Goal: Task Accomplishment & Management: Use online tool/utility

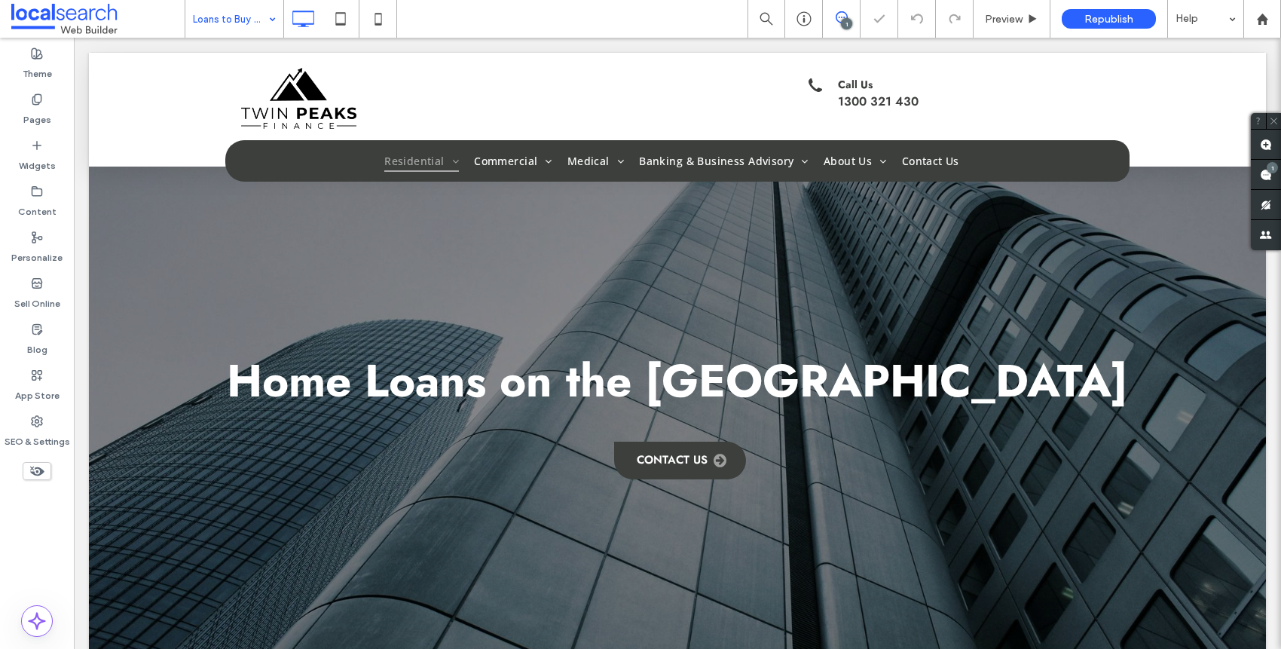
click at [263, 31] on div "Loans to Buy Your Home" at bounding box center [234, 19] width 98 height 38
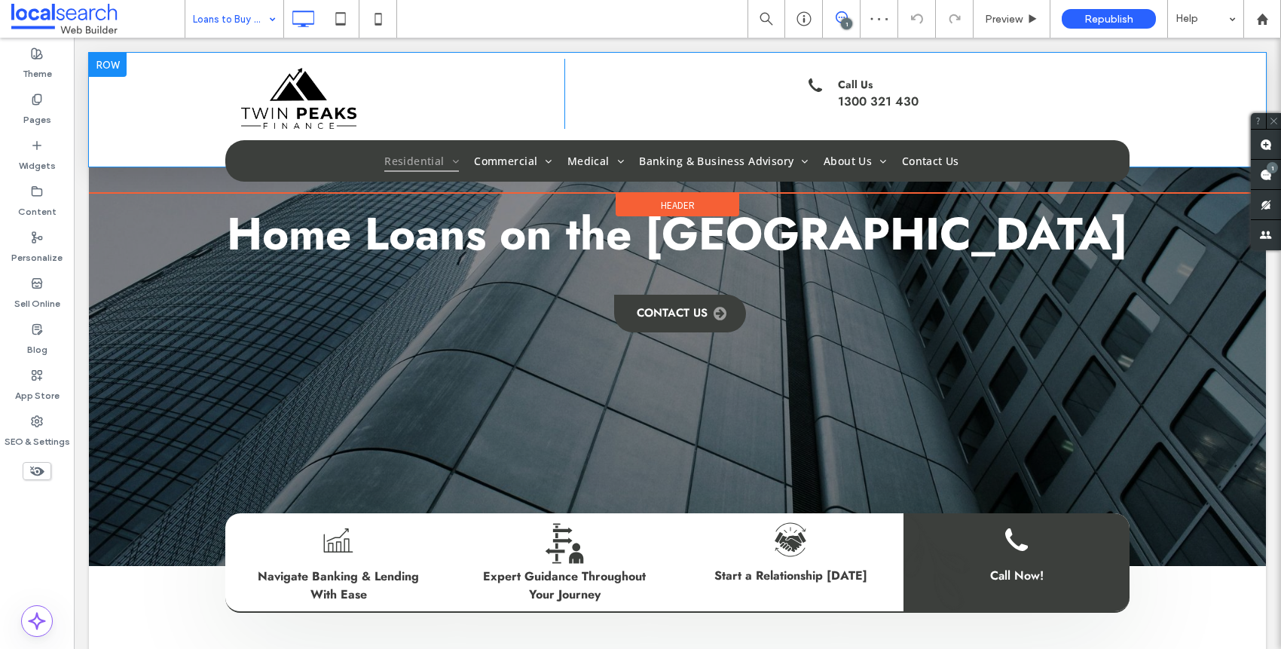
scroll to position [69, 0]
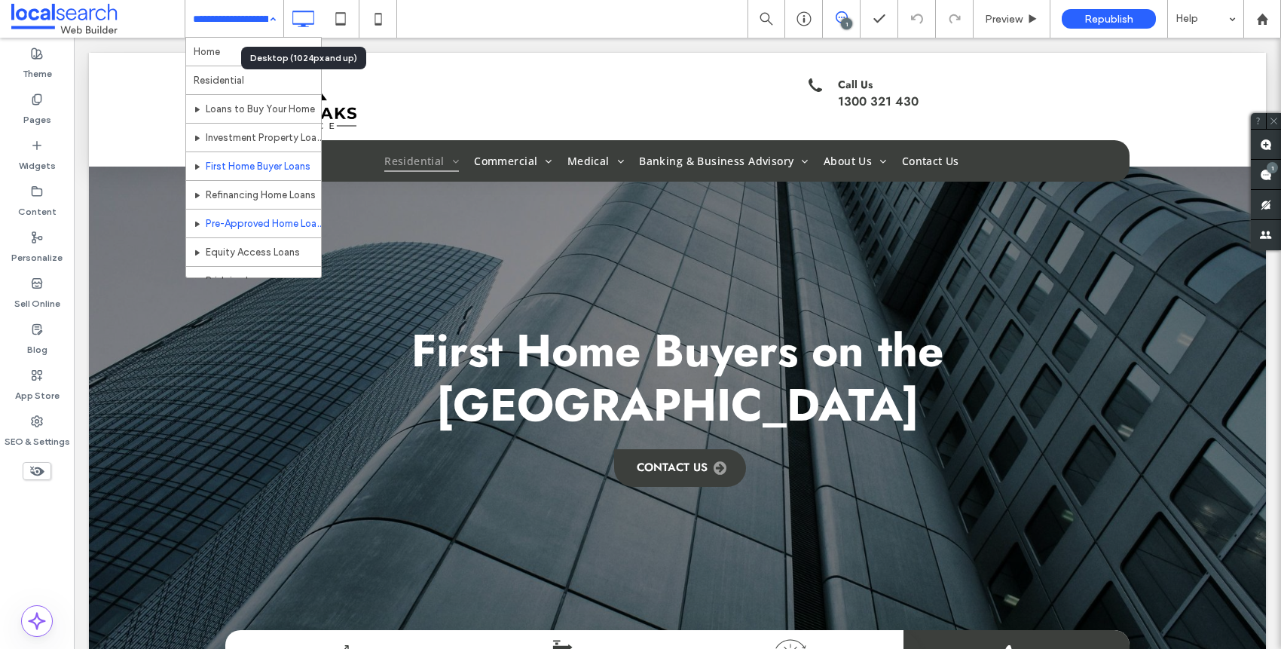
scroll to position [3, 0]
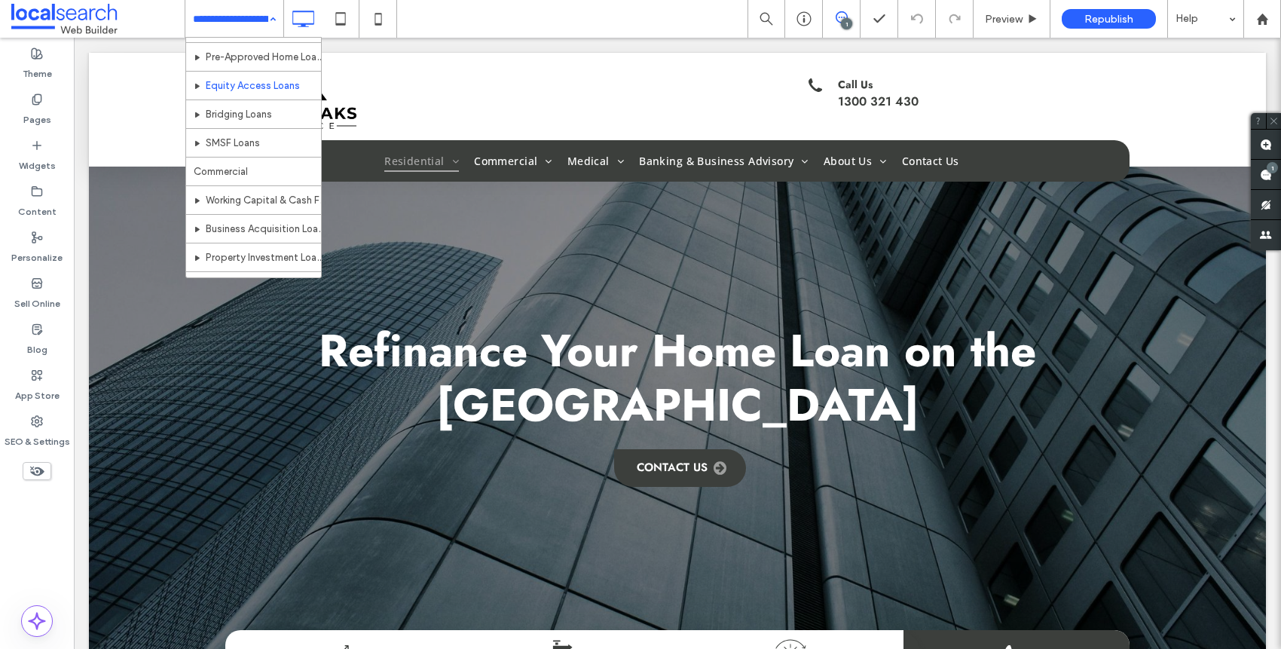
scroll to position [145, 0]
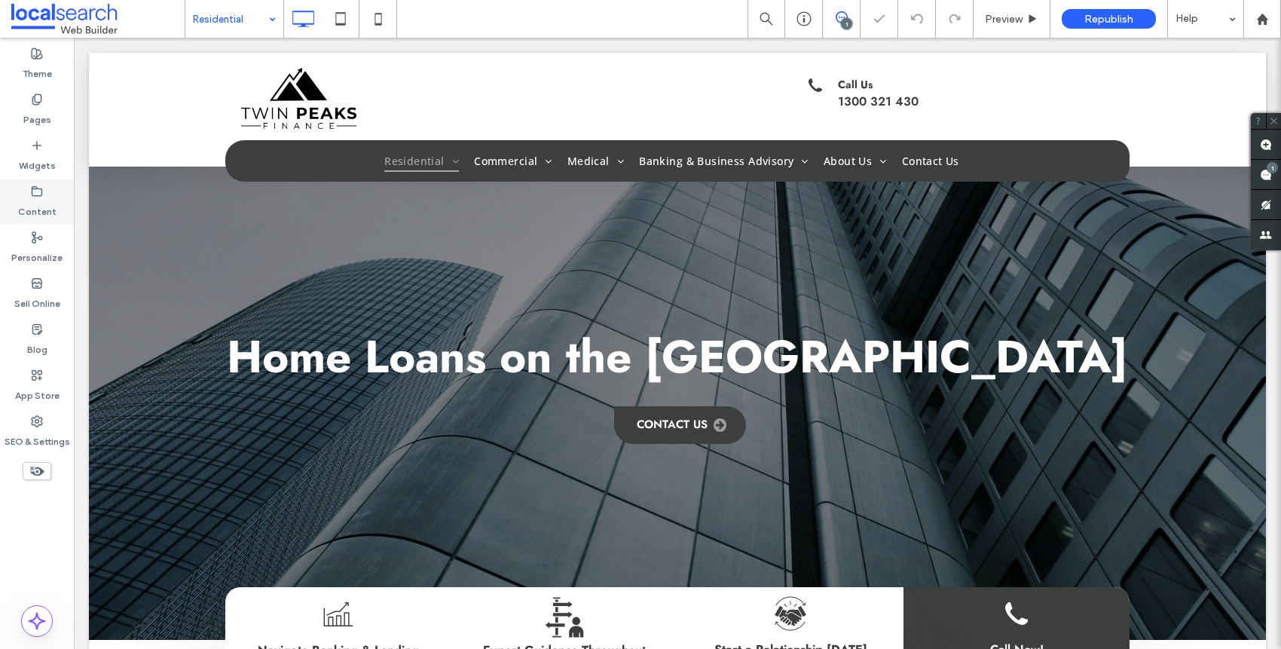
click at [50, 202] on label "Content" at bounding box center [37, 207] width 38 height 21
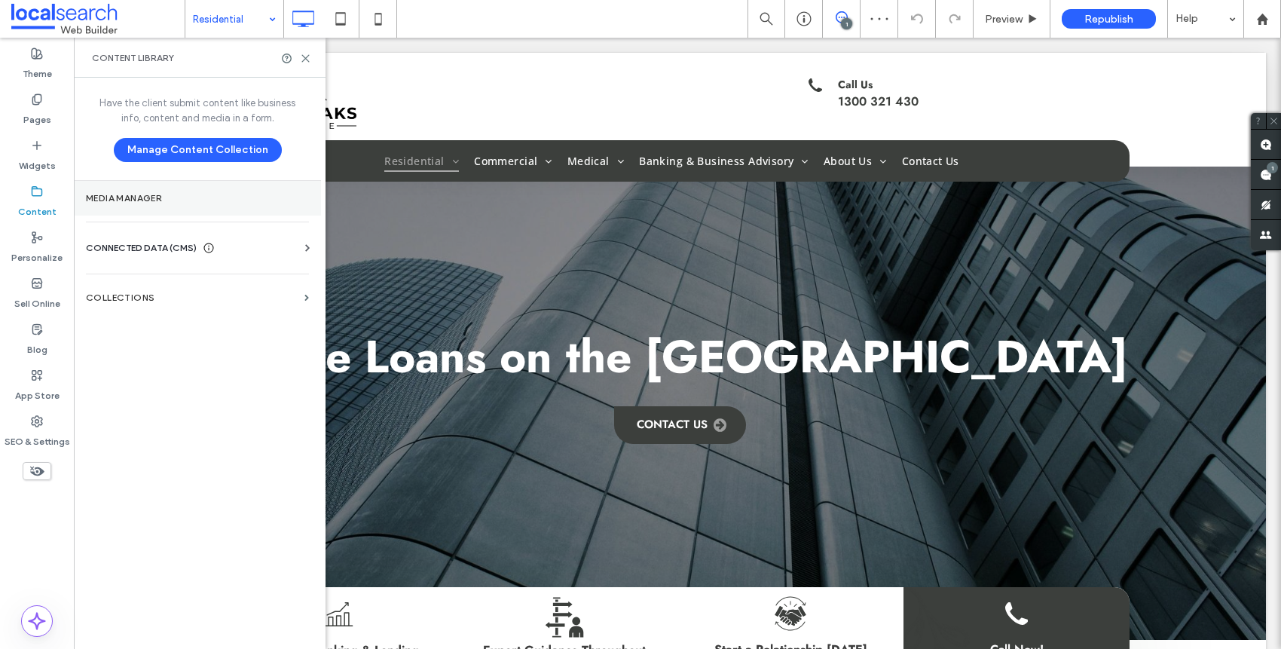
click at [128, 204] on section "Media Manager" at bounding box center [197, 198] width 247 height 35
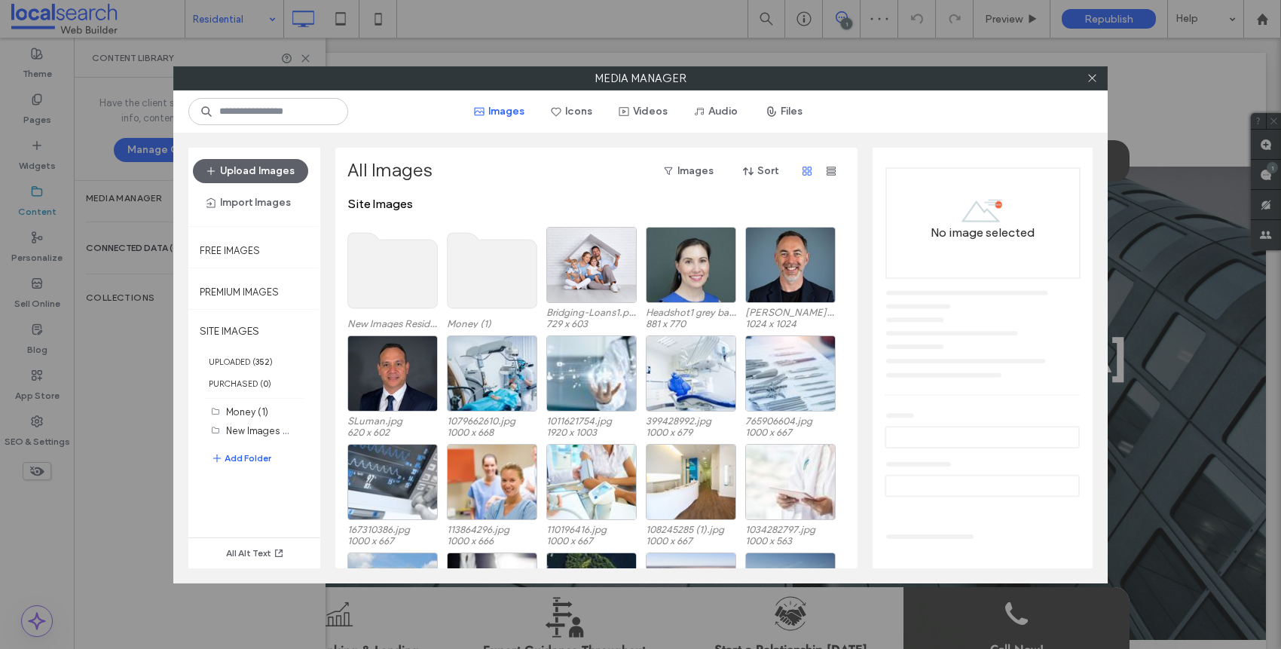
click at [406, 283] on use at bounding box center [393, 270] width 90 height 75
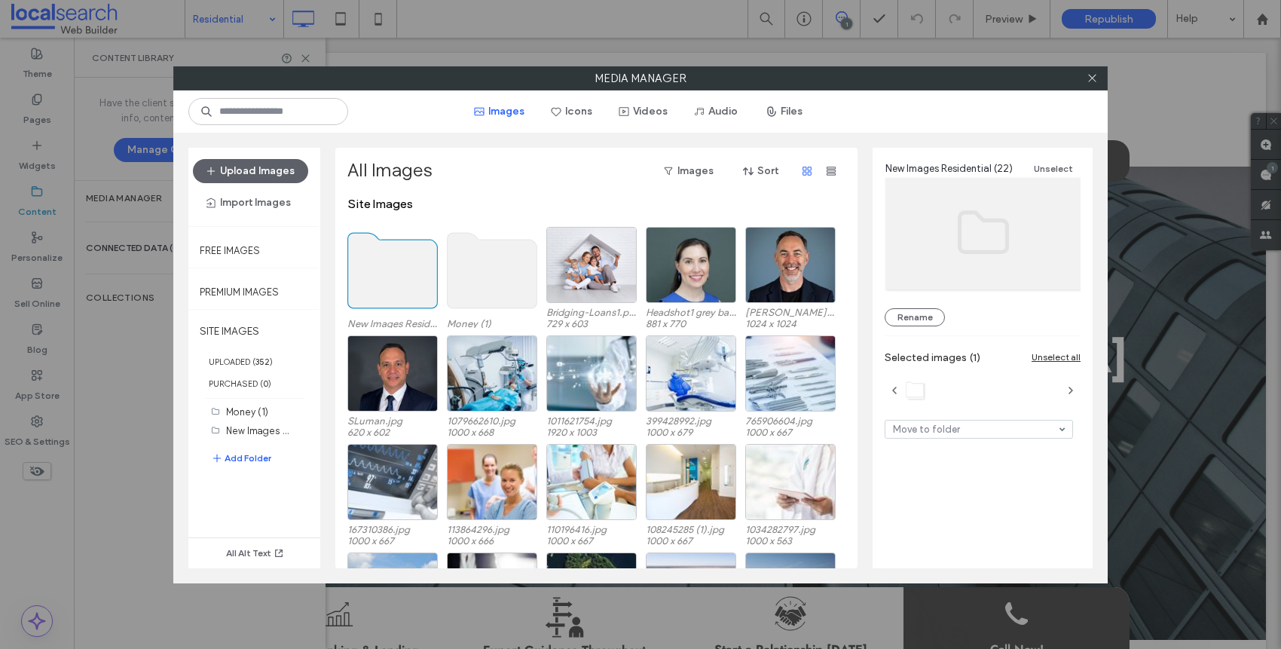
click at [406, 283] on use at bounding box center [393, 270] width 90 height 75
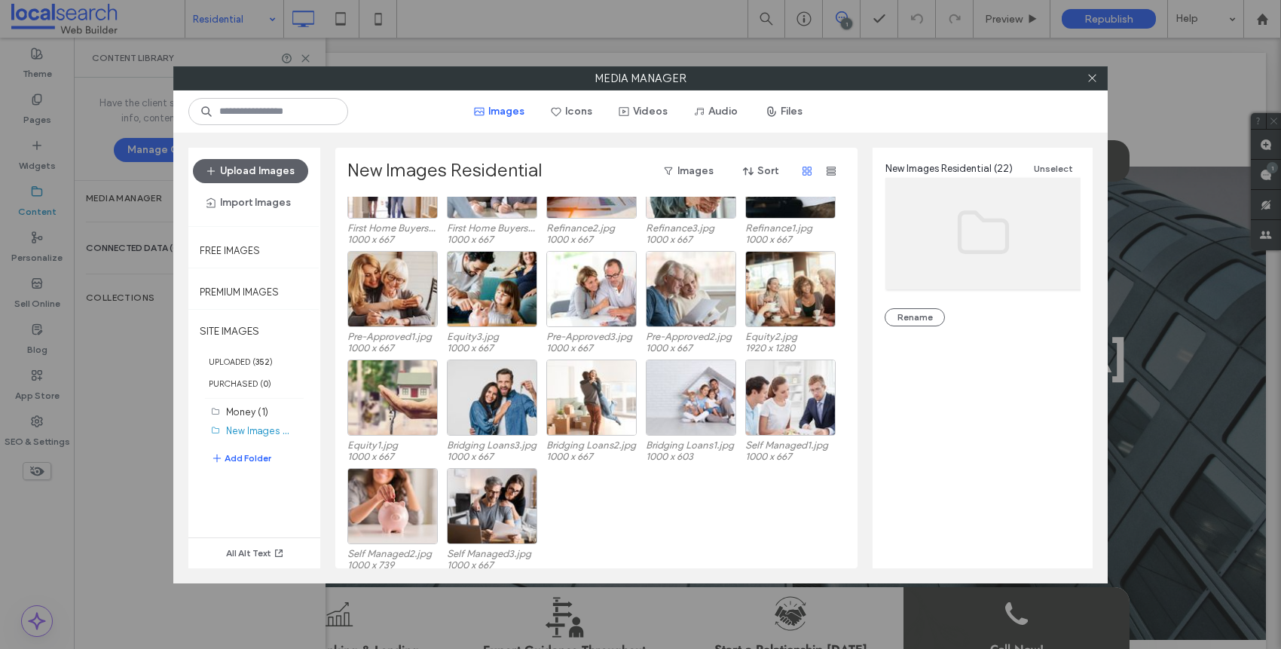
scroll to position [171, 0]
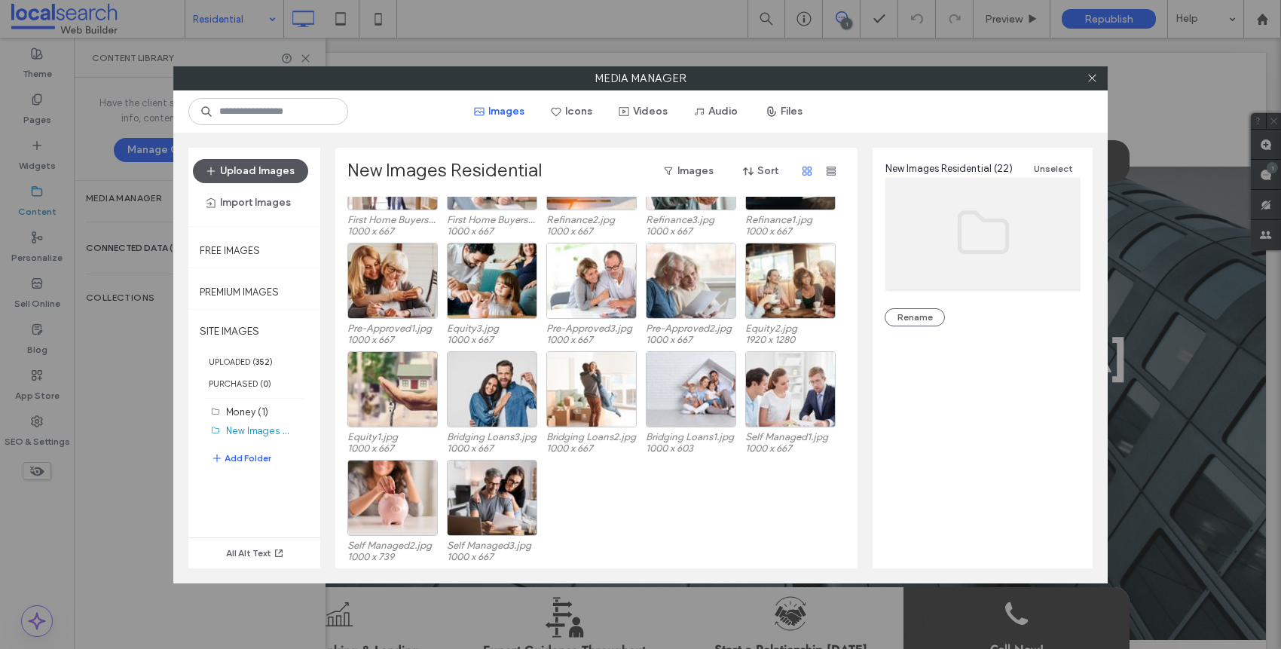
click at [262, 168] on button "Upload Images" at bounding box center [250, 171] width 115 height 24
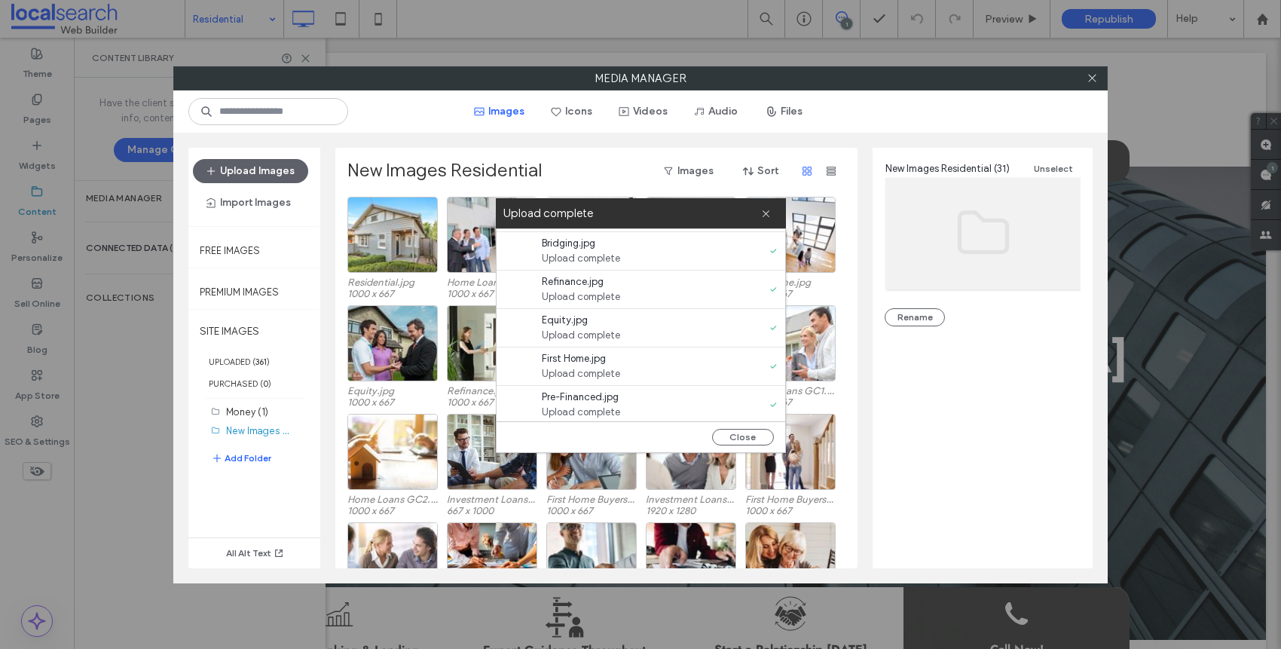
scroll to position [0, 0]
click at [770, 218] on icon at bounding box center [766, 214] width 10 height 10
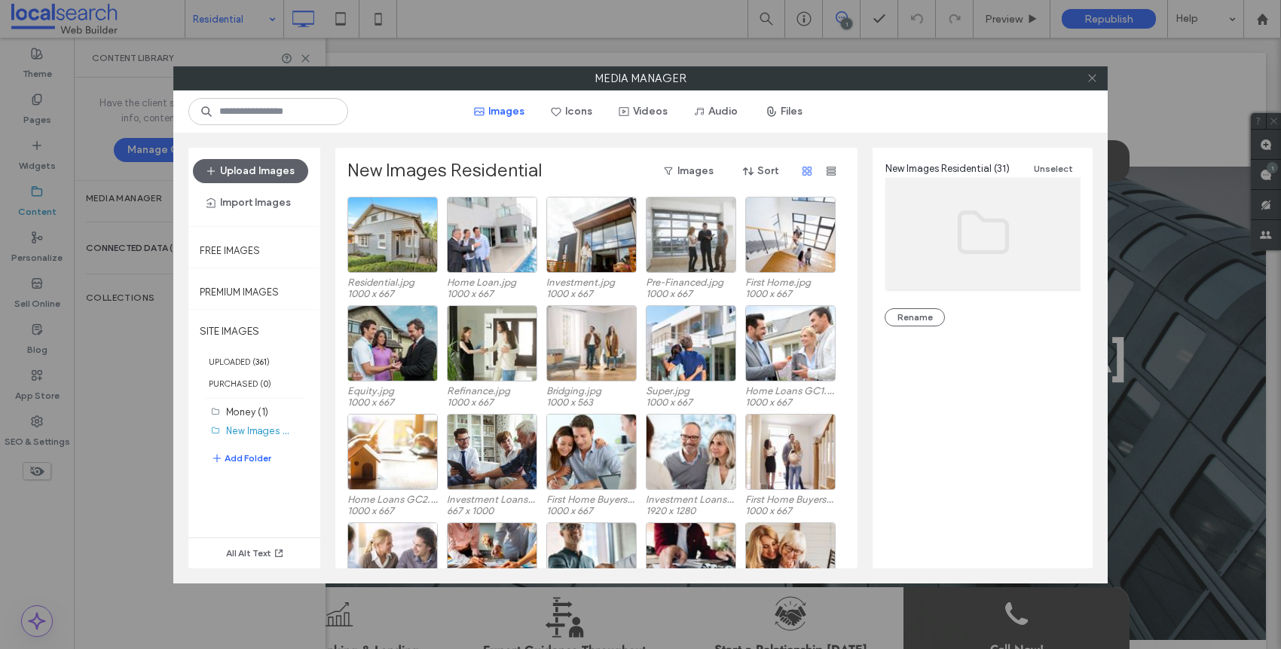
click at [1089, 82] on icon at bounding box center [1092, 77] width 11 height 11
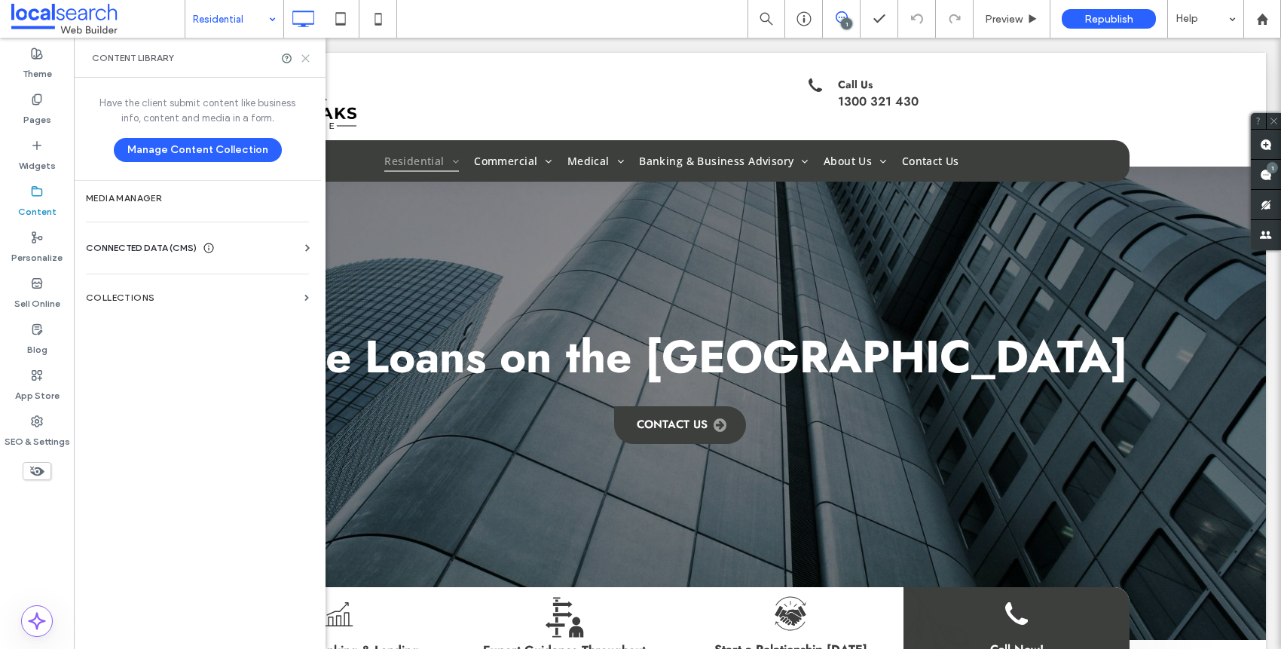
click at [308, 57] on icon at bounding box center [305, 58] width 11 height 11
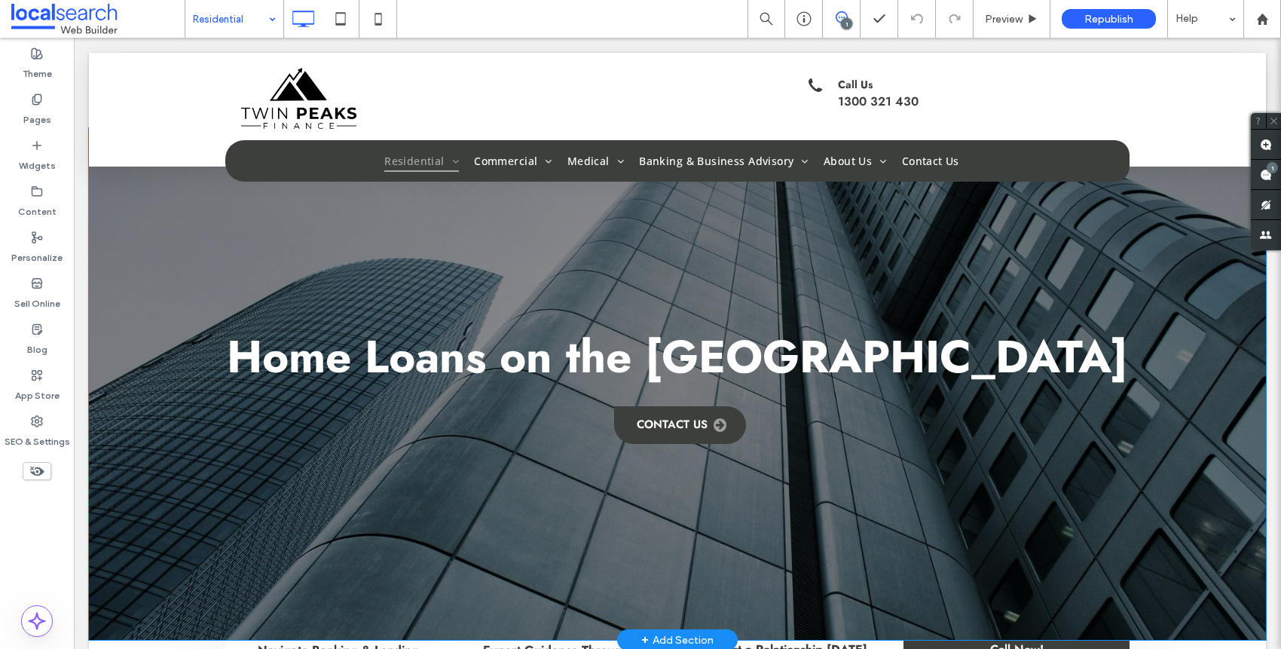
click at [172, 272] on div "Home Loans on the Gold Coast Contact Us Click To Paste Row + Add Section" at bounding box center [677, 384] width 1177 height 512
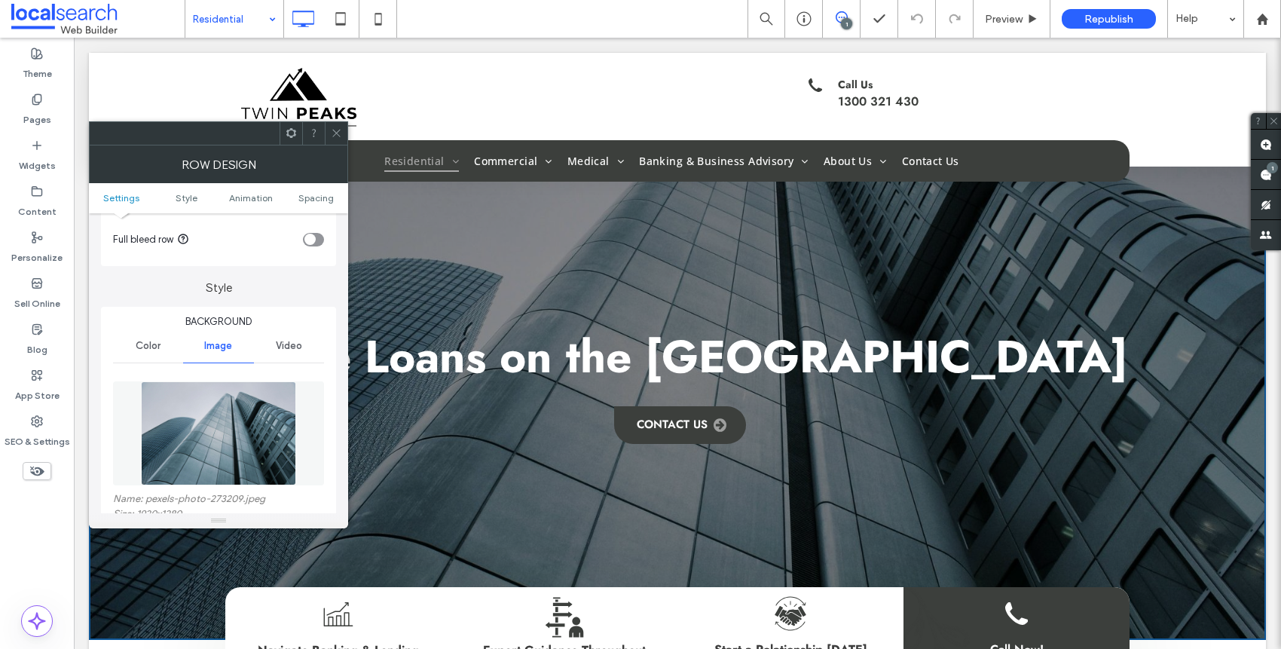
scroll to position [307, 0]
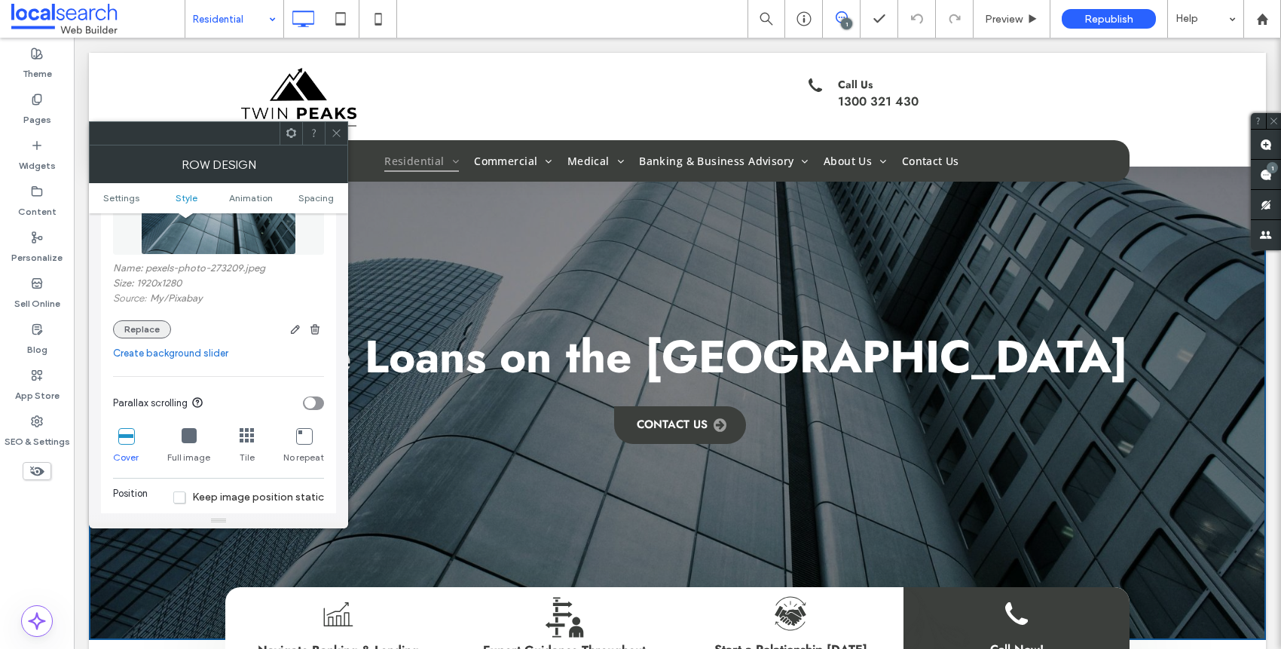
click at [142, 330] on button "Replace" at bounding box center [142, 329] width 58 height 18
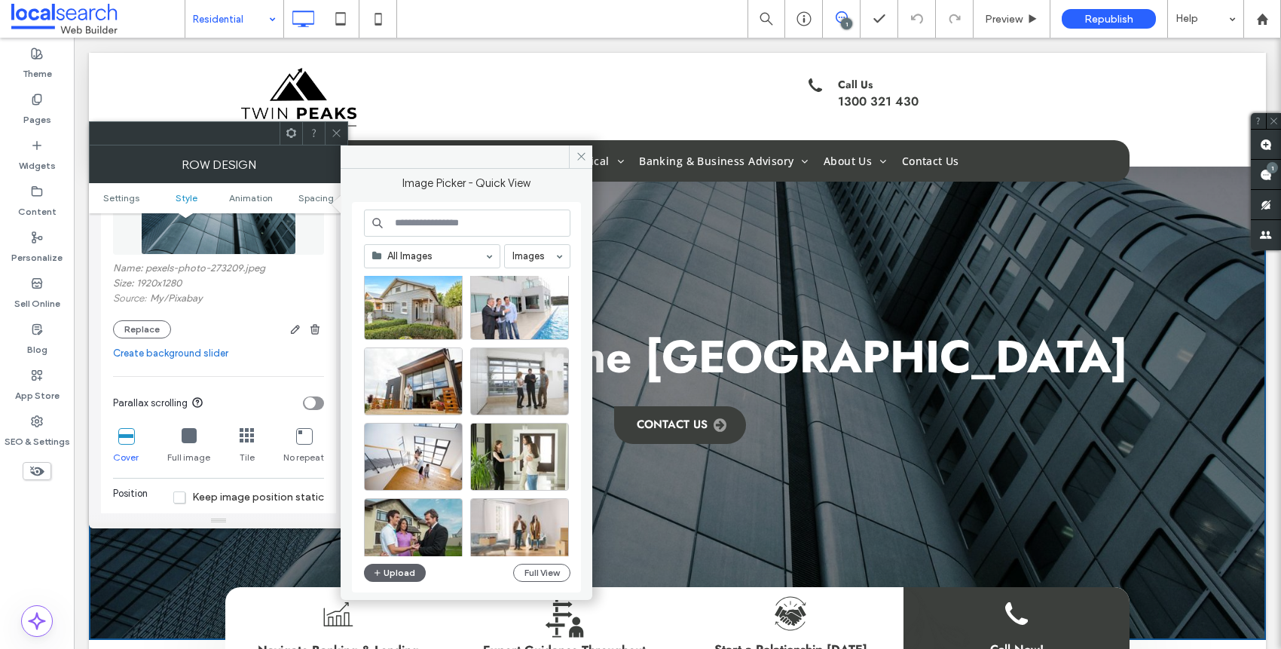
scroll to position [99, 0]
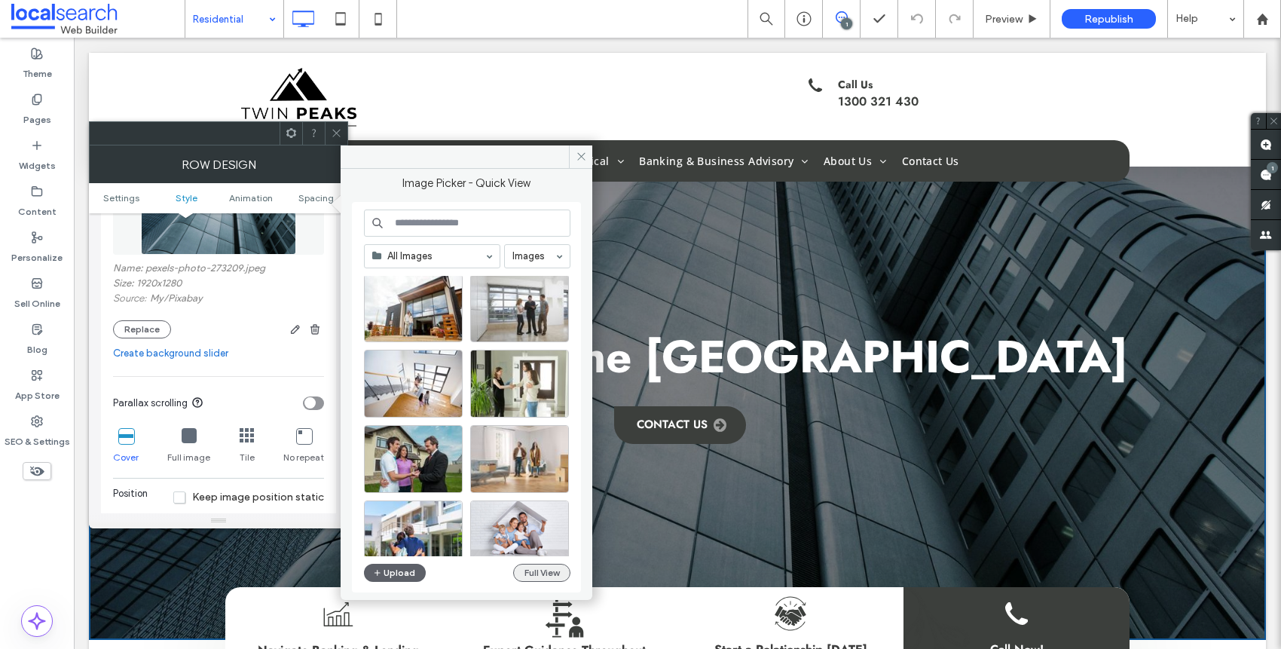
click at [534, 569] on button "Full View" at bounding box center [541, 573] width 57 height 18
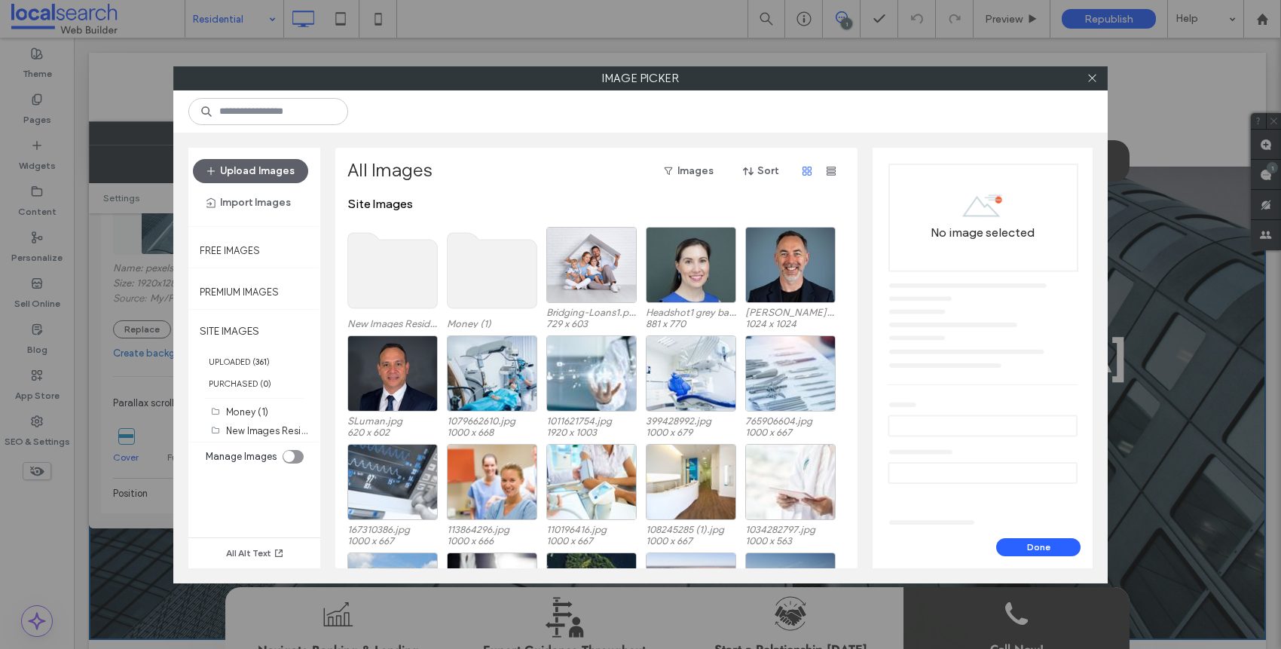
click at [350, 283] on use at bounding box center [393, 270] width 90 height 75
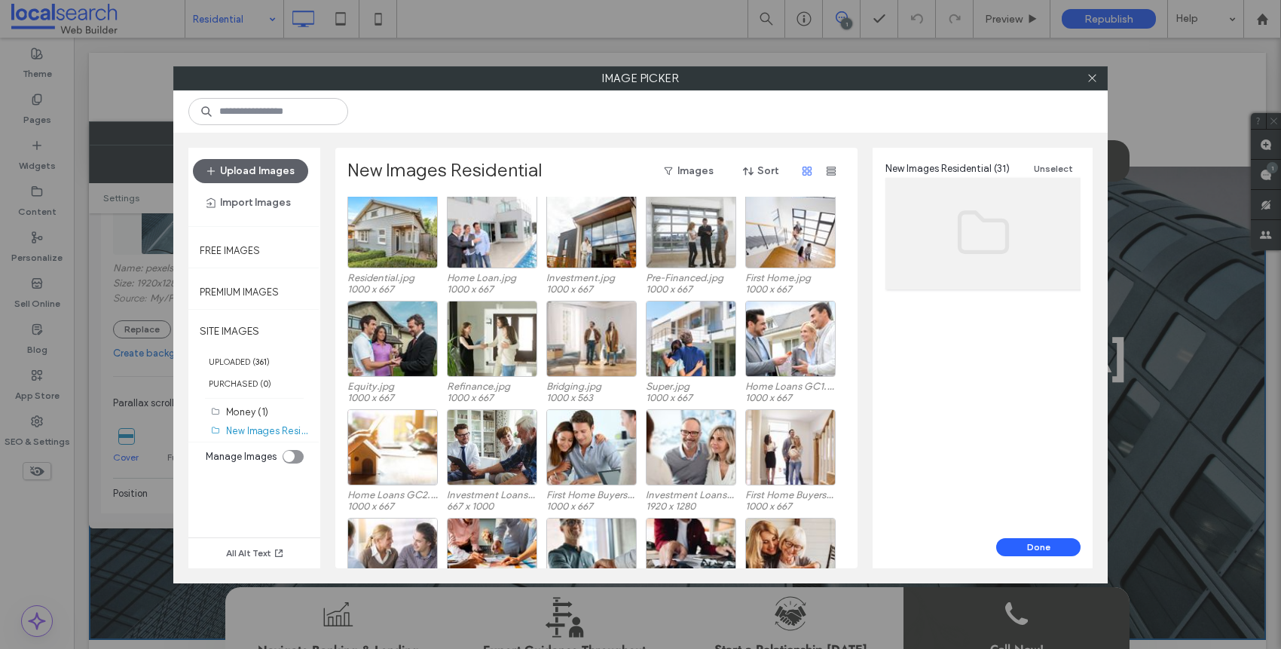
scroll to position [0, 0]
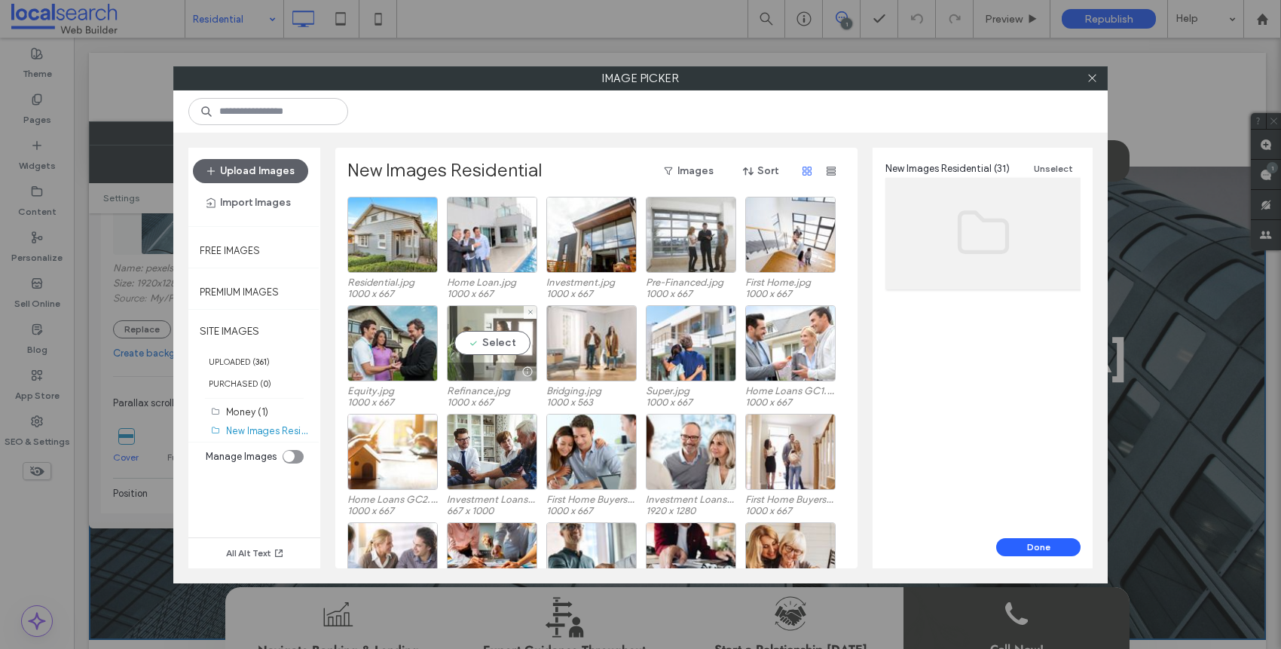
click at [481, 368] on div at bounding box center [492, 372] width 89 height 18
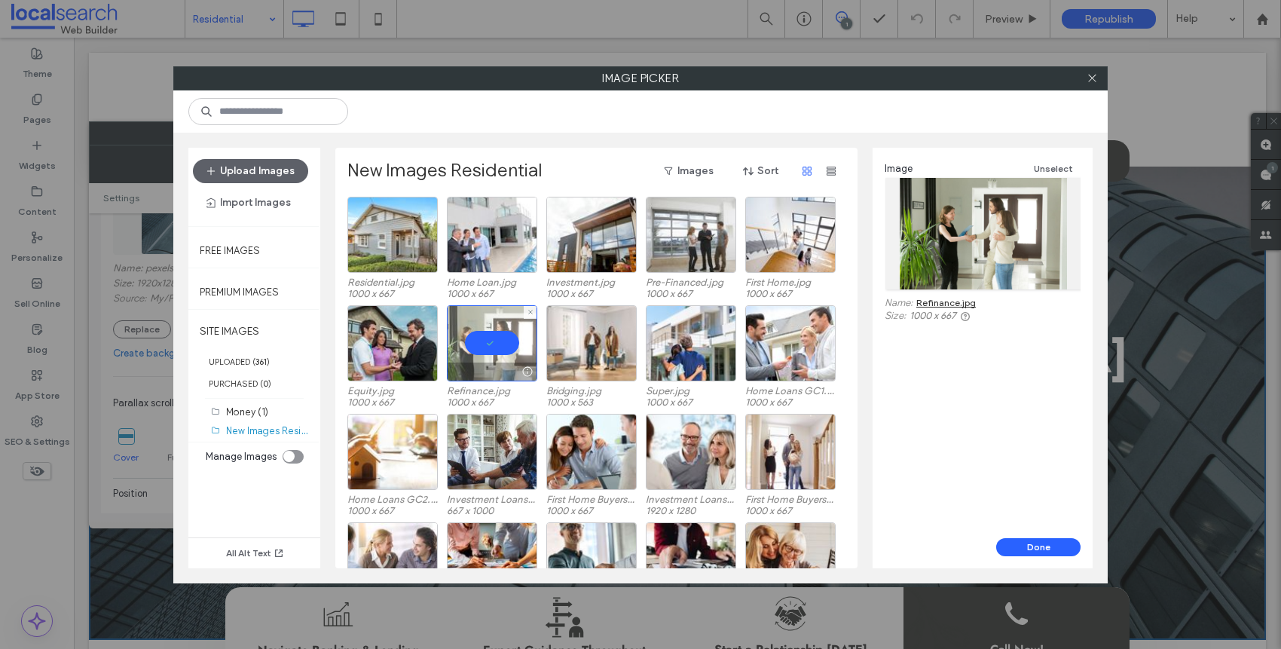
click at [481, 368] on div at bounding box center [492, 372] width 89 height 18
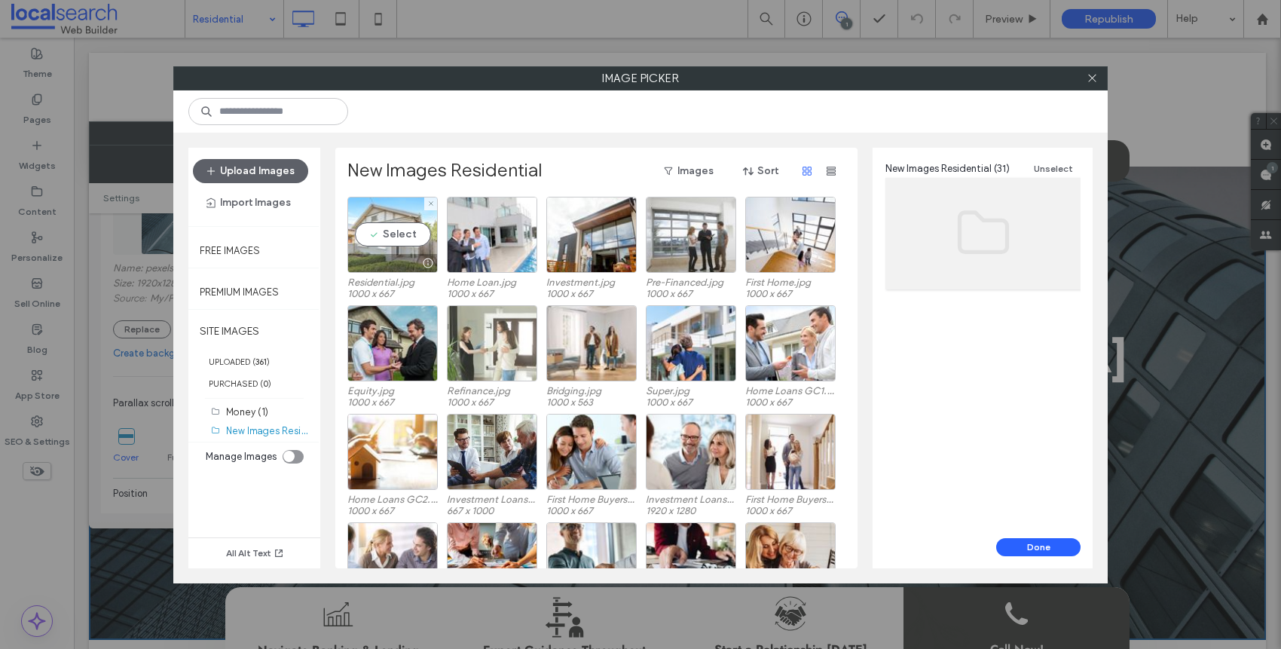
click at [396, 254] on div at bounding box center [392, 263] width 89 height 18
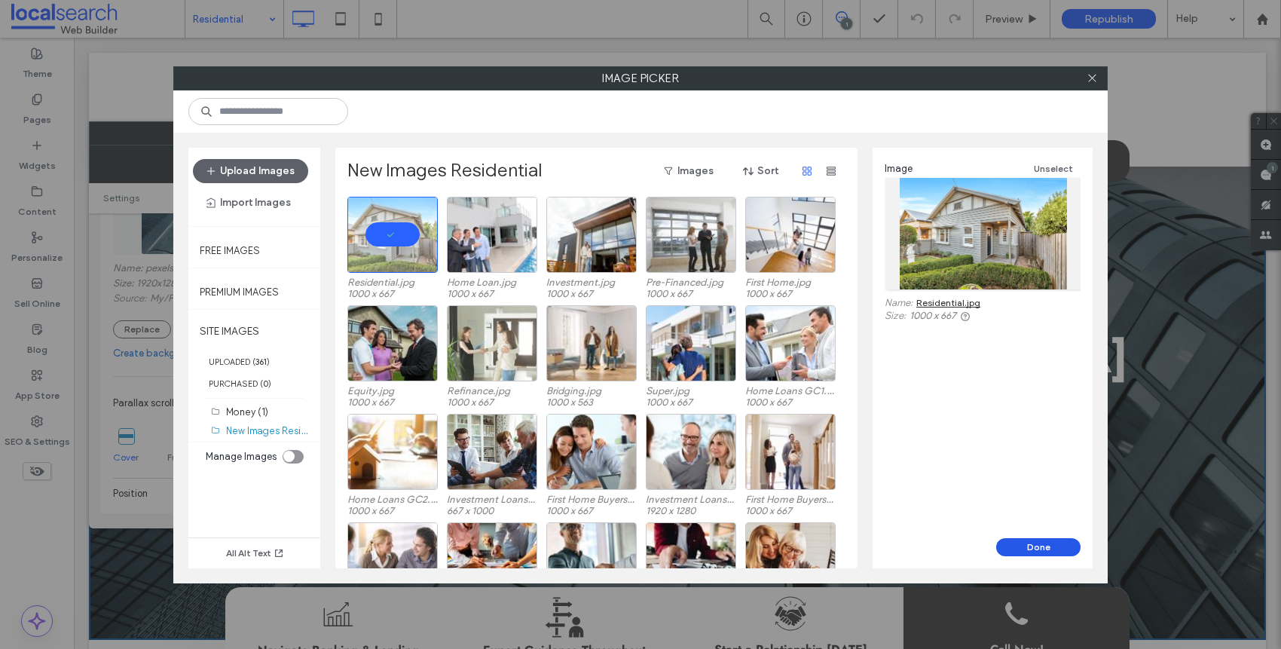
drag, startPoint x: 1015, startPoint y: 554, endPoint x: 941, endPoint y: 516, distance: 82.6
click at [1015, 554] on button "Done" at bounding box center [1038, 547] width 84 height 18
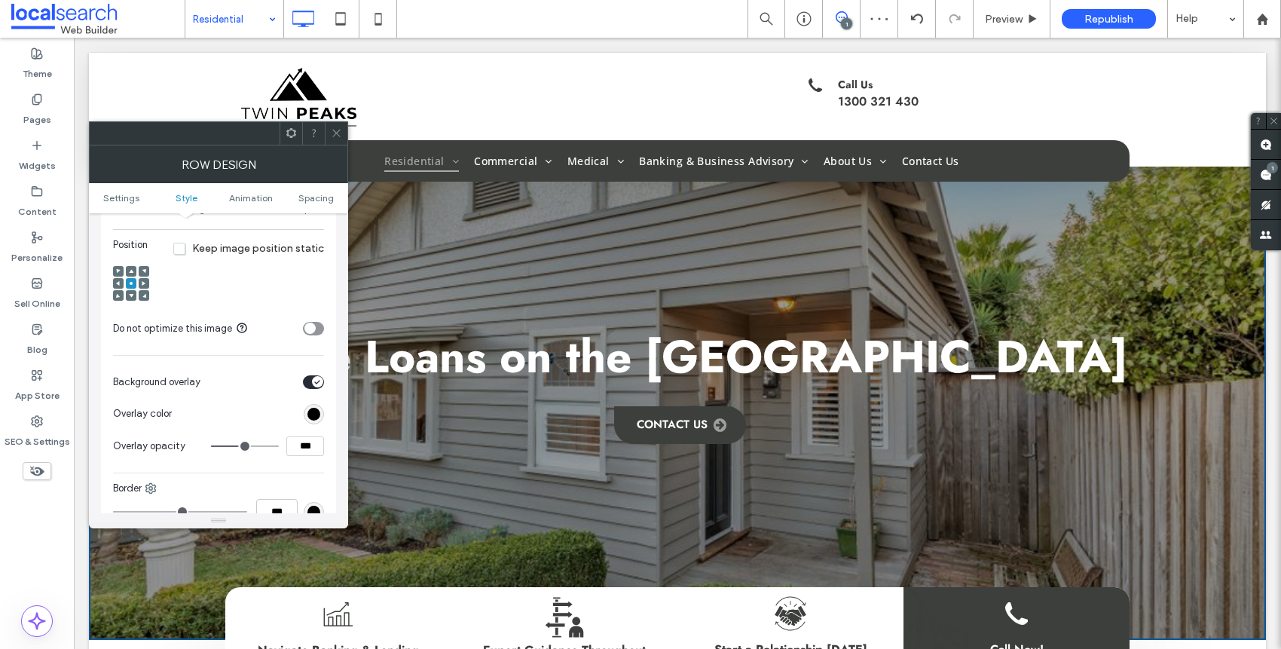
scroll to position [533, 0]
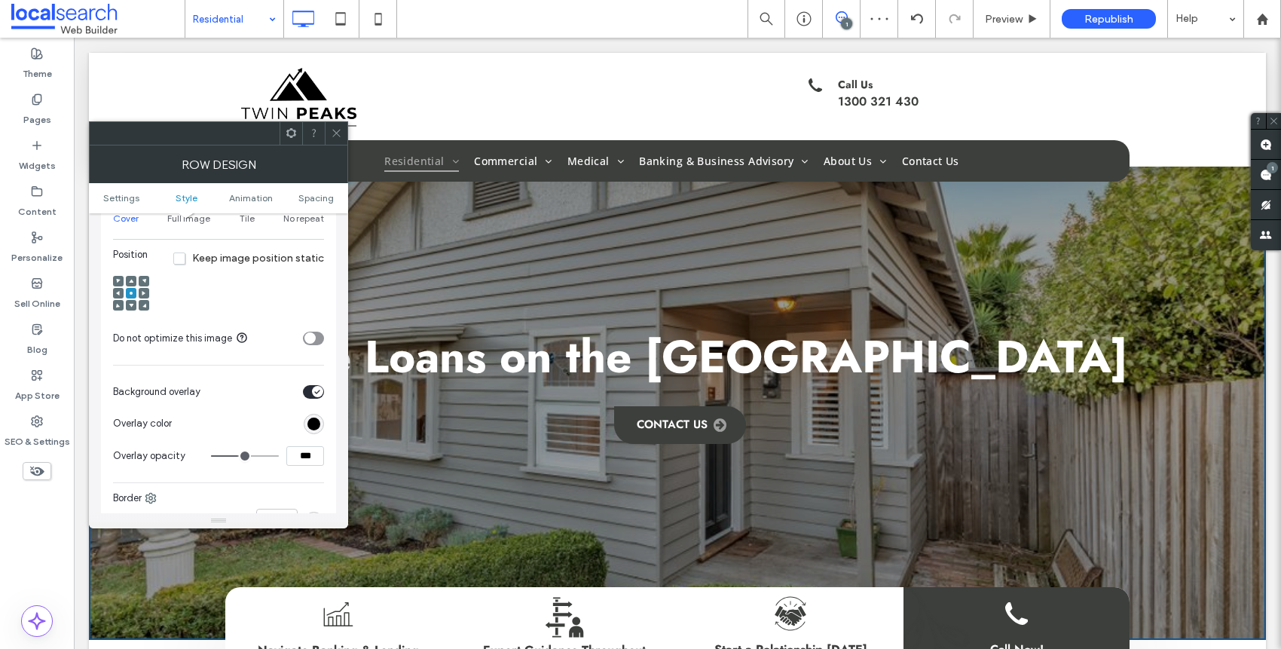
click at [131, 280] on use at bounding box center [131, 281] width 5 height 4
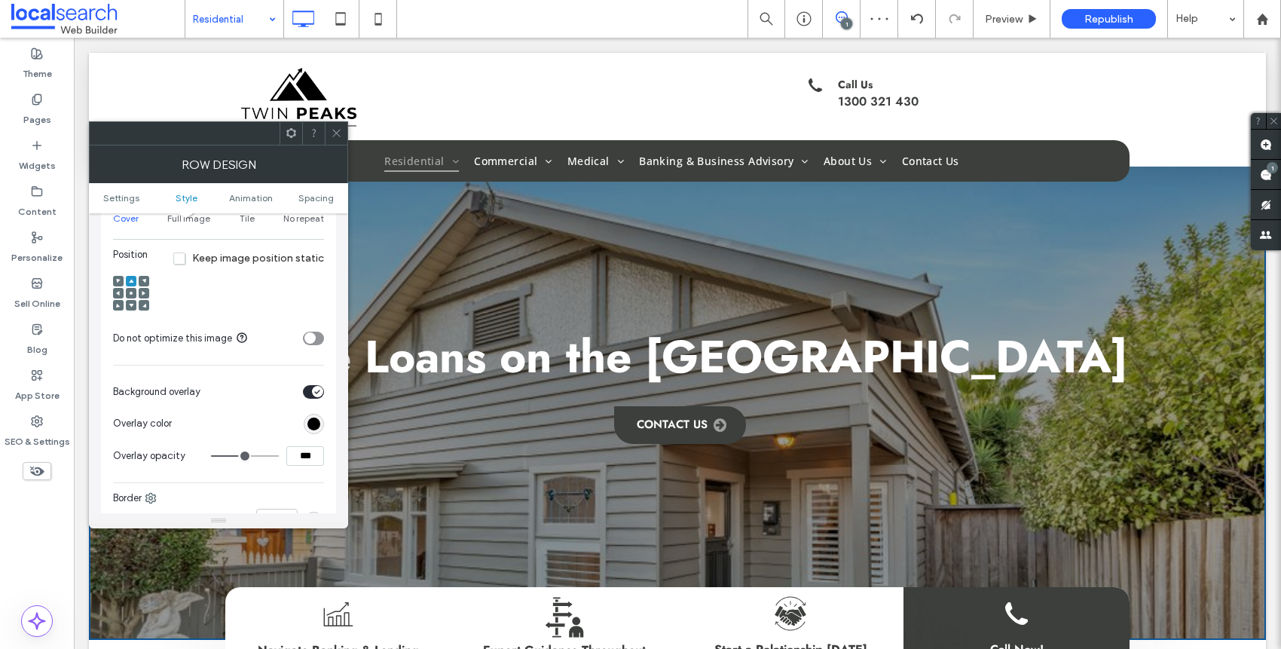
click at [340, 137] on icon at bounding box center [336, 132] width 11 height 11
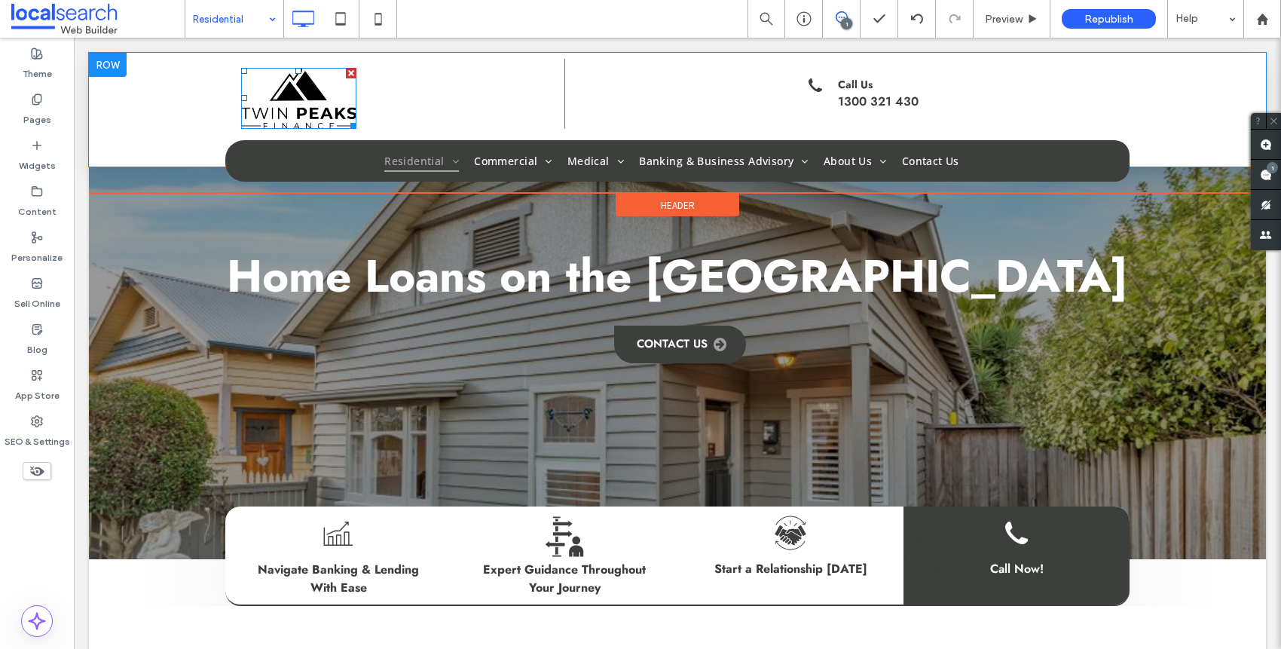
scroll to position [0, 0]
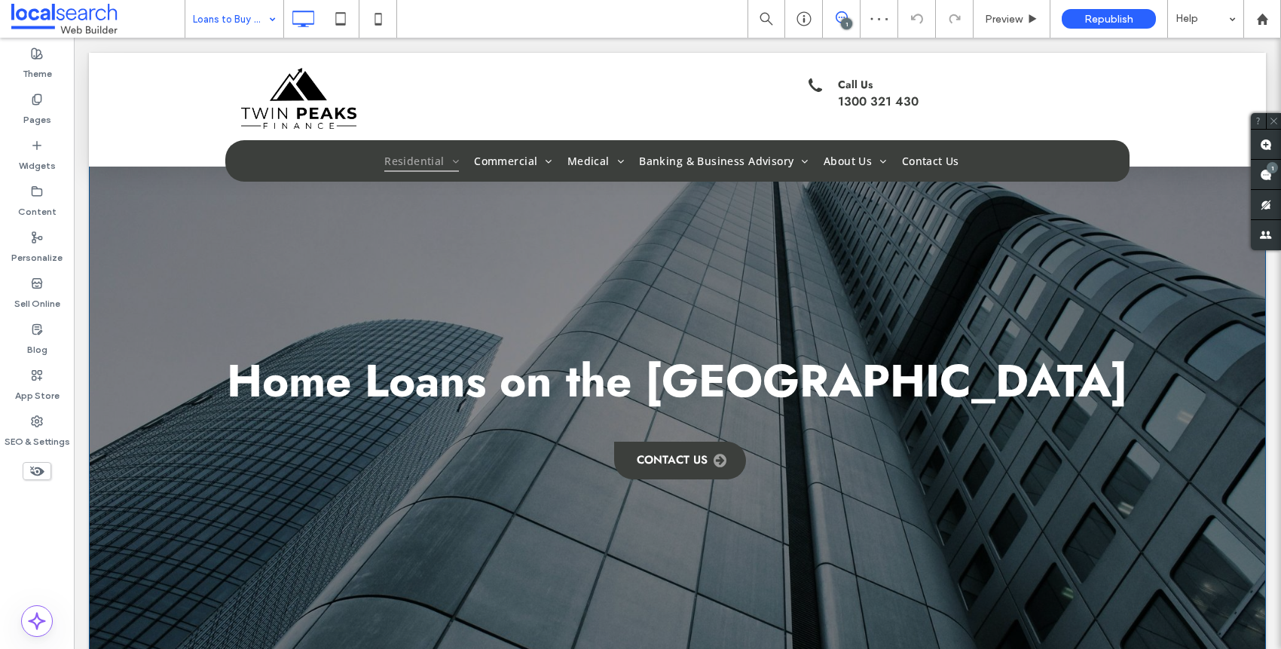
click at [146, 260] on div "Home Loans on the Gold Coast Contact Us Click To Paste Row + Add Section" at bounding box center [677, 383] width 1177 height 660
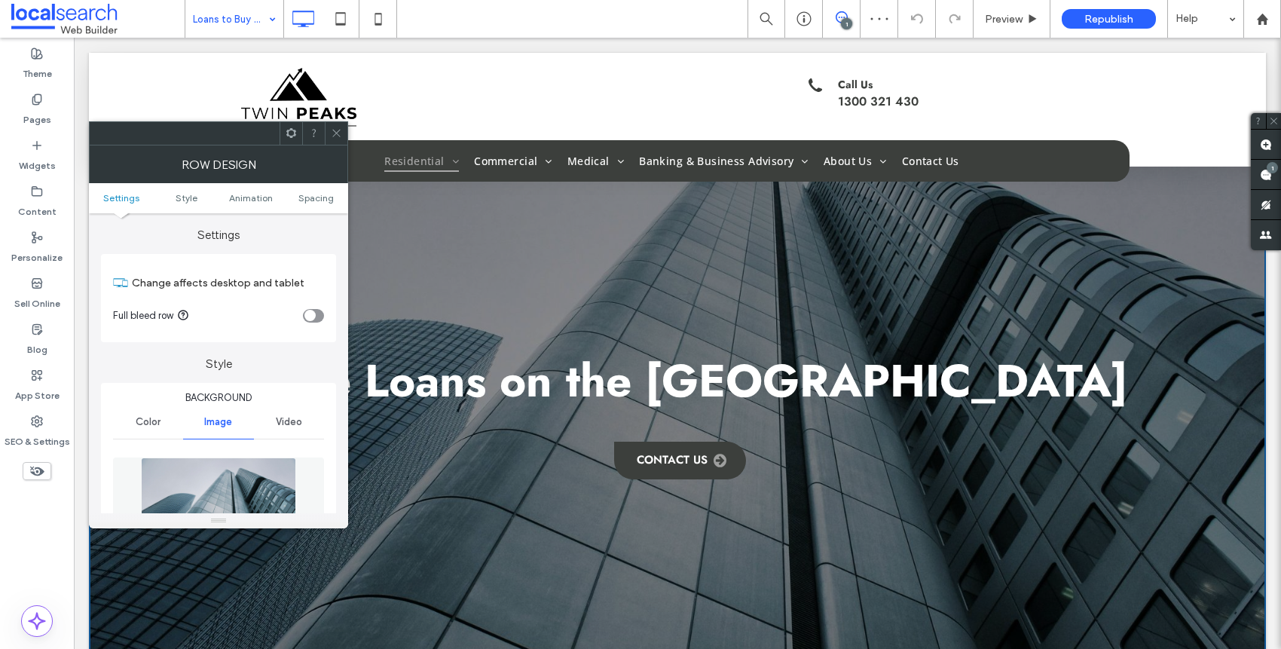
scroll to position [302, 0]
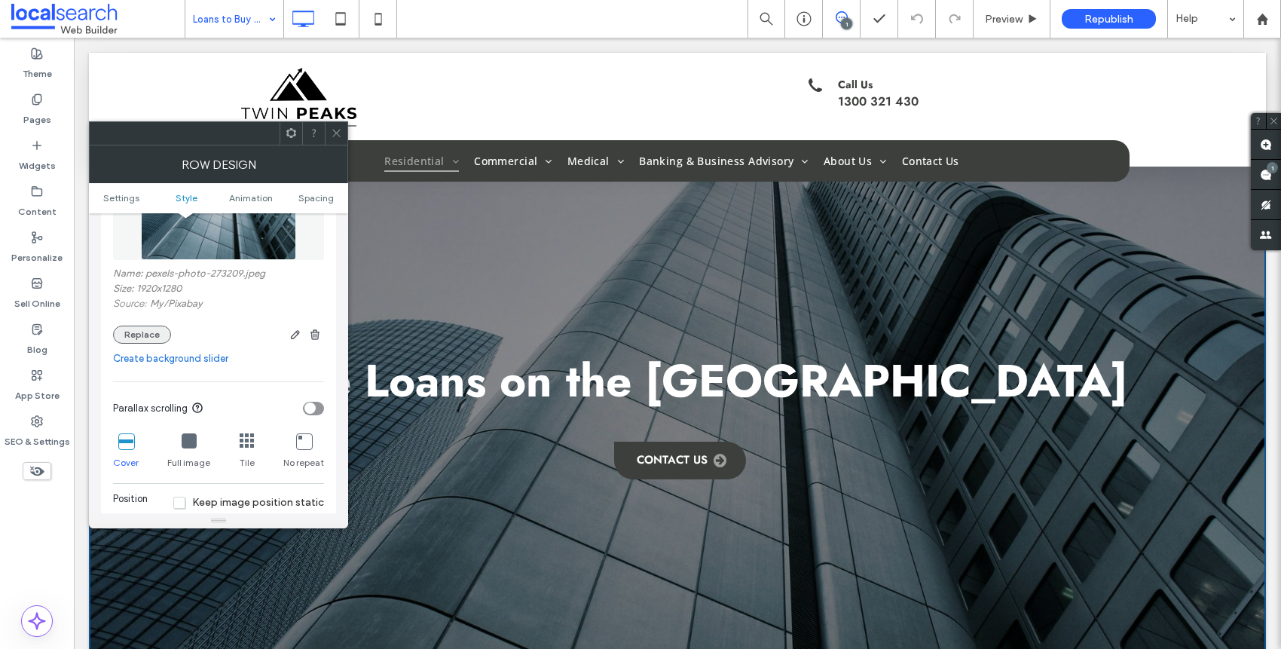
click at [142, 328] on button "Replace" at bounding box center [142, 335] width 58 height 18
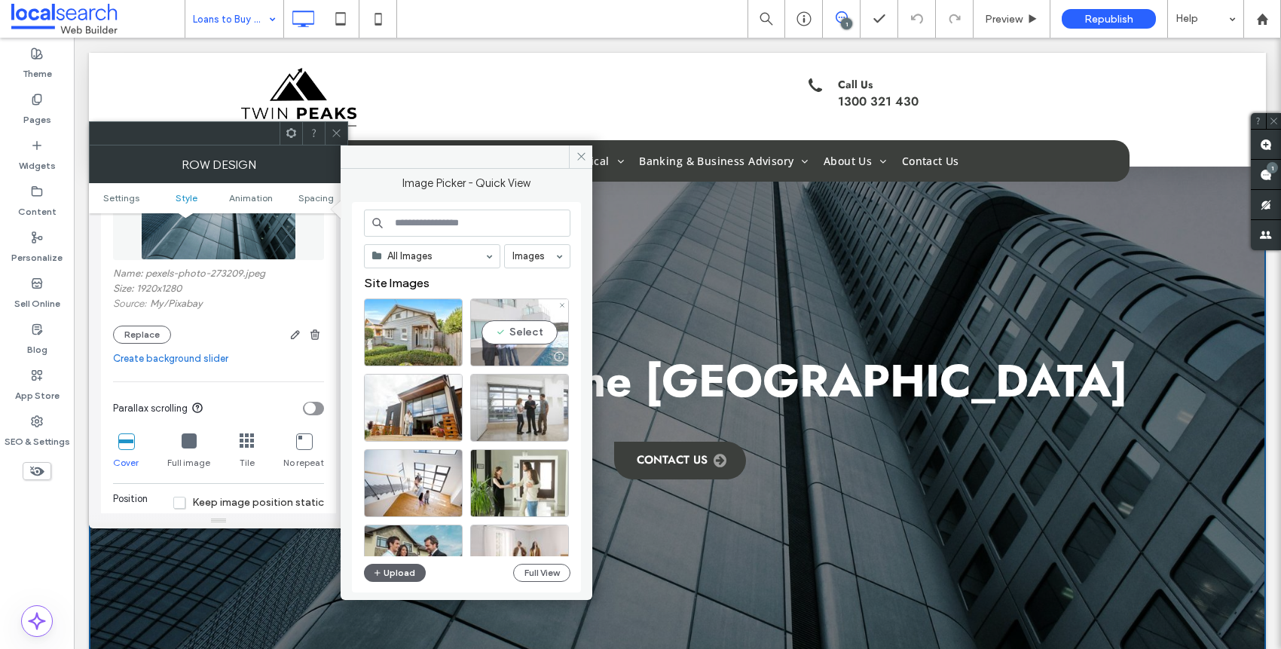
click at [503, 345] on div "Select" at bounding box center [519, 332] width 99 height 68
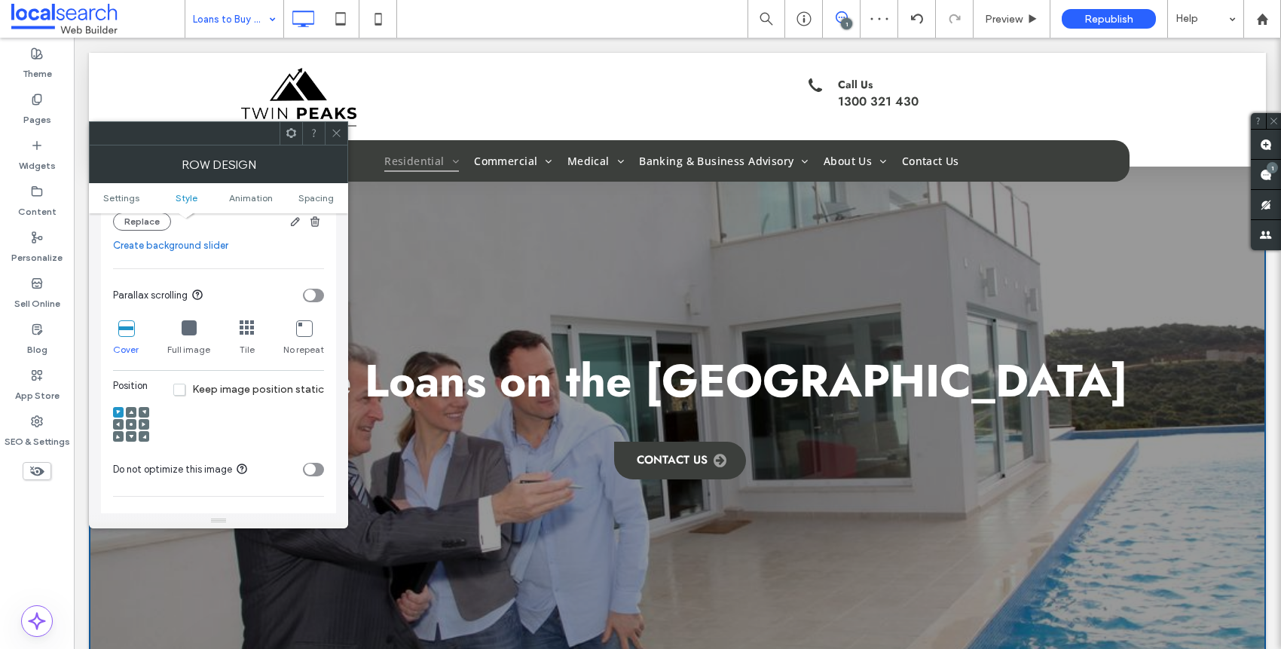
scroll to position [403, 0]
click at [130, 423] on icon at bounding box center [131, 423] width 5 height 5
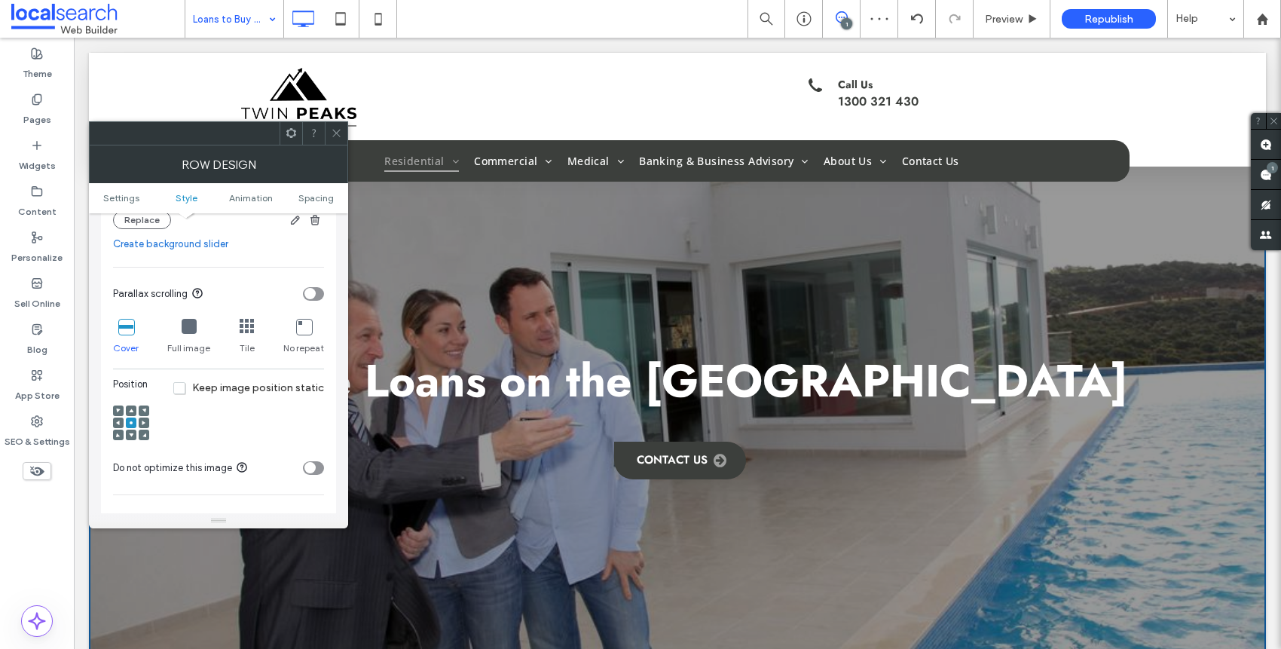
click at [130, 430] on span at bounding box center [131, 435] width 5 height 11
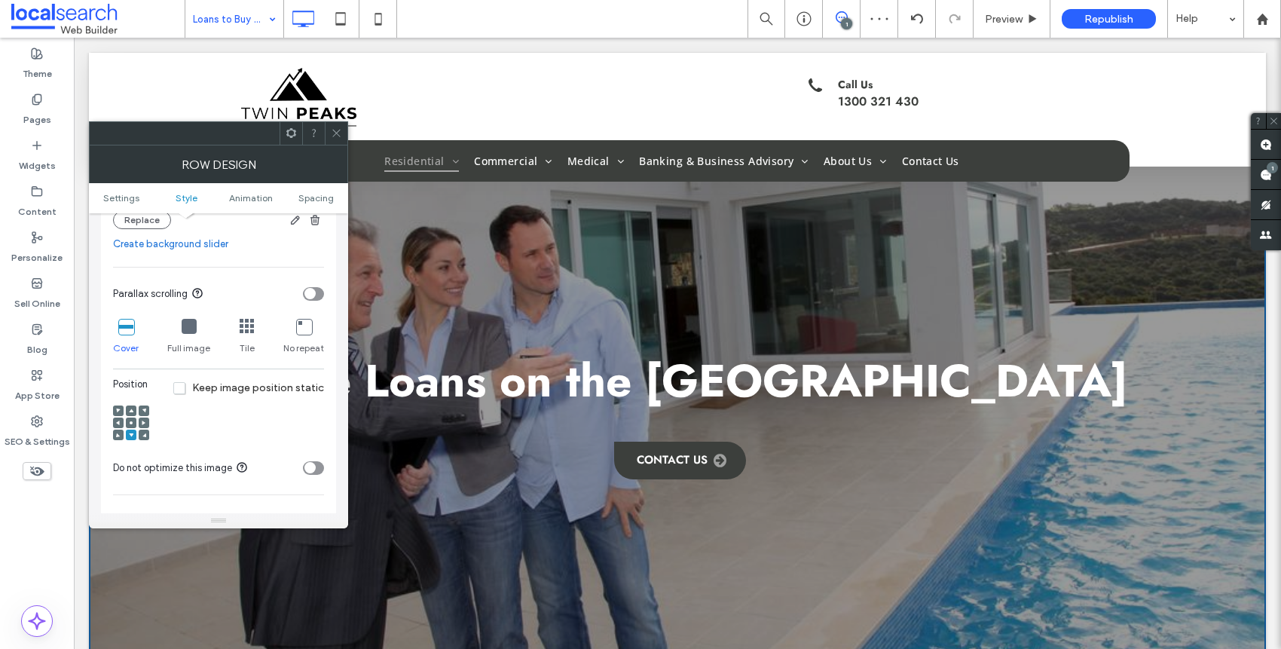
click at [135, 414] on div at bounding box center [131, 411] width 11 height 11
click at [133, 413] on div at bounding box center [131, 411] width 11 height 11
click at [133, 412] on use at bounding box center [131, 411] width 5 height 4
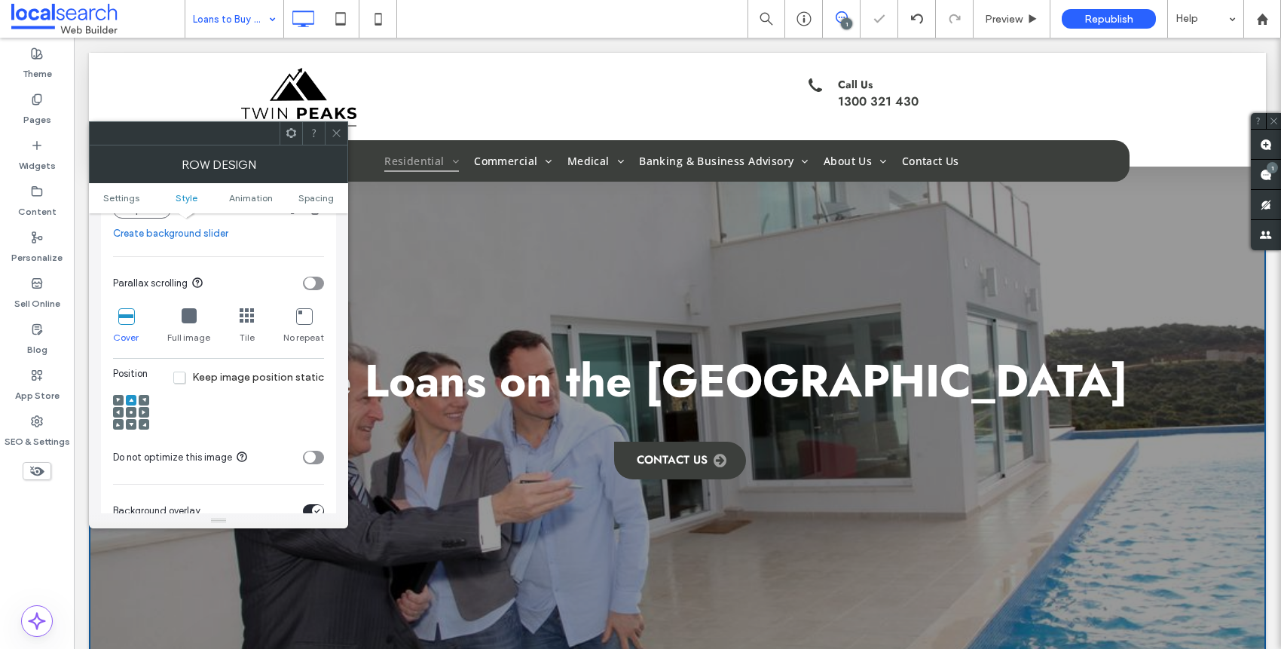
scroll to position [430, 0]
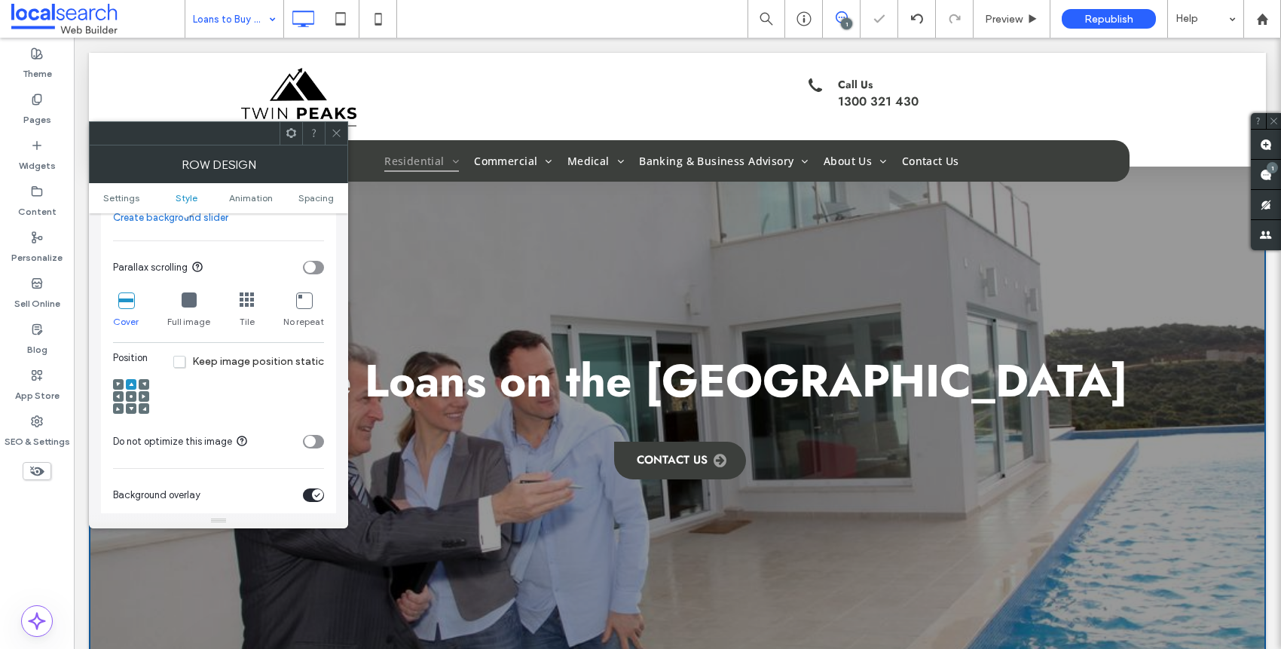
click at [133, 399] on div at bounding box center [131, 396] width 11 height 11
click at [133, 394] on div at bounding box center [131, 396] width 11 height 11
click at [129, 394] on icon at bounding box center [131, 396] width 5 height 5
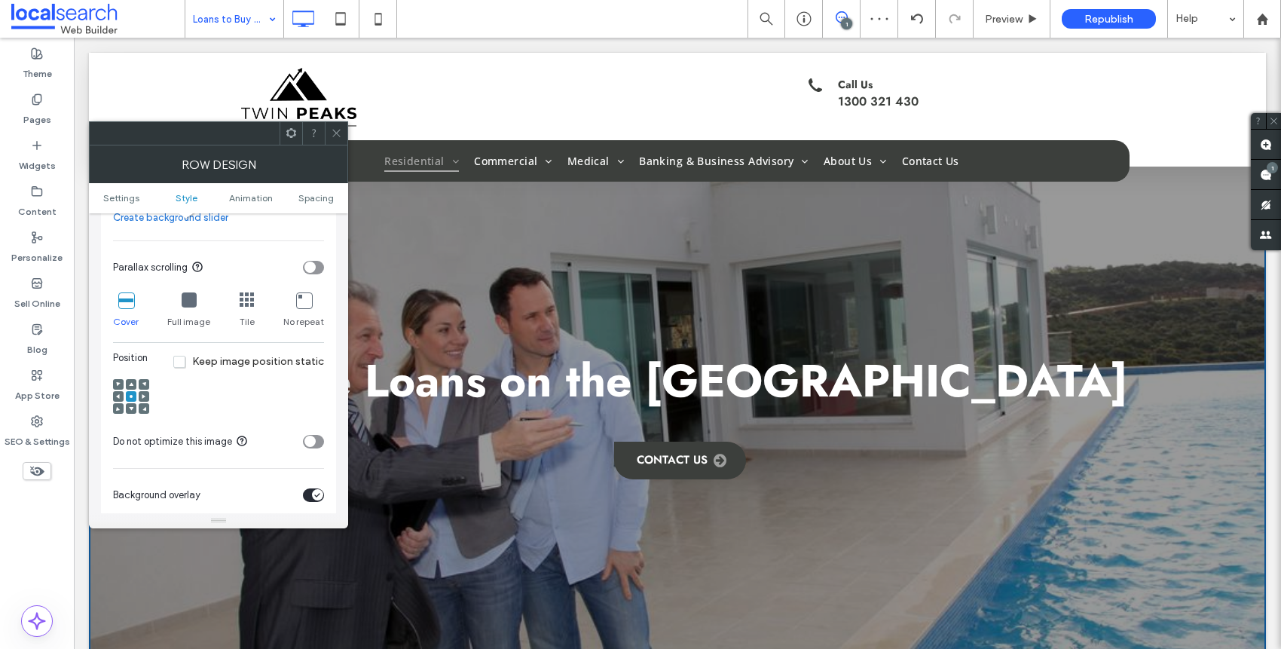
click at [335, 141] on span at bounding box center [336, 133] width 11 height 23
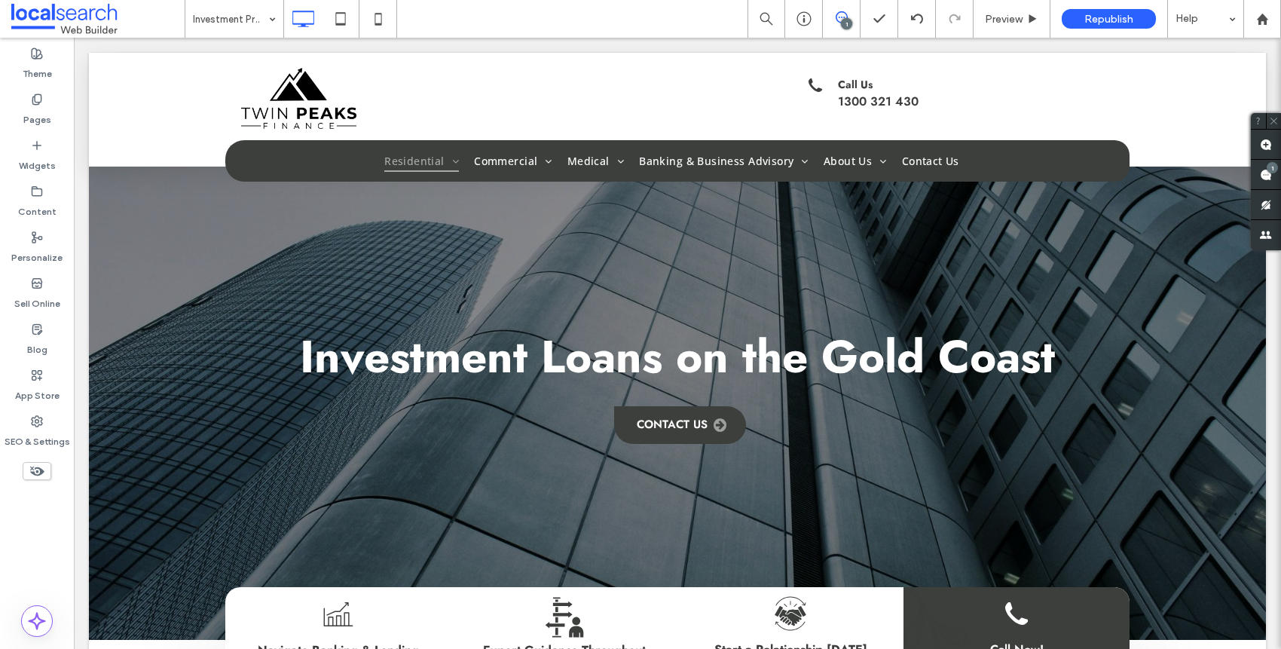
scroll to position [0, 0]
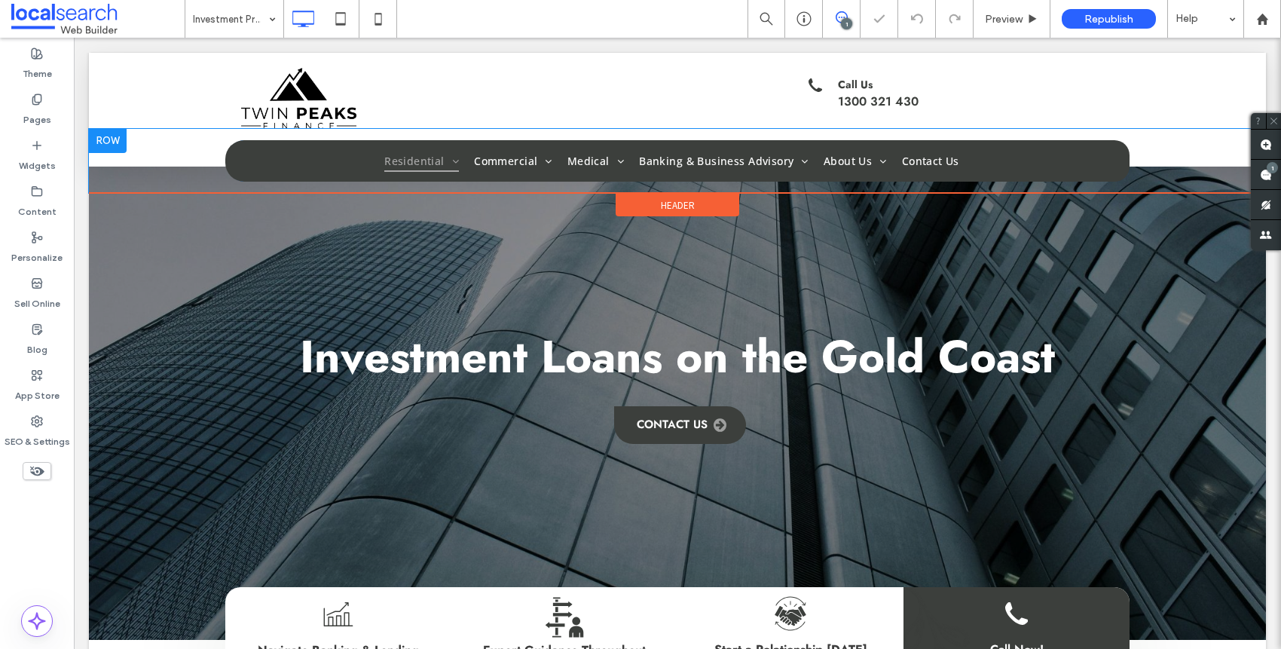
click at [164, 185] on div "Residential Loans to Buy Your Home Investment Property Loans First Home Buyer L…" at bounding box center [677, 161] width 1177 height 64
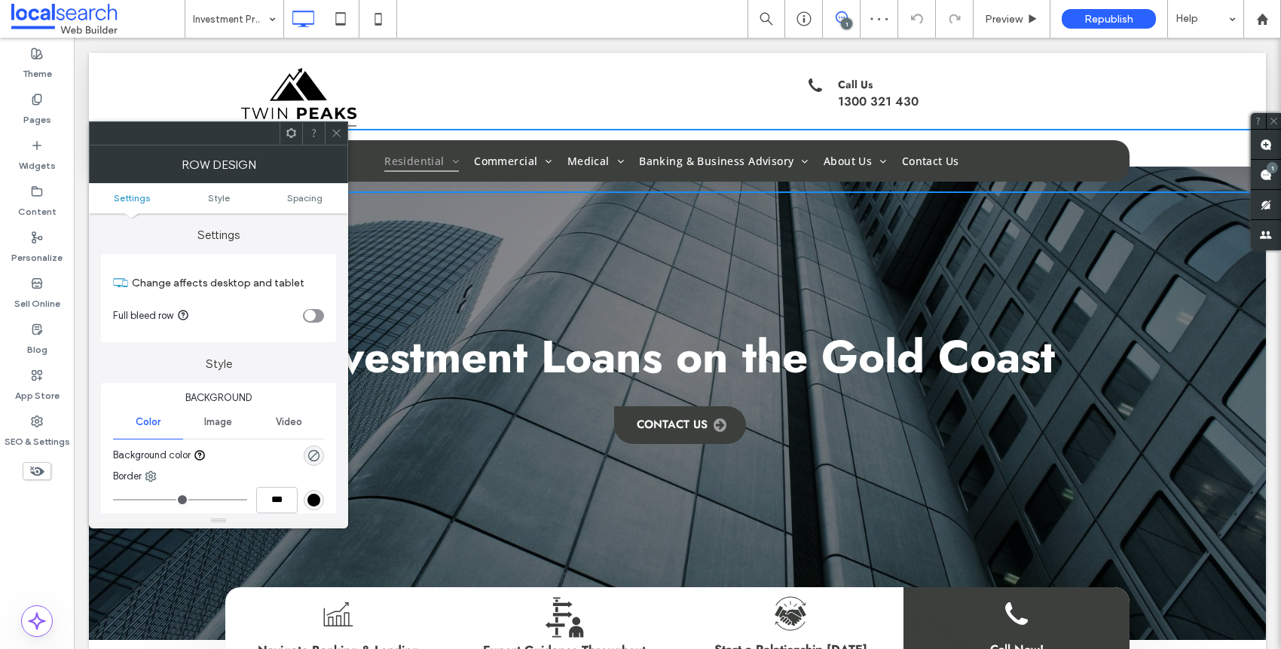
click at [330, 132] on div at bounding box center [336, 133] width 23 height 23
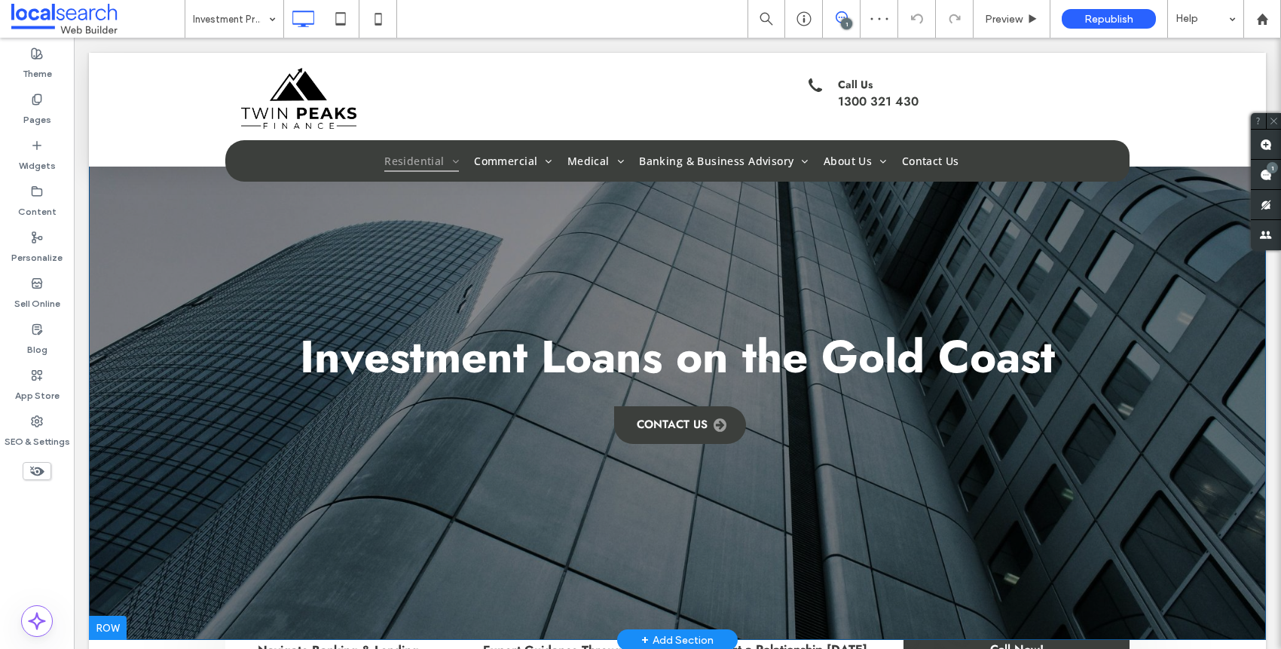
click at [138, 286] on div "Investment Loans on the Gold Coast contact us Click To Paste Row + Add Section" at bounding box center [677, 346] width 1177 height 587
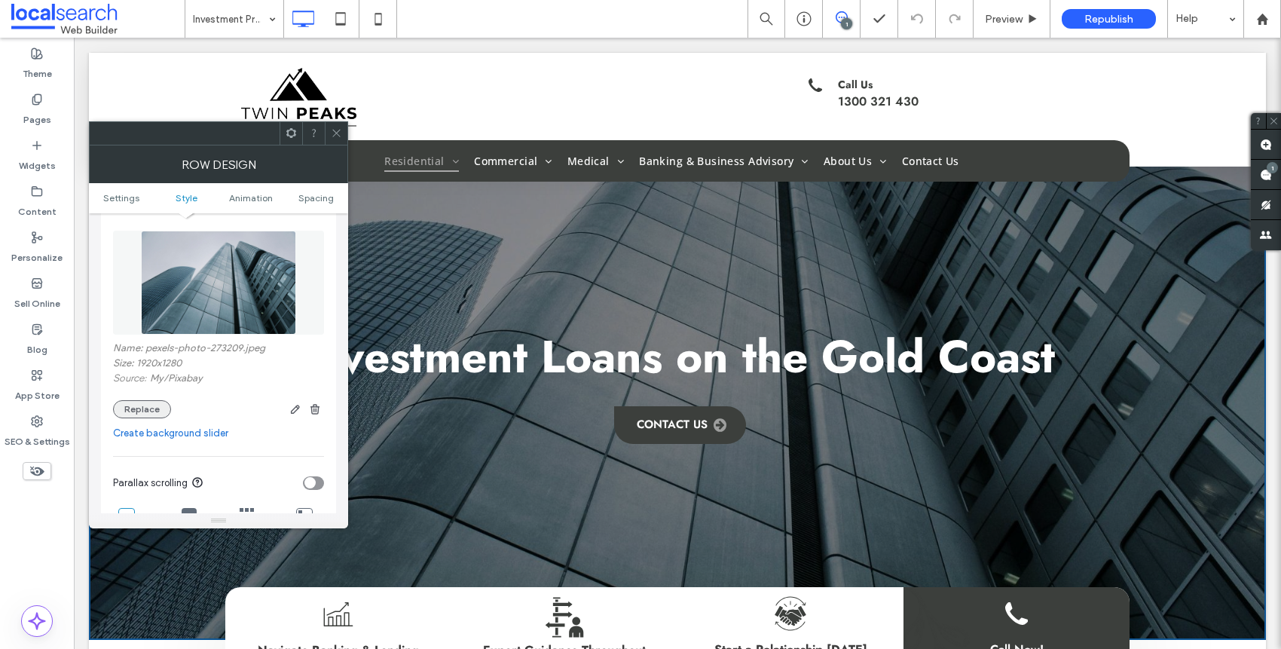
scroll to position [228, 0]
click at [139, 409] on button "Replace" at bounding box center [142, 408] width 58 height 18
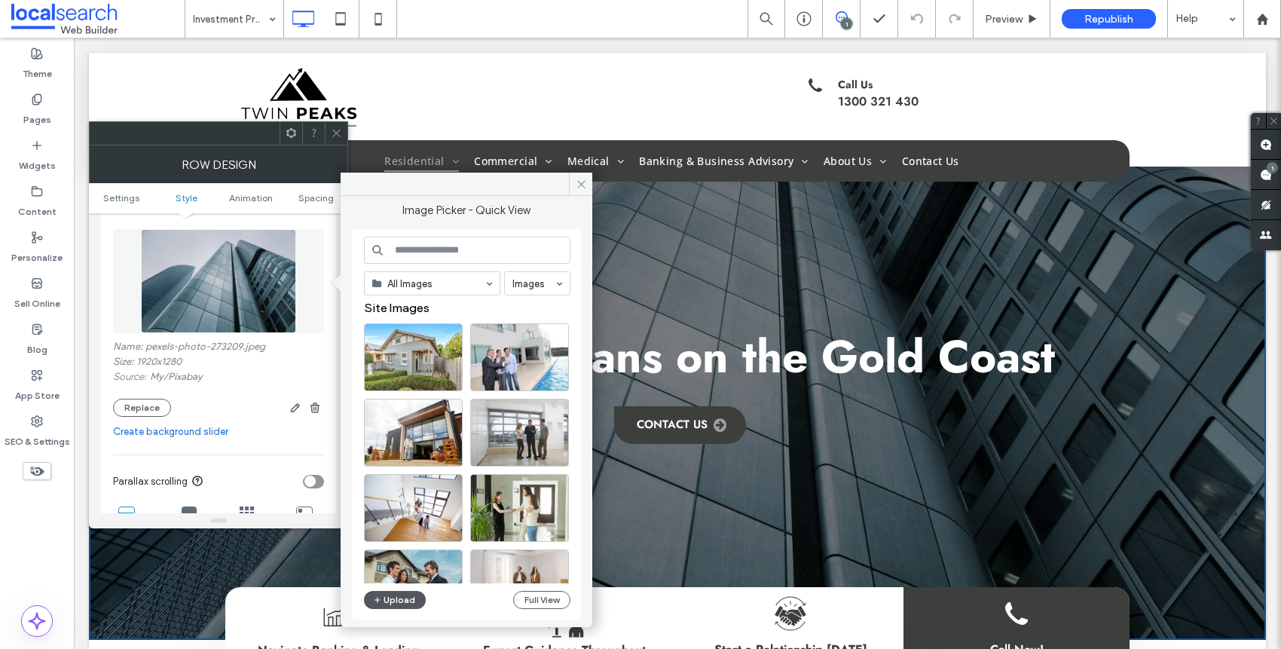
scroll to position [3, 0]
click at [549, 605] on button "Full View" at bounding box center [541, 600] width 57 height 18
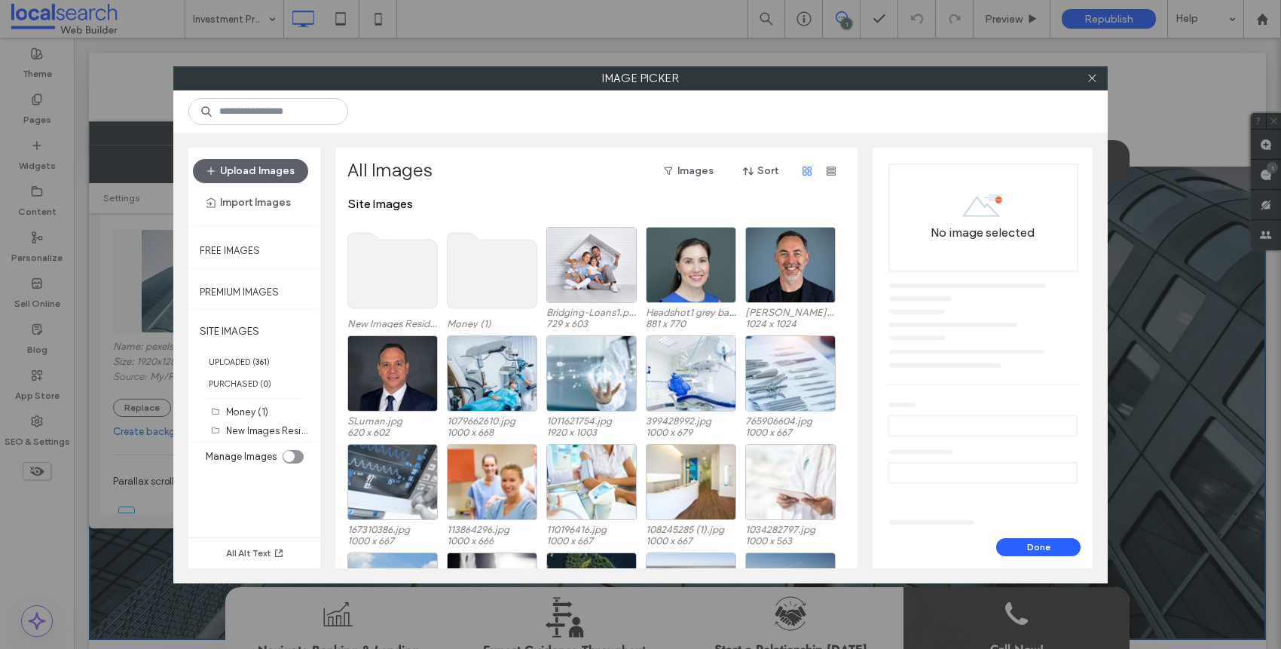
click at [392, 258] on use at bounding box center [393, 270] width 90 height 75
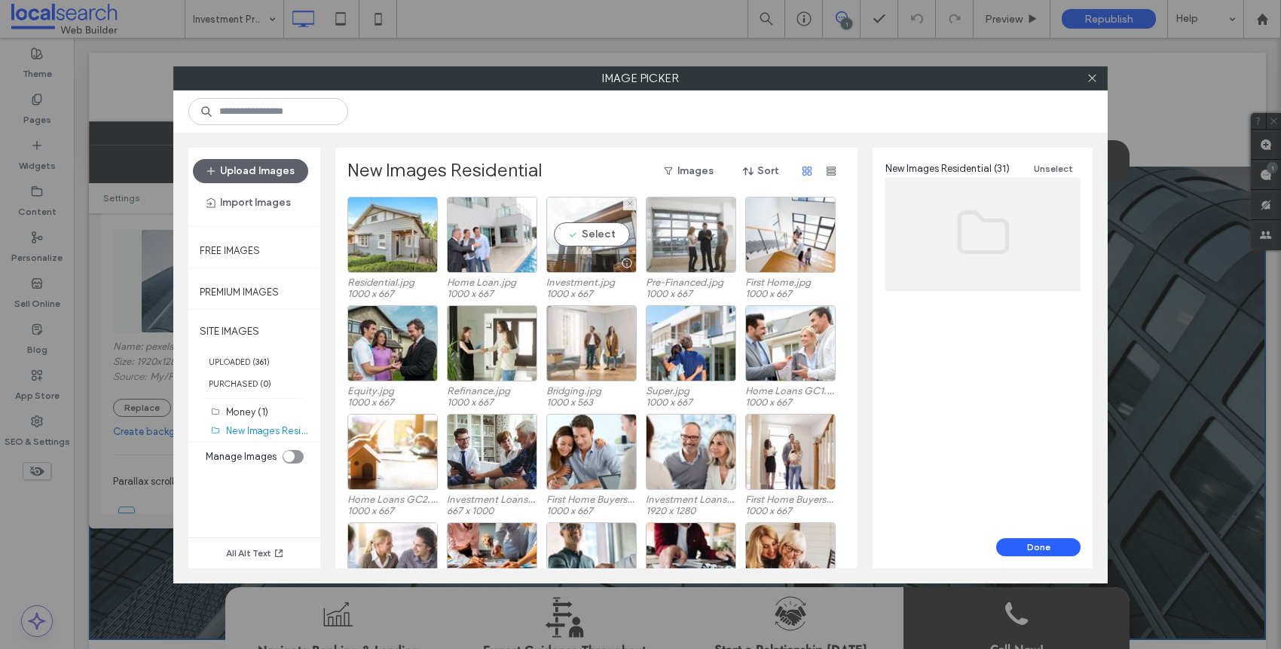
click at [599, 249] on div "Select" at bounding box center [591, 235] width 90 height 76
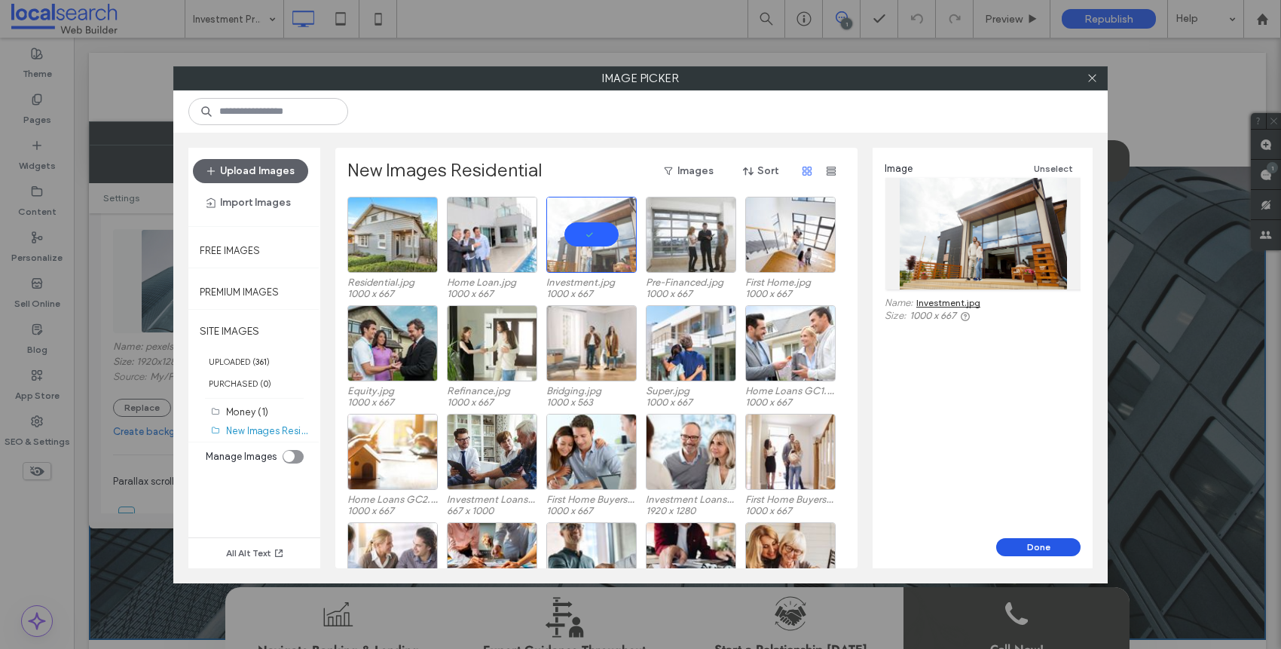
drag, startPoint x: 1050, startPoint y: 546, endPoint x: 973, endPoint y: 507, distance: 86.3
click at [1050, 546] on button "Done" at bounding box center [1038, 547] width 84 height 18
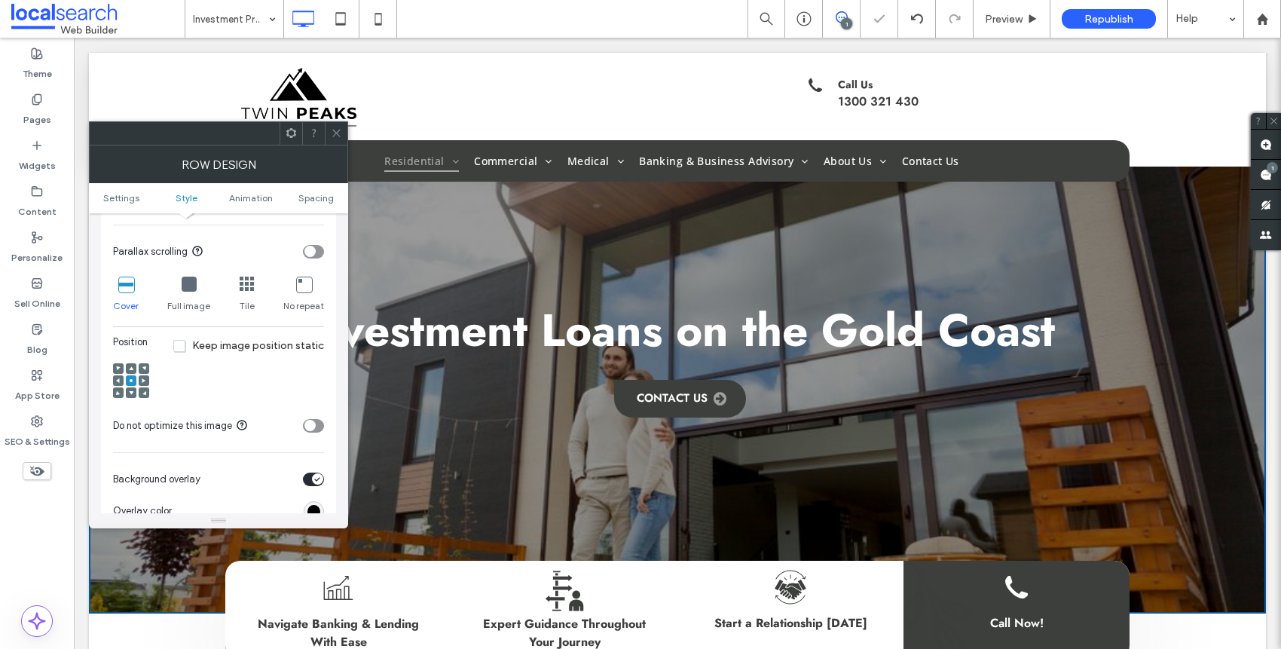
scroll to position [465, 0]
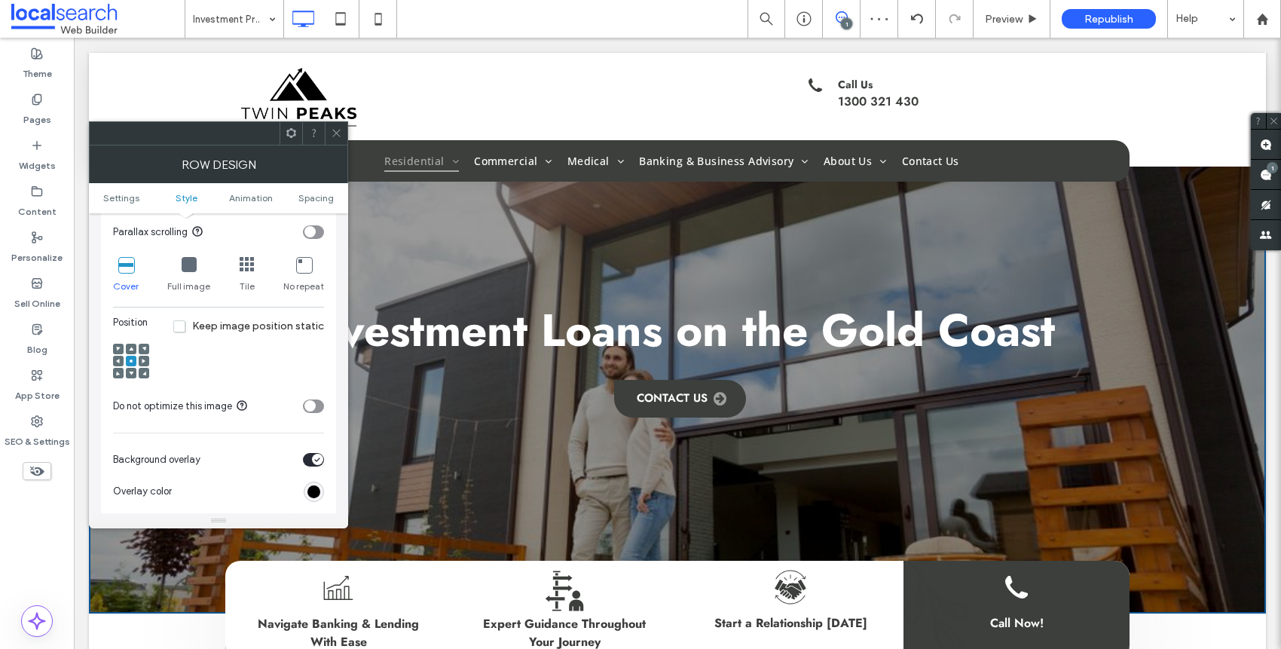
click at [134, 368] on div at bounding box center [131, 373] width 11 height 11
click at [131, 374] on use at bounding box center [131, 374] width 5 height 4
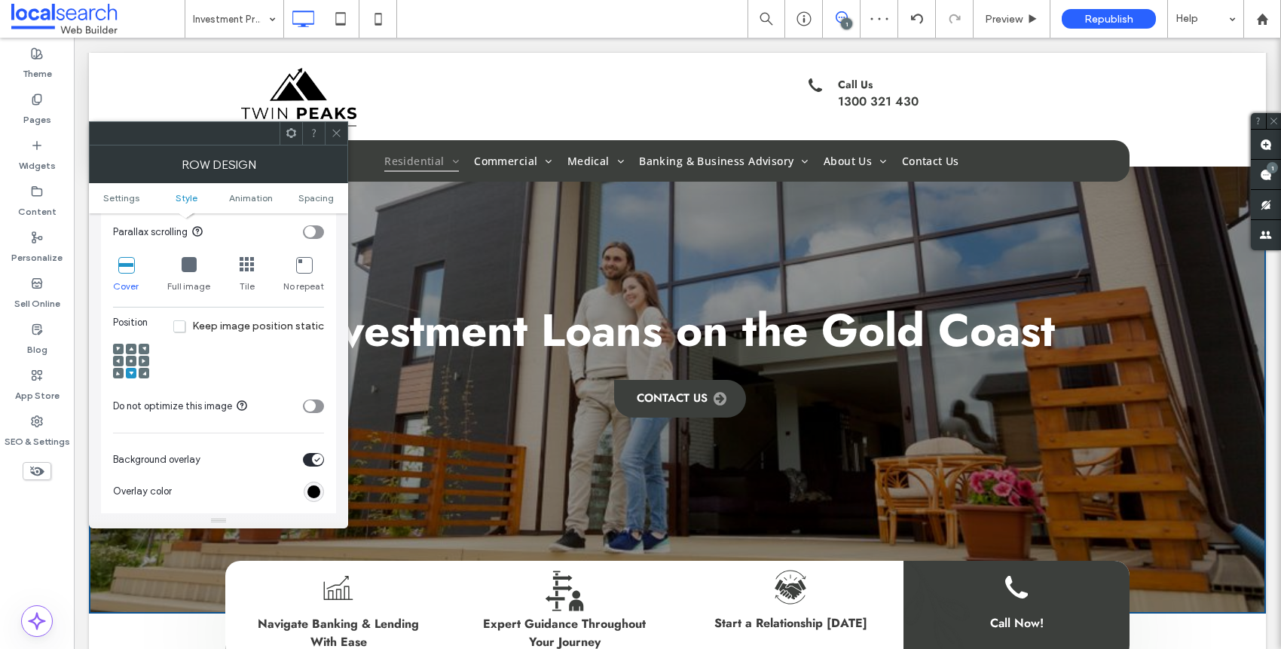
click at [131, 349] on use at bounding box center [131, 349] width 5 height 4
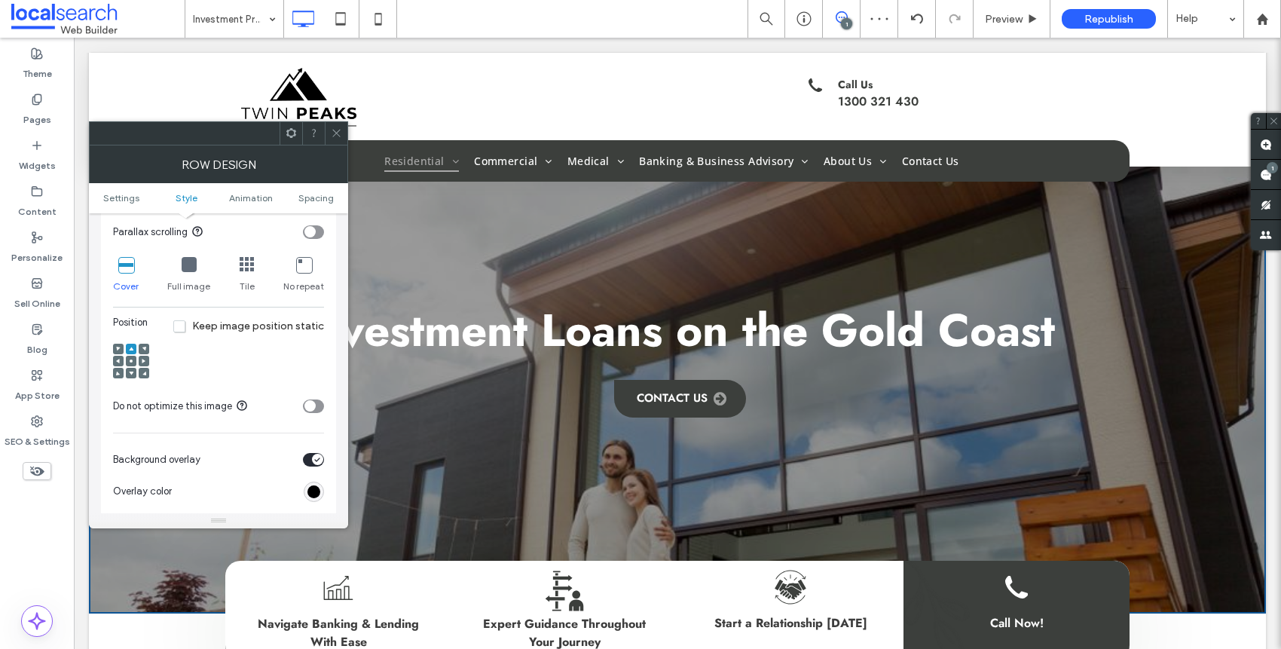
click at [332, 131] on icon at bounding box center [336, 132] width 11 height 11
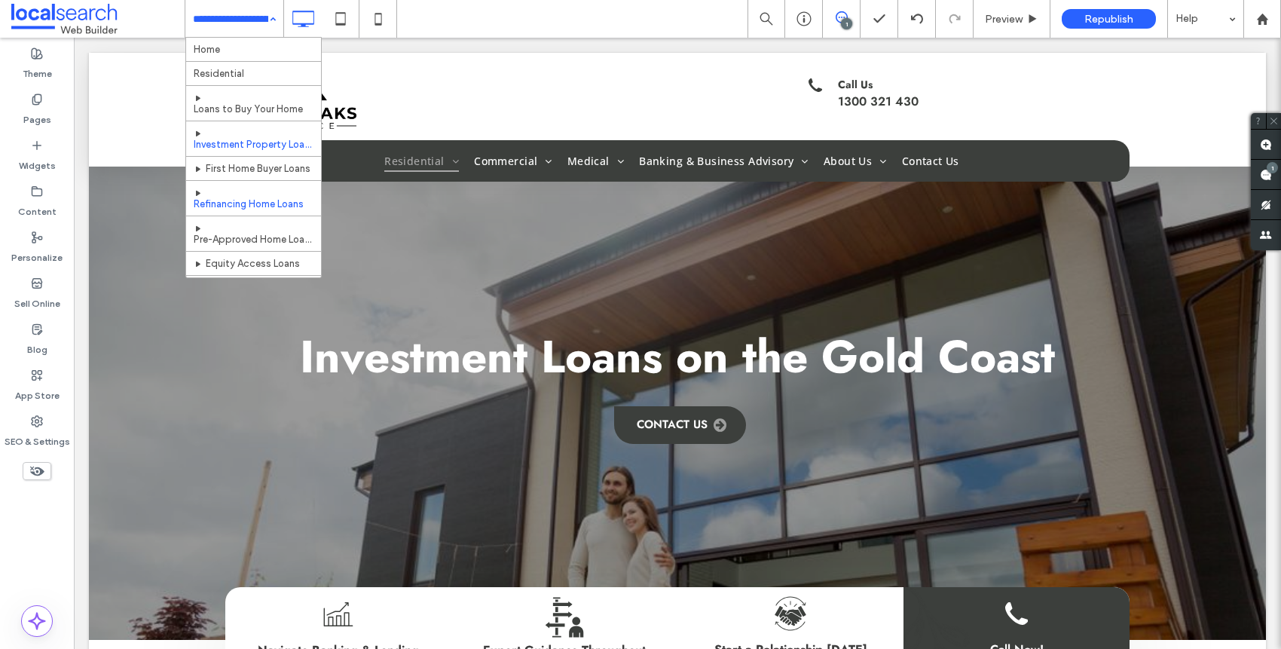
scroll to position [31, 0]
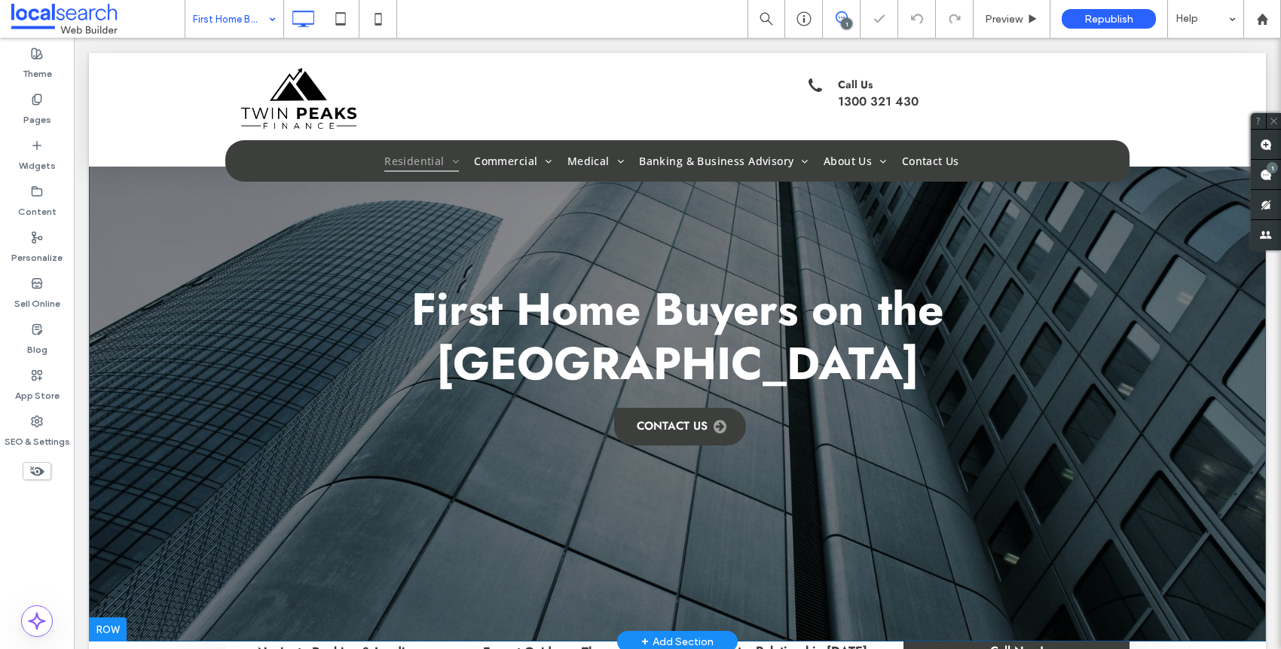
scroll to position [127, 0]
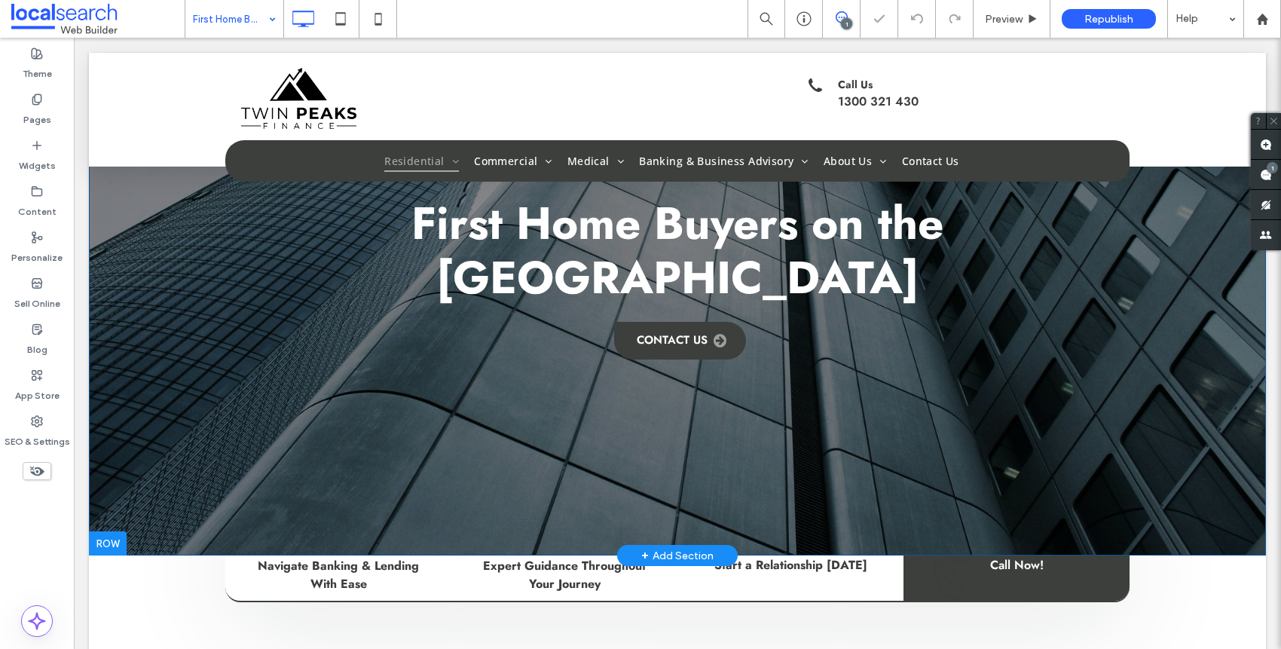
click at [170, 326] on div "First Home Buyers on the [GEOGRAPHIC_DATA] Contact Us Click To Paste Row + Add …" at bounding box center [677, 240] width 1177 height 630
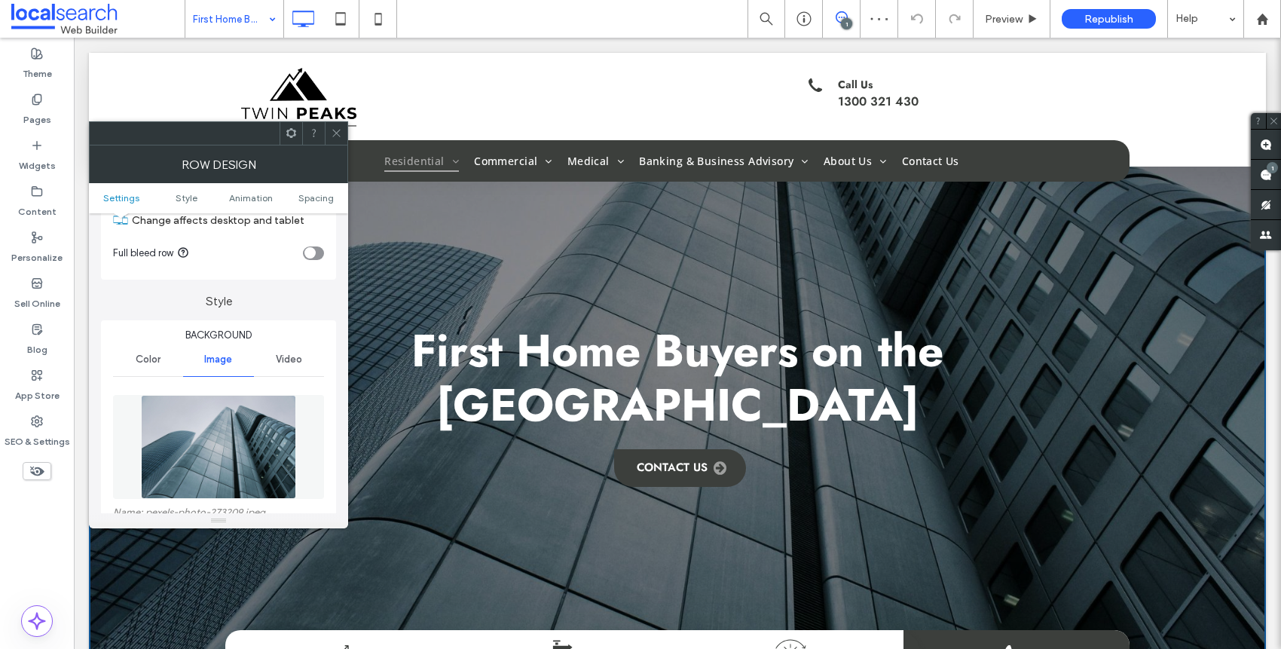
scroll to position [135, 0]
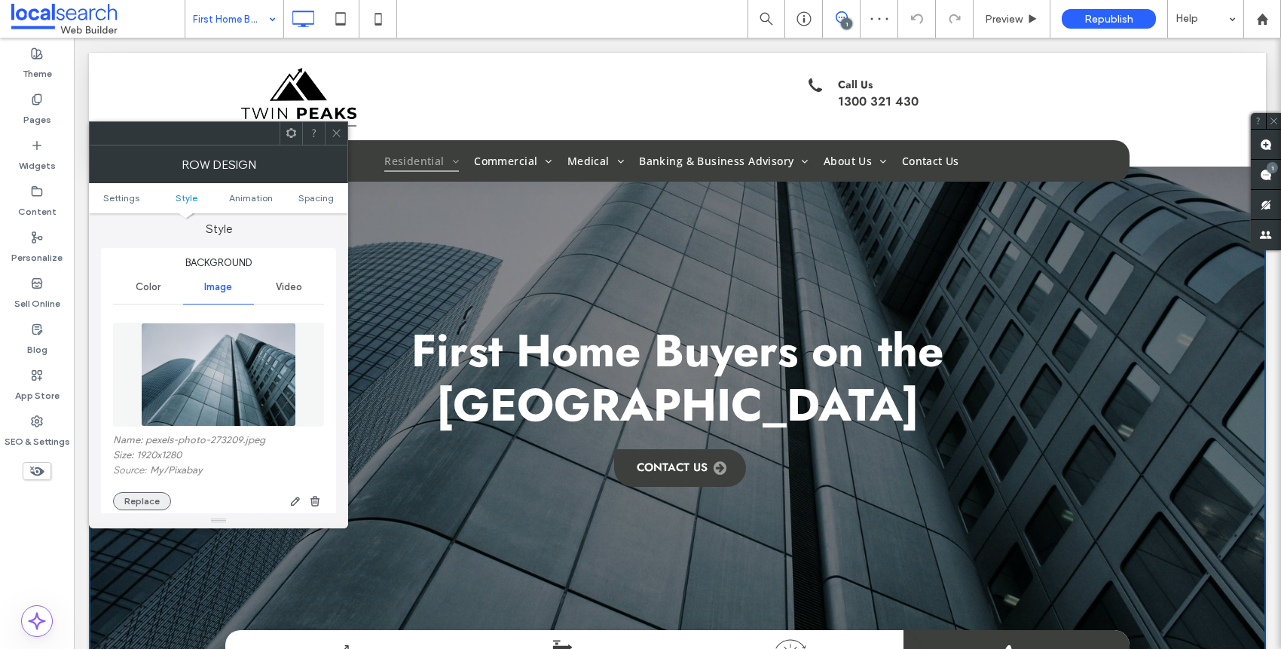
click at [147, 497] on button "Replace" at bounding box center [142, 501] width 58 height 18
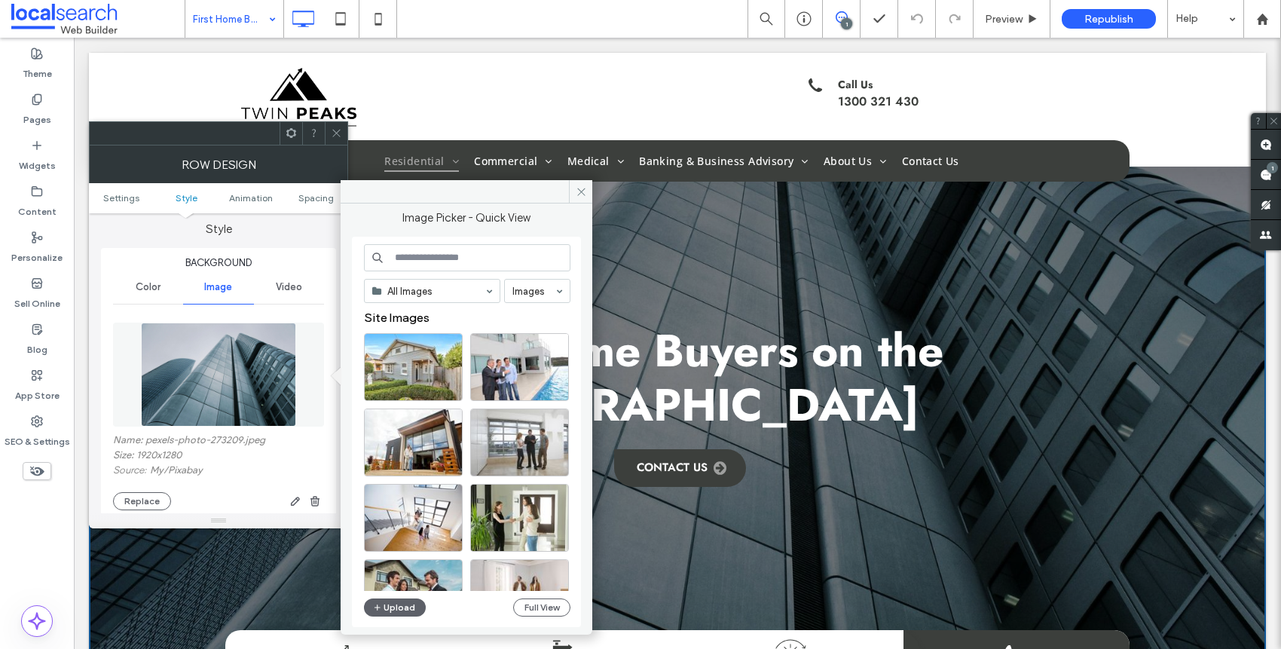
click at [531, 597] on div "All Images Images Site Images Upload Full View" at bounding box center [467, 432] width 207 height 376
click at [534, 604] on button "Full View" at bounding box center [541, 607] width 57 height 18
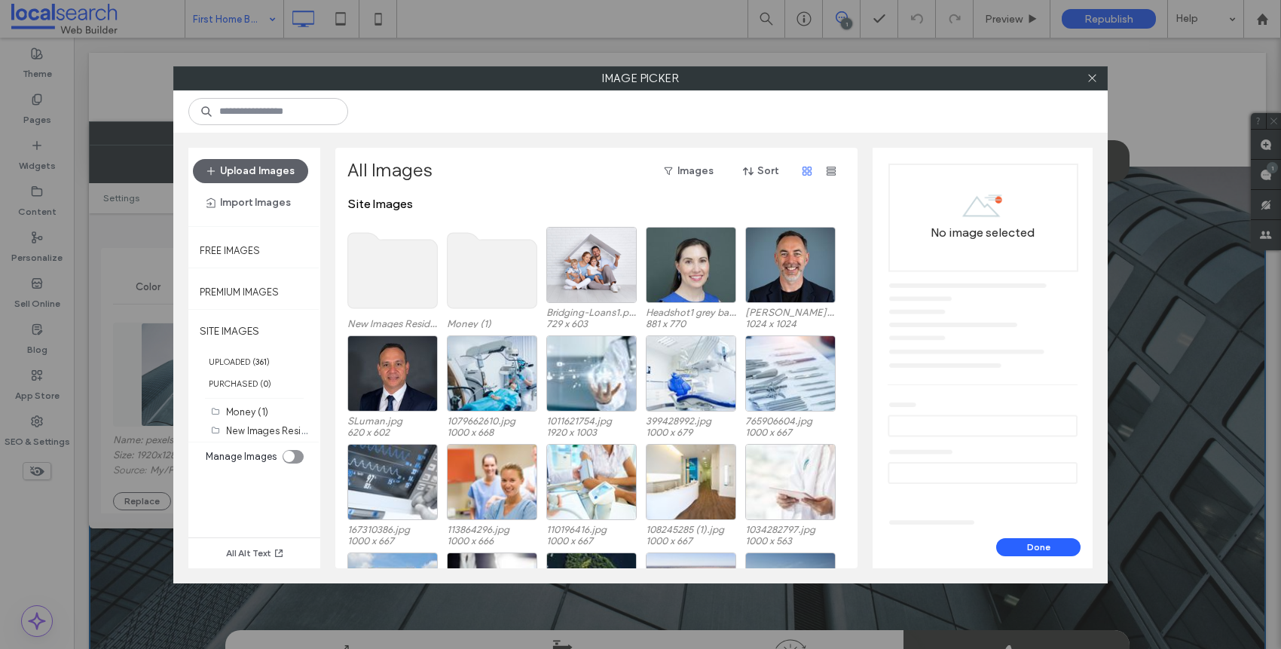
click at [372, 271] on use at bounding box center [393, 270] width 90 height 75
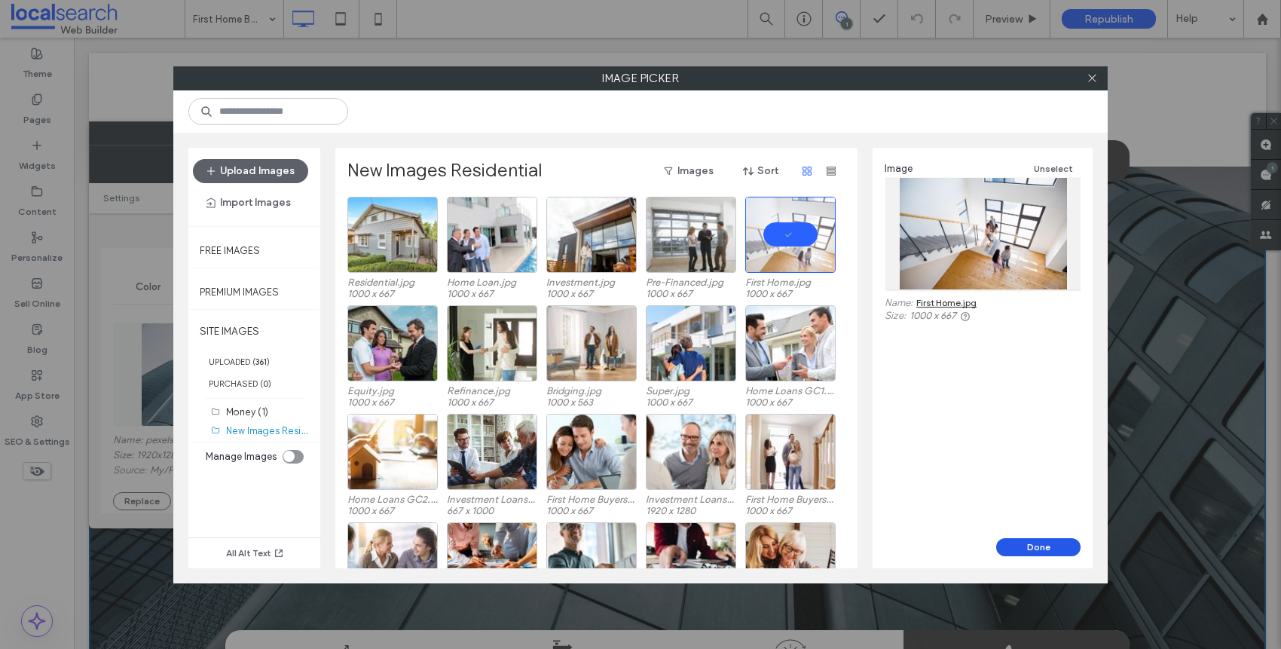
click at [1027, 550] on button "Done" at bounding box center [1038, 547] width 84 height 18
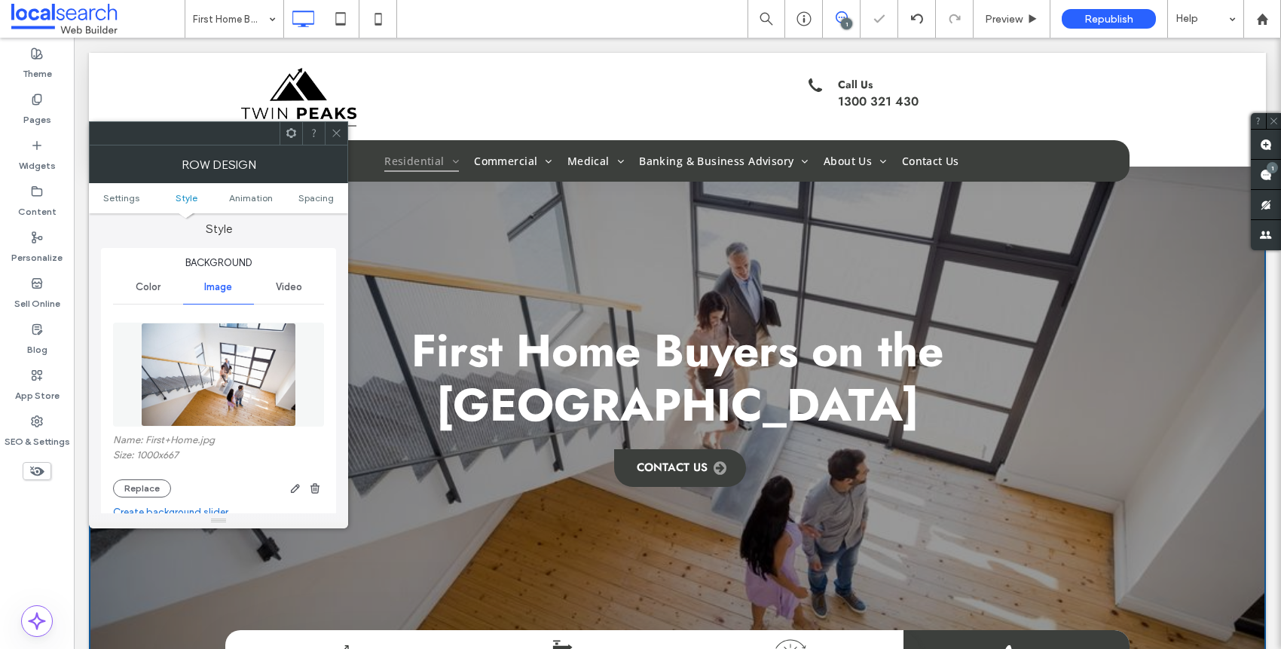
click at [340, 132] on icon at bounding box center [336, 132] width 11 height 11
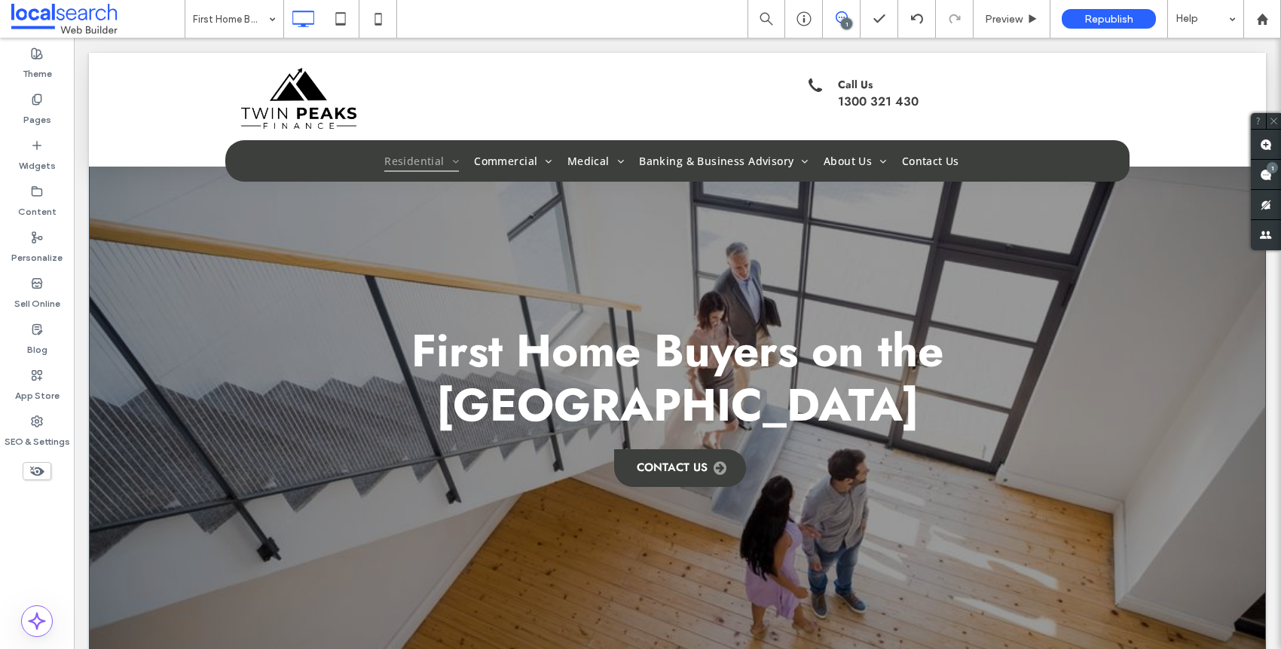
click at [194, 467] on div "First Home Buyers on the [GEOGRAPHIC_DATA] Contact Us Click To Paste Row + Add …" at bounding box center [677, 368] width 1177 height 630
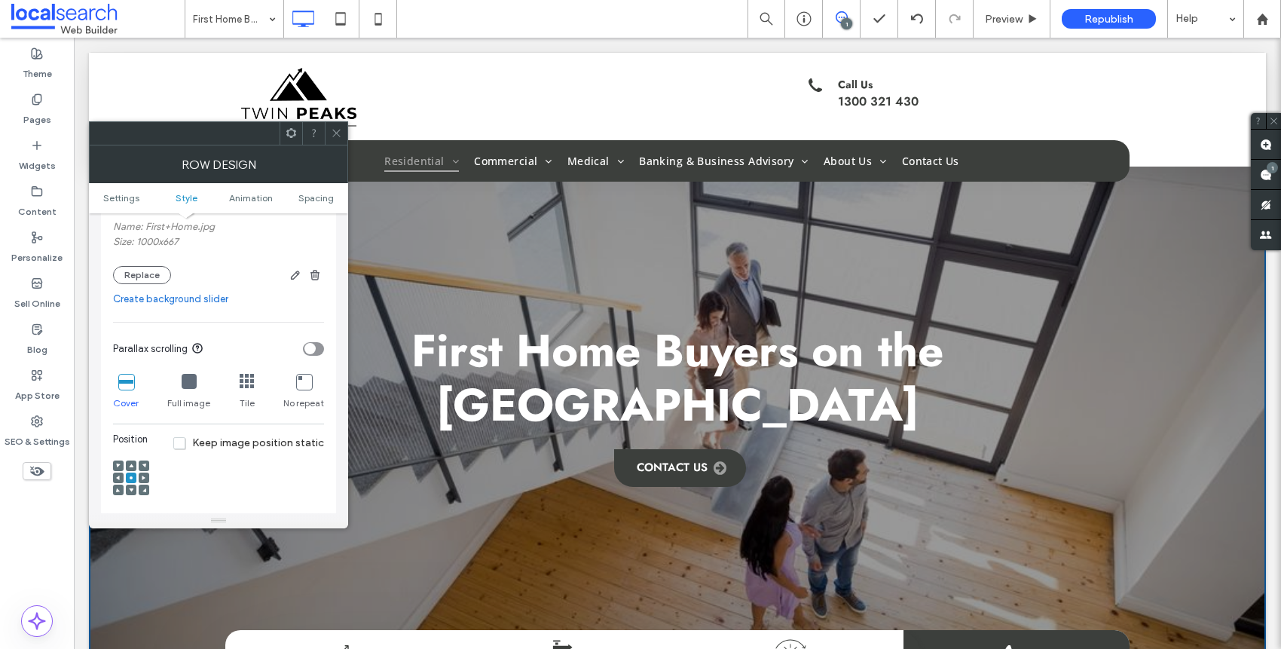
scroll to position [352, 0]
click at [136, 461] on div at bounding box center [131, 462] width 11 height 11
click at [130, 462] on use at bounding box center [131, 462] width 5 height 4
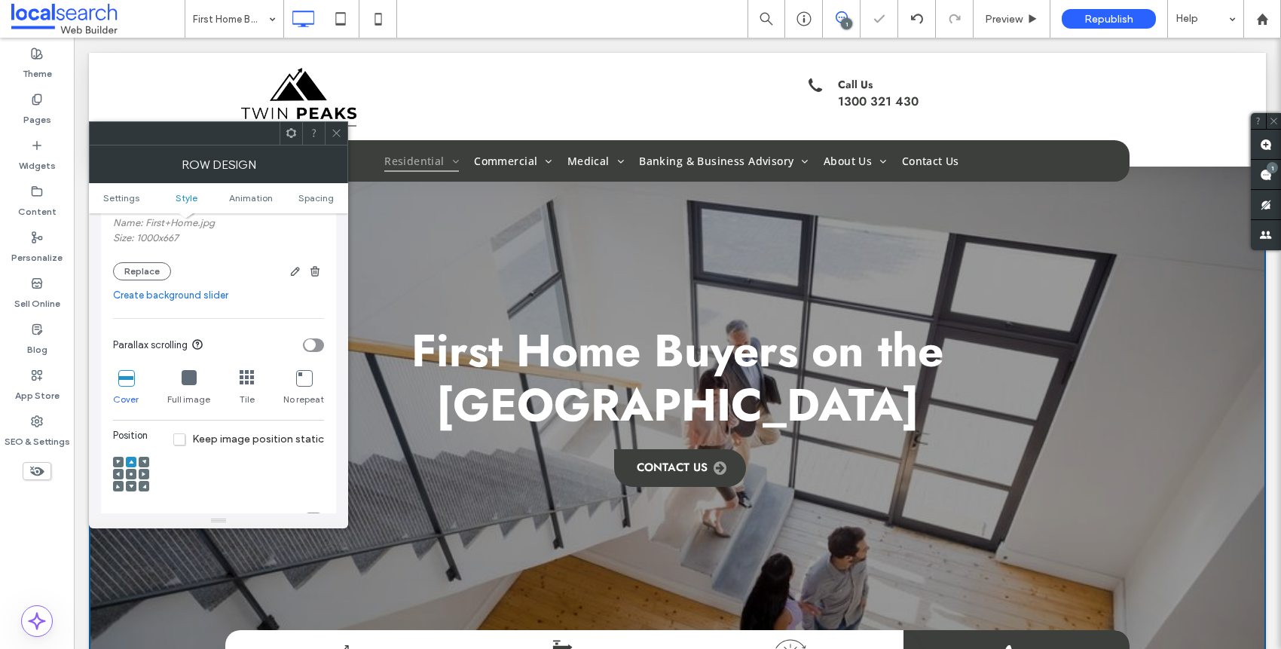
click at [130, 482] on span at bounding box center [131, 486] width 5 height 11
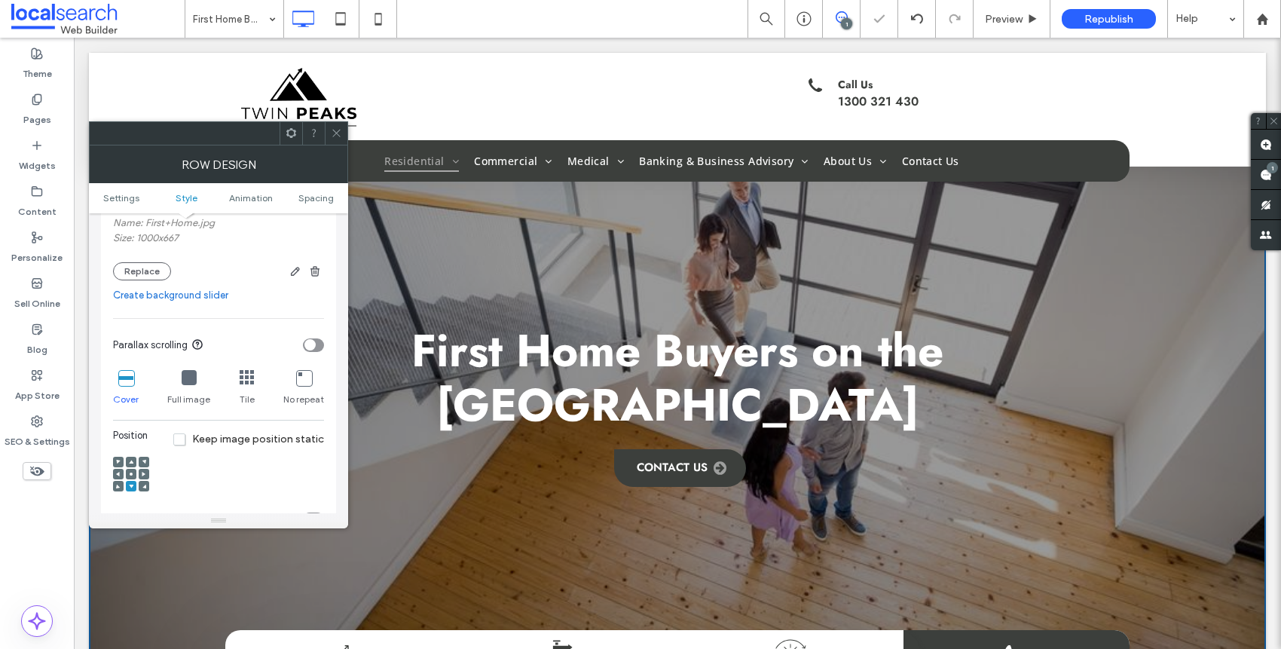
click at [130, 472] on icon at bounding box center [131, 474] width 5 height 5
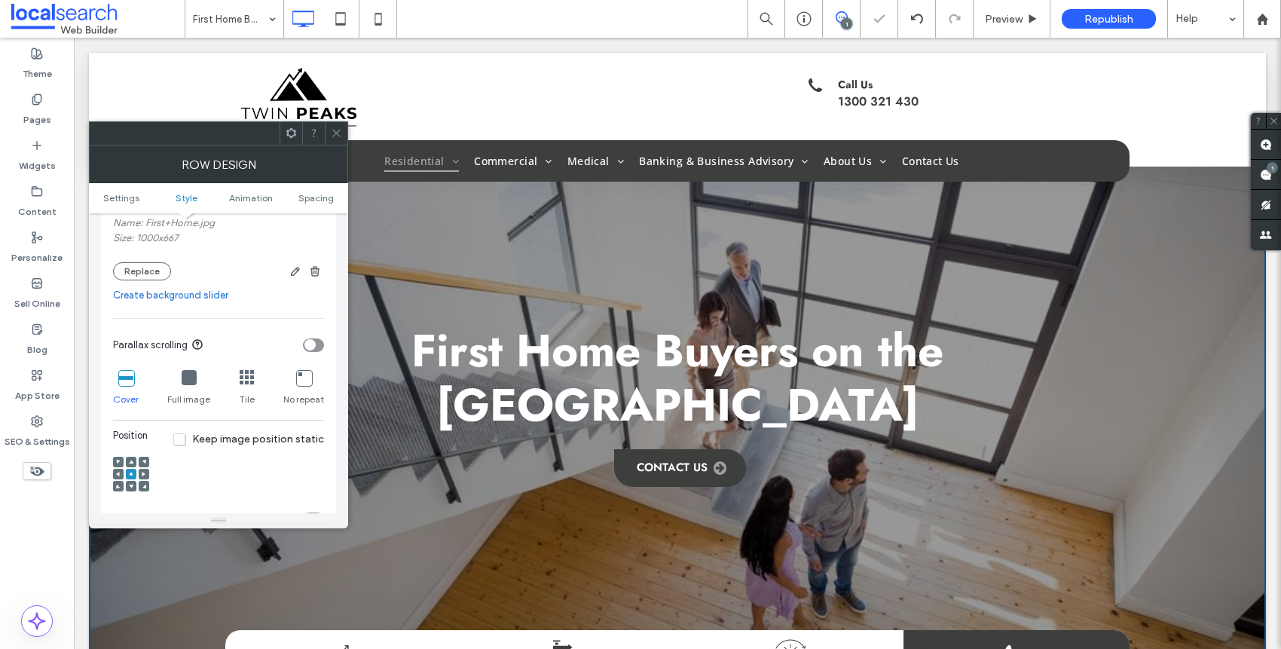
click at [339, 137] on icon at bounding box center [336, 132] width 11 height 11
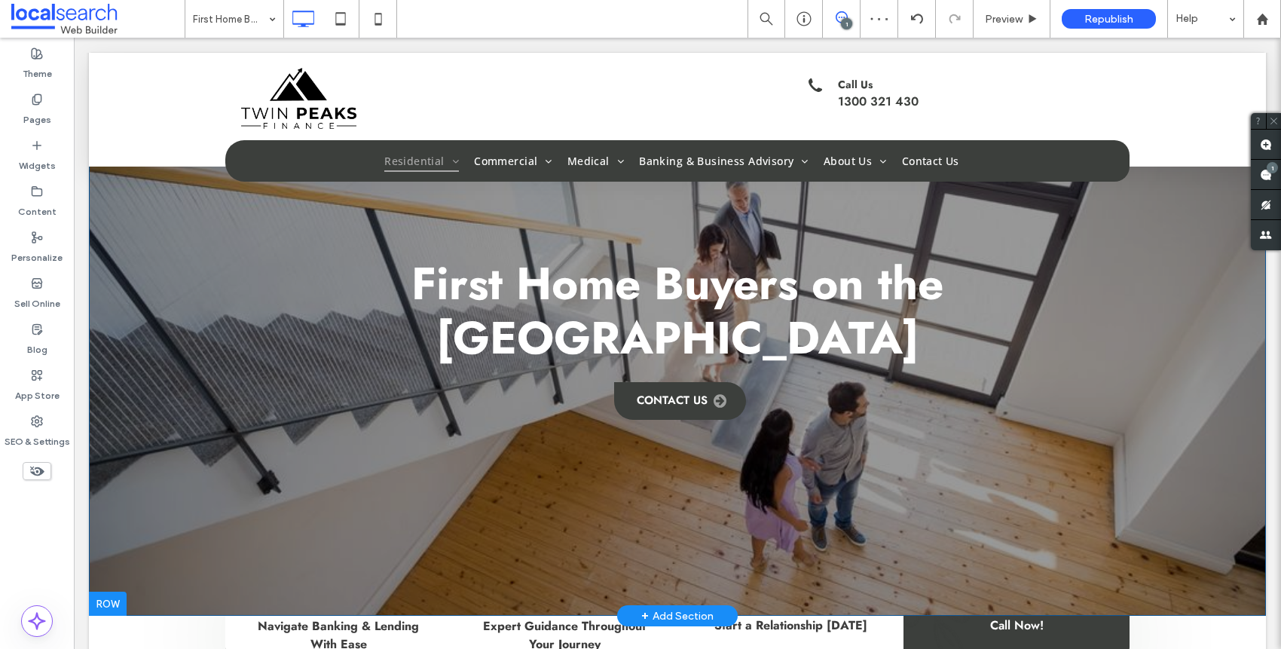
scroll to position [0, 0]
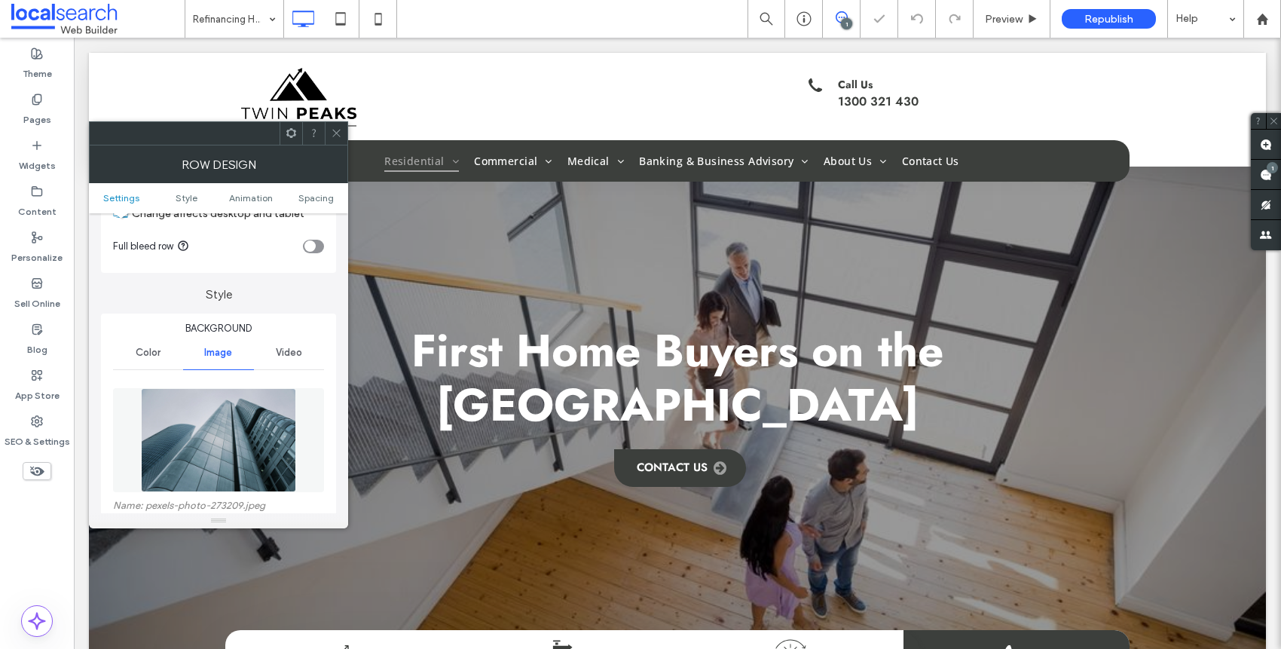
scroll to position [265, 0]
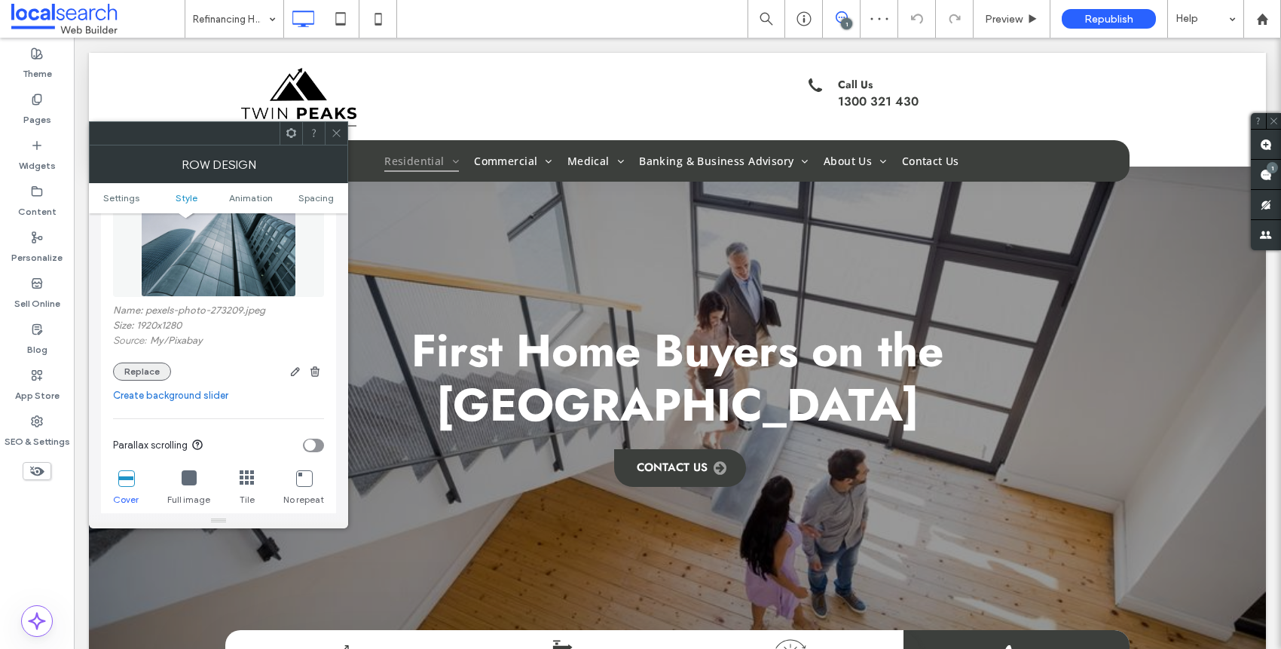
click at [148, 370] on button "Replace" at bounding box center [142, 372] width 58 height 18
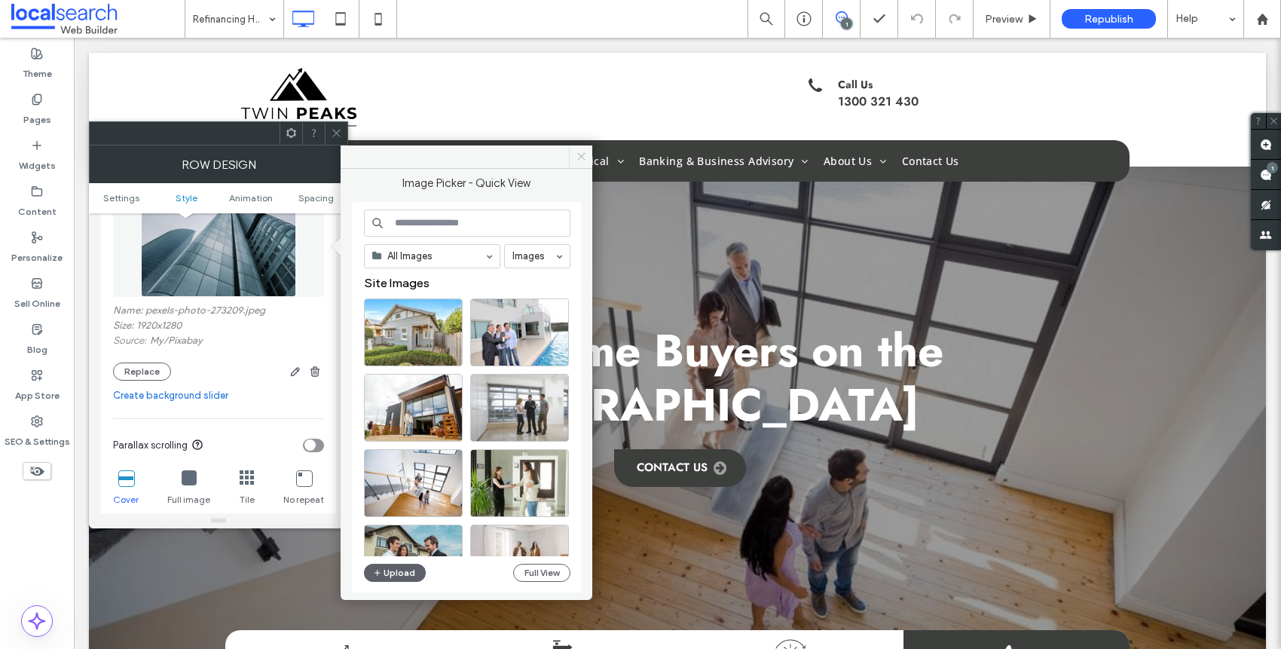
click at [574, 157] on span at bounding box center [580, 156] width 23 height 23
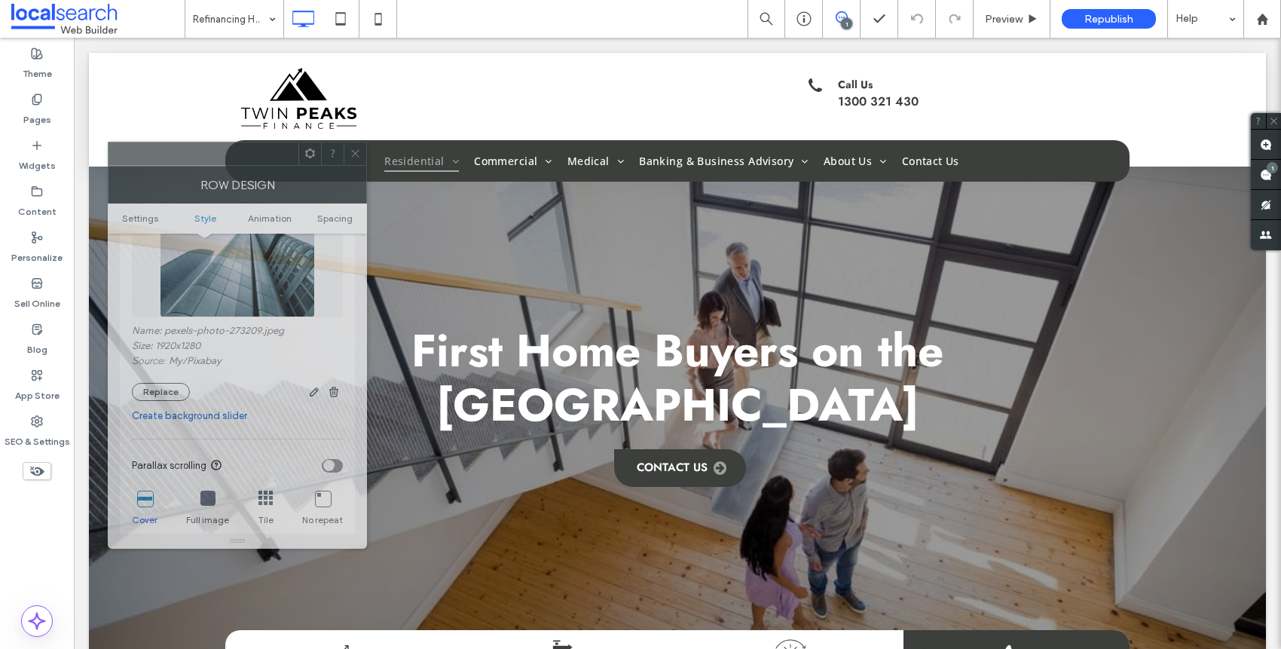
drag, startPoint x: 256, startPoint y: 164, endPoint x: 237, endPoint y: 159, distance: 20.1
click at [237, 159] on div at bounding box center [204, 153] width 190 height 23
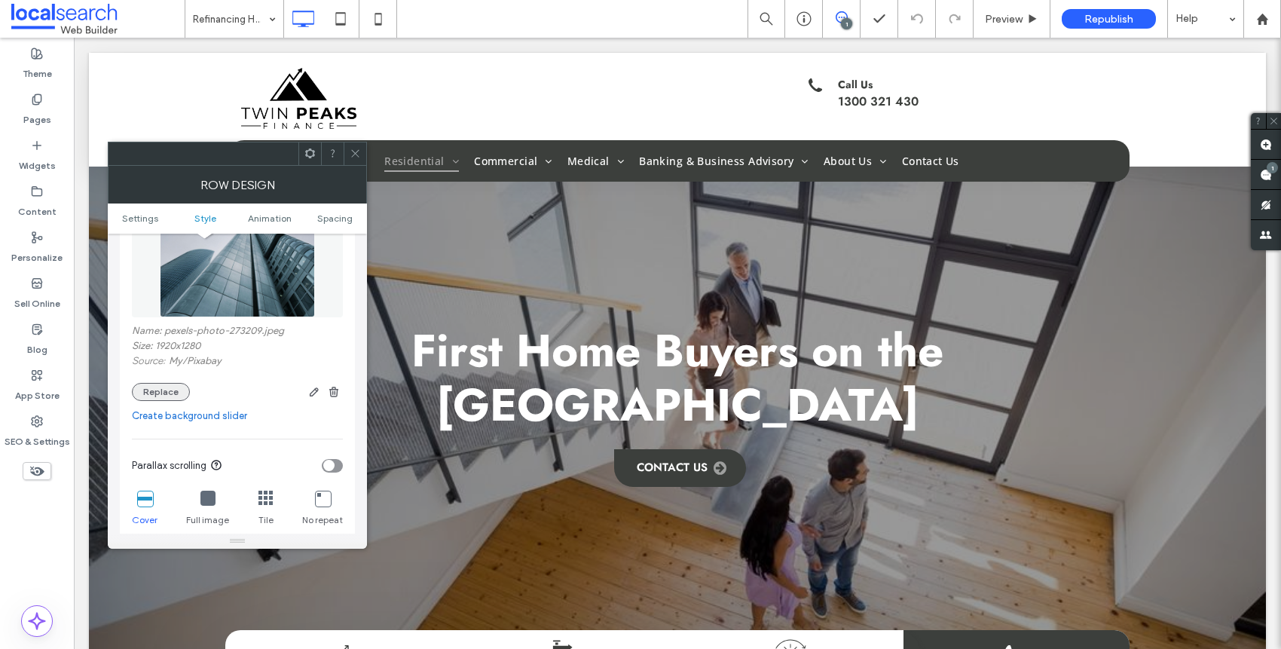
click at [161, 396] on button "Replace" at bounding box center [161, 392] width 58 height 18
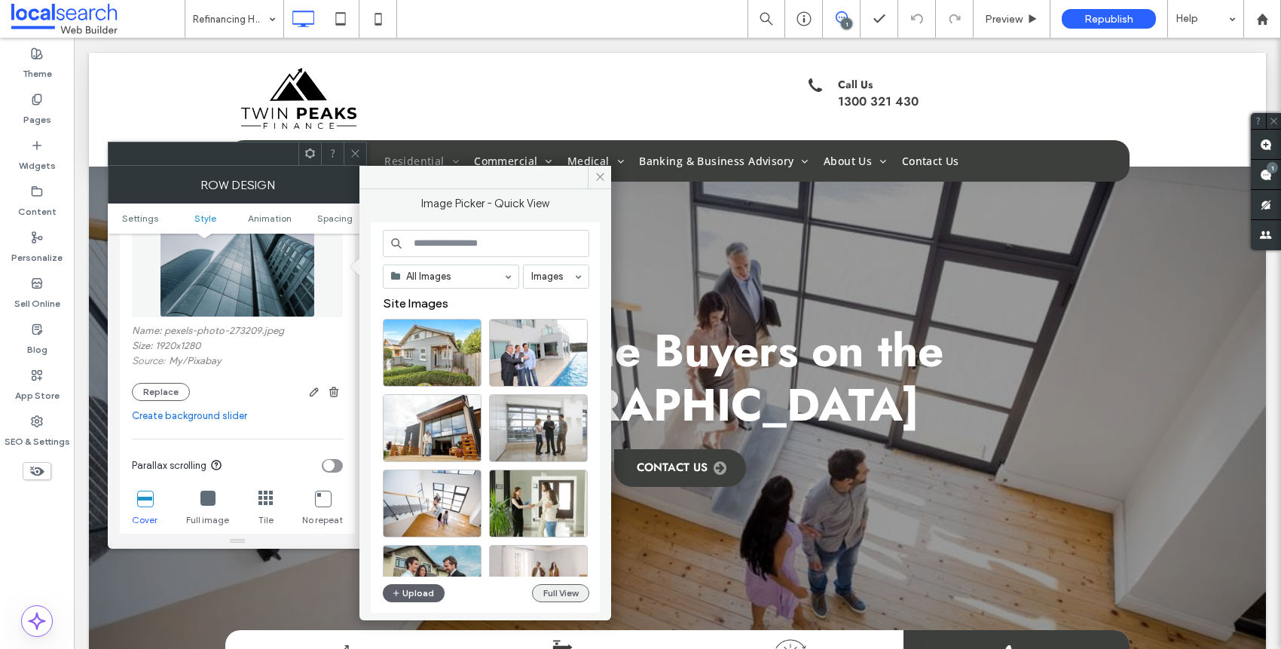
click at [546, 598] on button "Full View" at bounding box center [560, 593] width 57 height 18
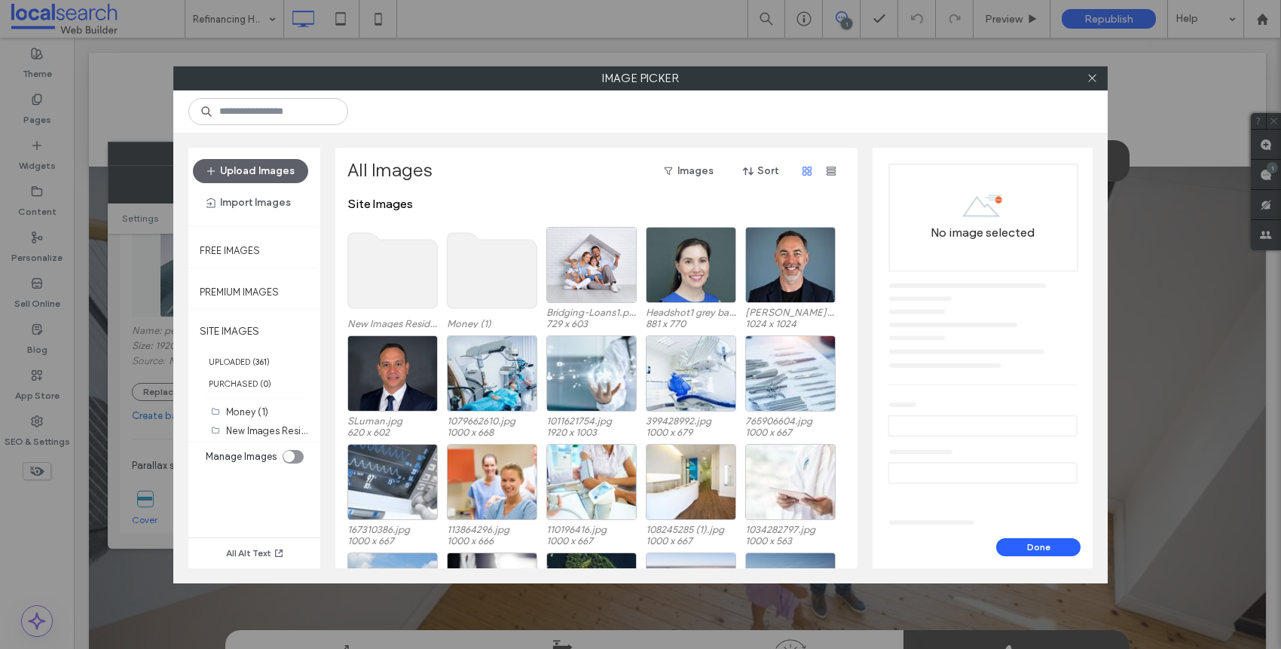
click at [394, 271] on use at bounding box center [393, 270] width 90 height 75
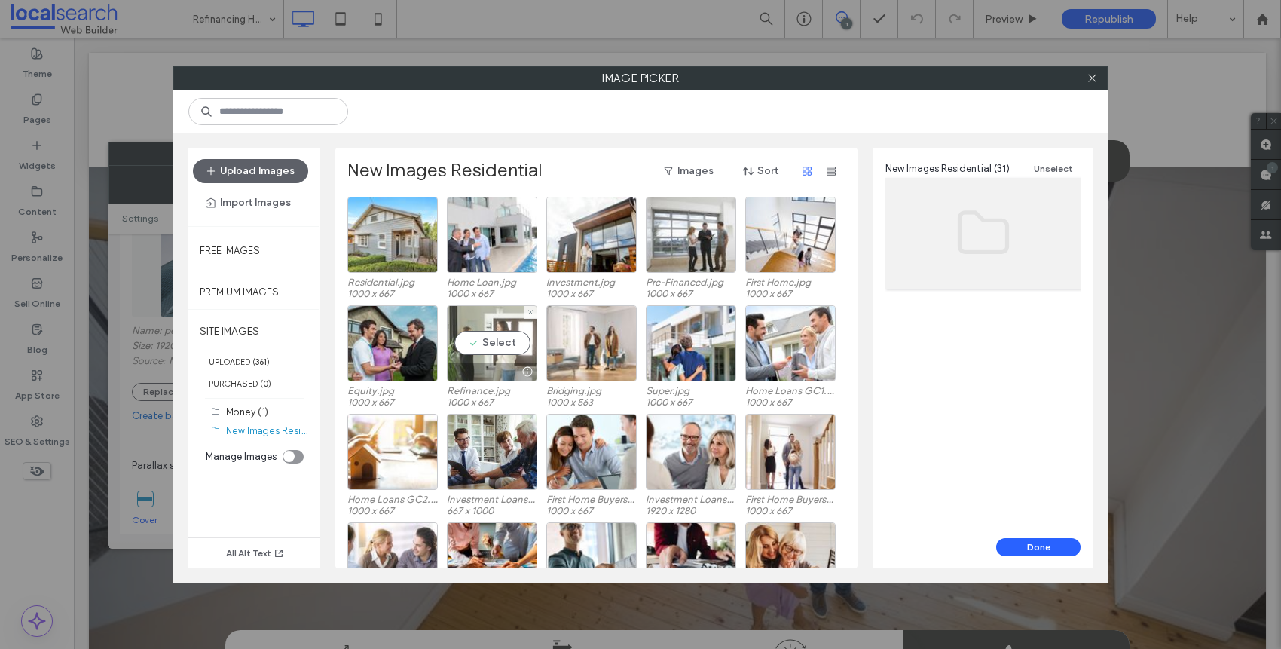
click at [503, 374] on div at bounding box center [492, 372] width 89 height 18
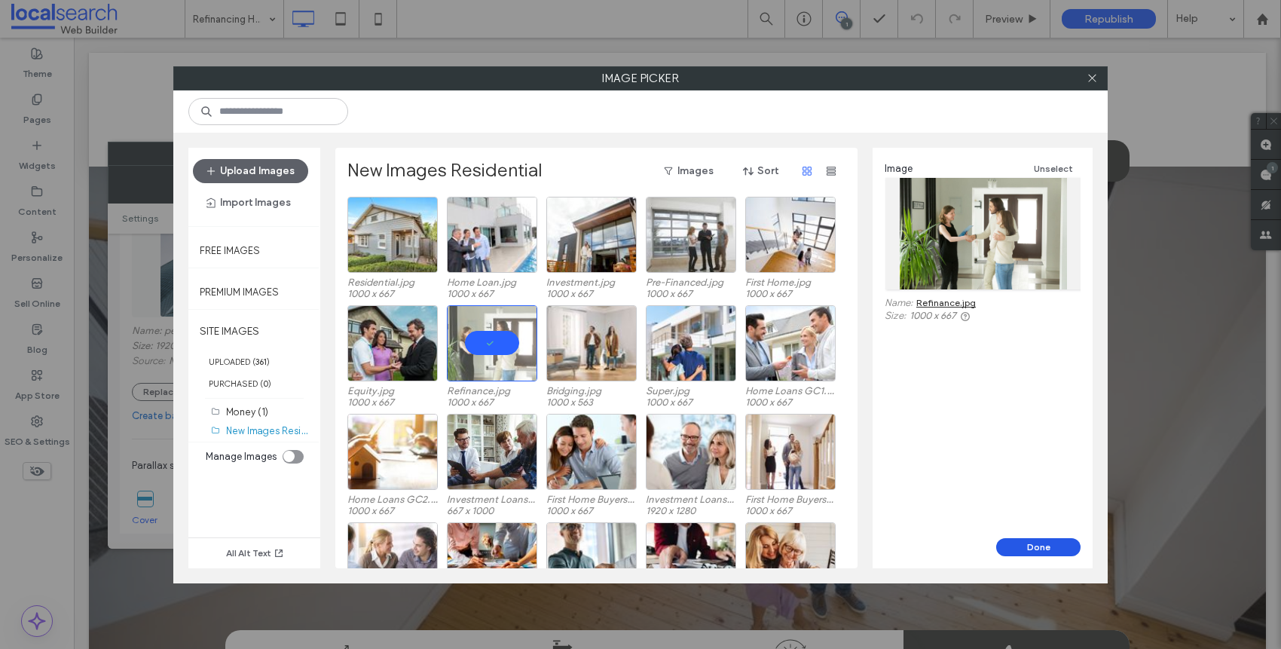
click at [1033, 540] on button "Done" at bounding box center [1038, 547] width 84 height 18
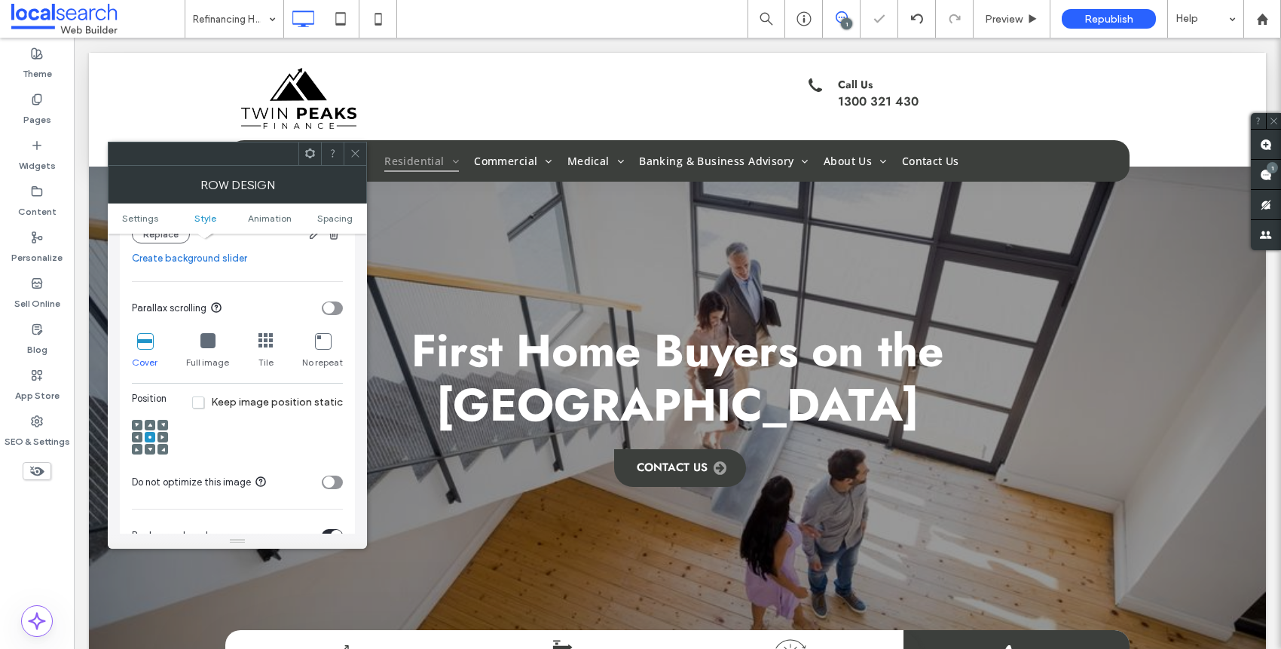
scroll to position [479, 0]
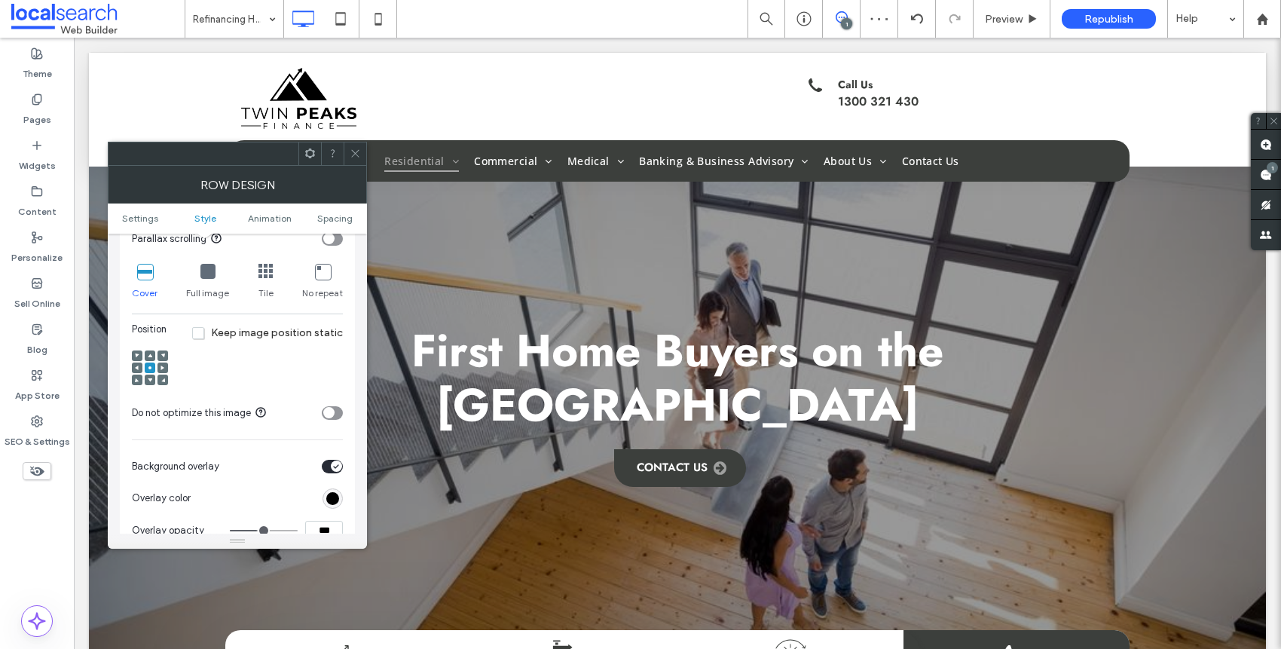
click at [152, 355] on div at bounding box center [150, 355] width 11 height 11
click at [152, 358] on span at bounding box center [150, 355] width 5 height 11
click at [150, 381] on span at bounding box center [150, 380] width 5 height 11
click at [151, 351] on span at bounding box center [150, 355] width 5 height 11
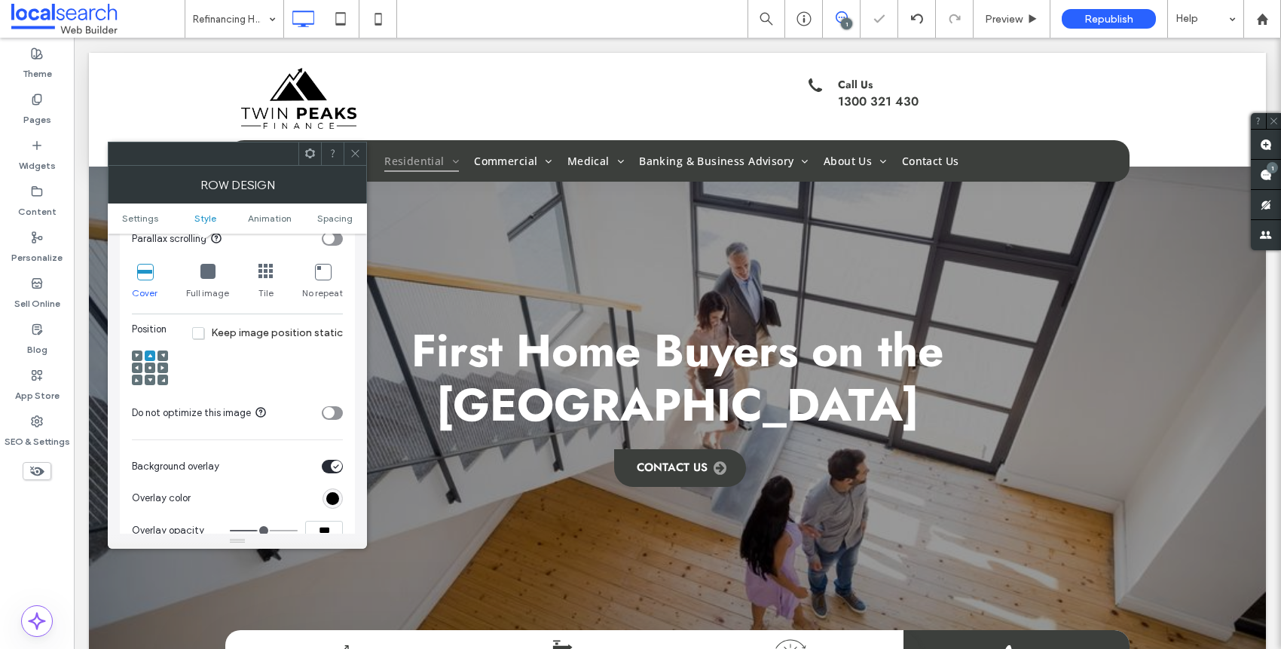
click at [355, 156] on icon at bounding box center [355, 153] width 11 height 11
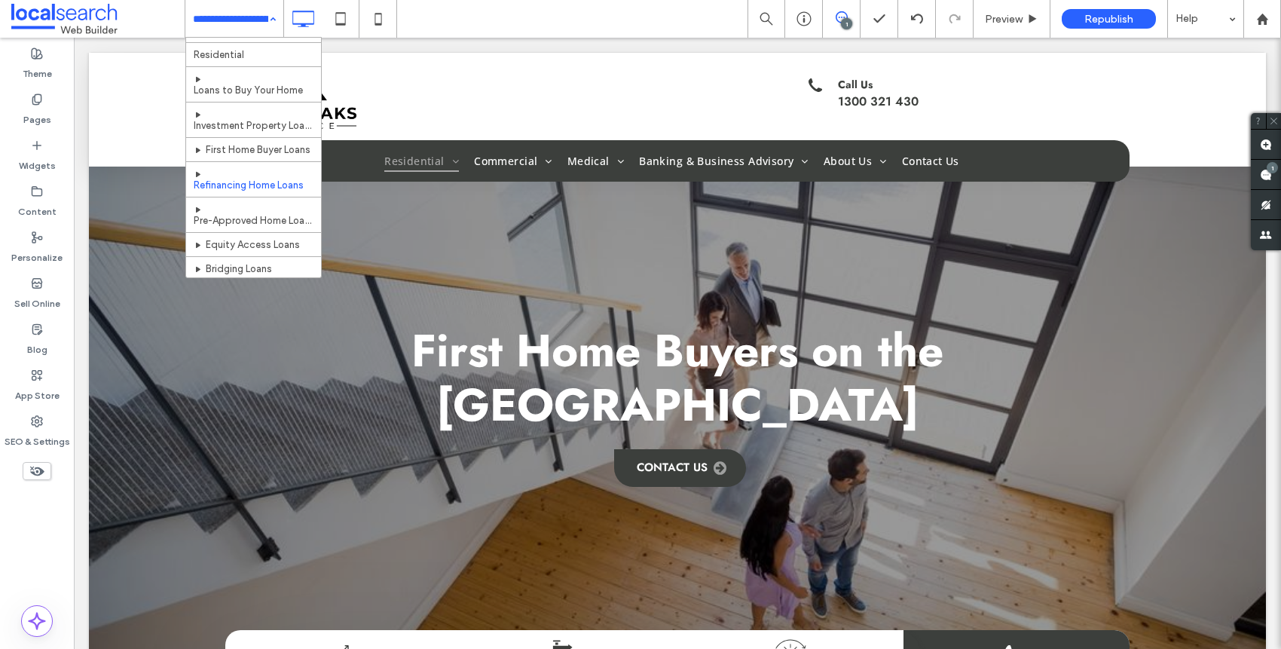
scroll to position [29, 0]
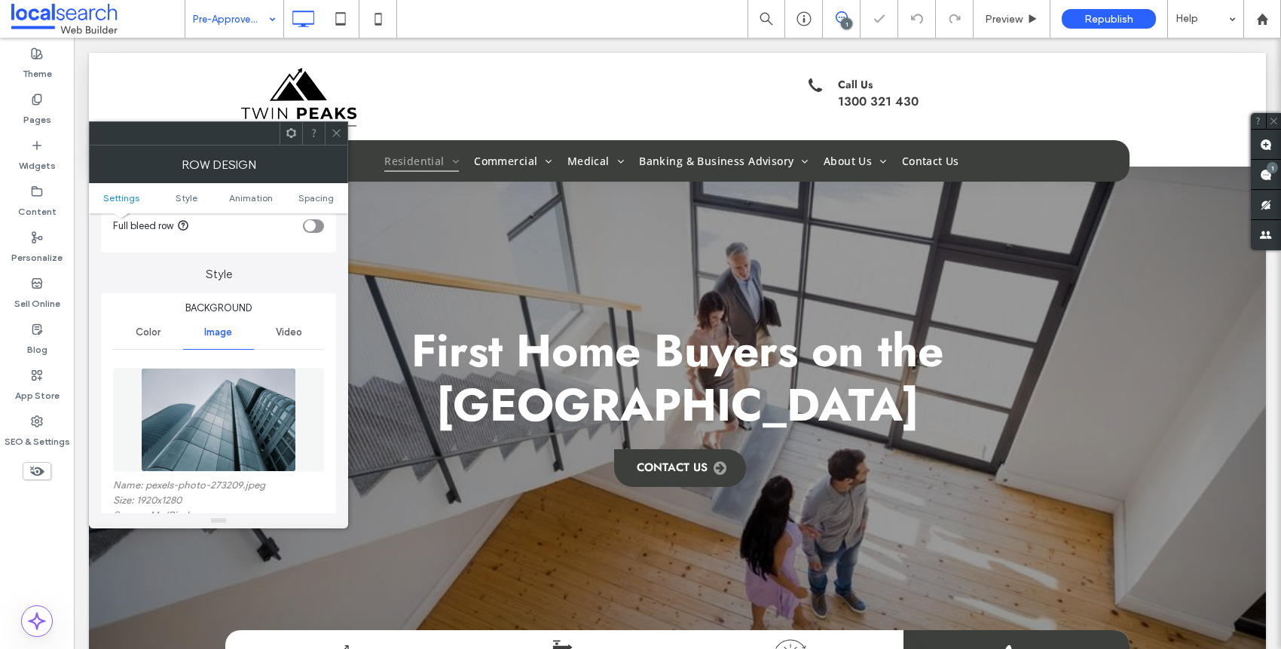
scroll to position [286, 0]
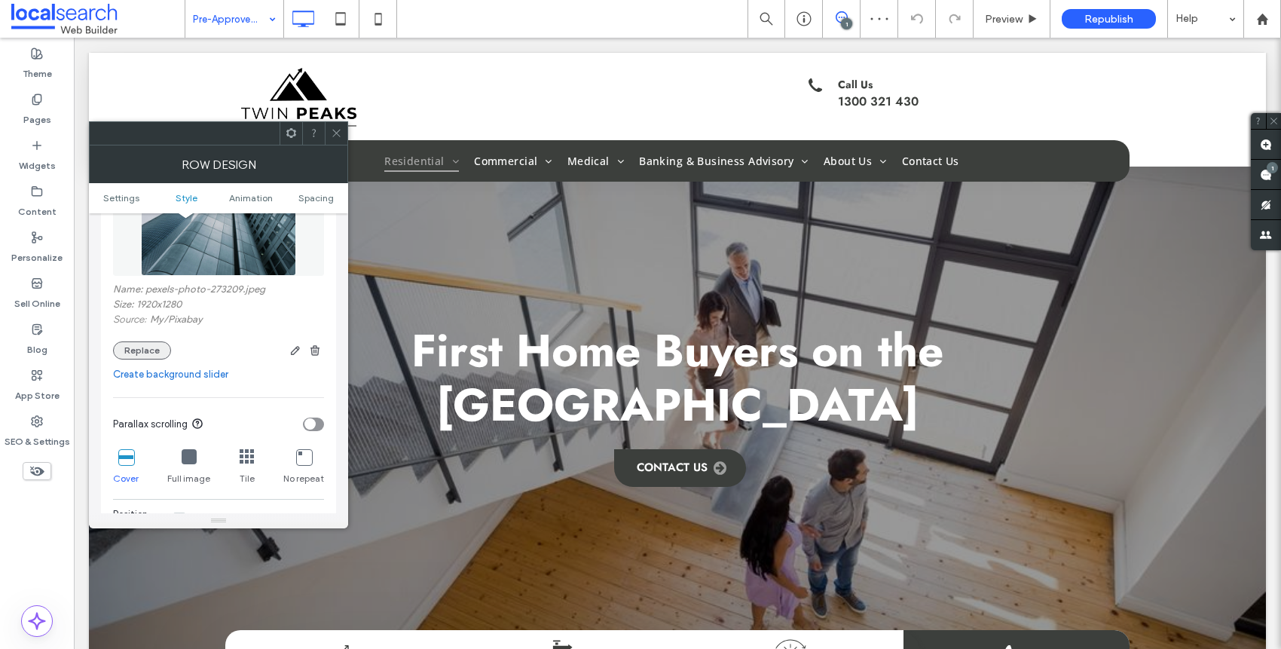
click at [143, 354] on button "Replace" at bounding box center [142, 350] width 58 height 18
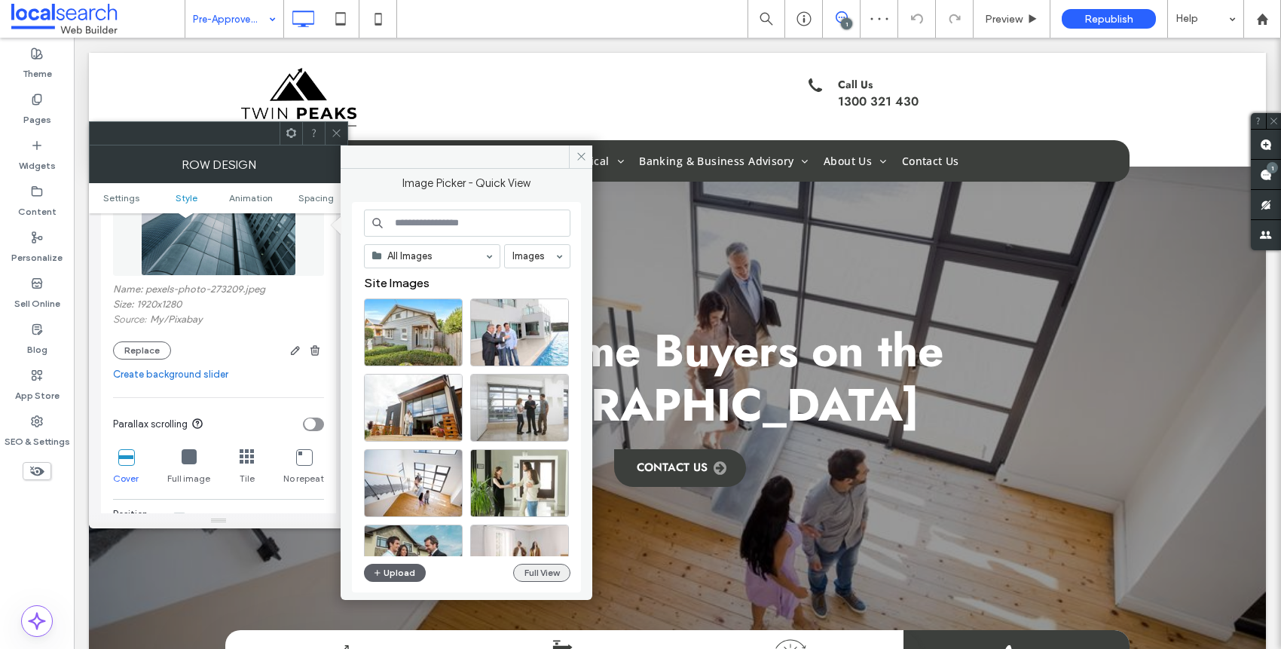
drag, startPoint x: 534, startPoint y: 581, endPoint x: 540, endPoint y: 575, distance: 9.1
click at [538, 578] on div "All Images Images Site Images Upload Full View" at bounding box center [467, 398] width 207 height 376
click at [540, 575] on button "Full View" at bounding box center [541, 573] width 57 height 18
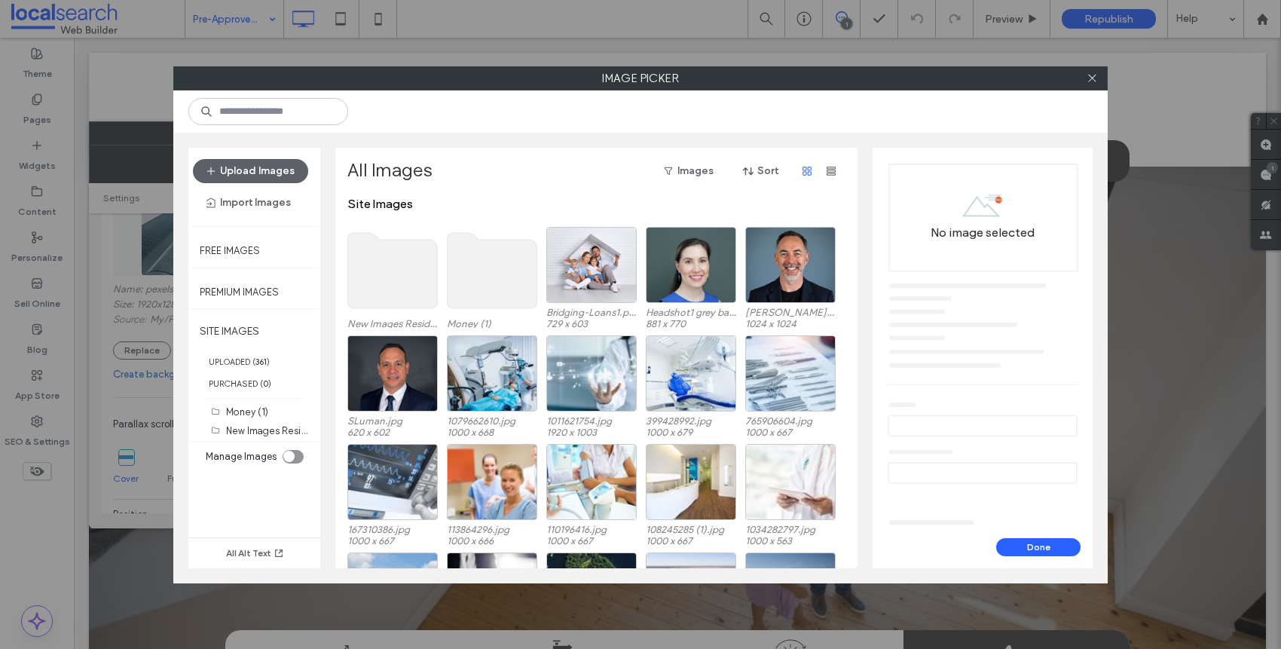
click at [371, 282] on use at bounding box center [393, 270] width 90 height 75
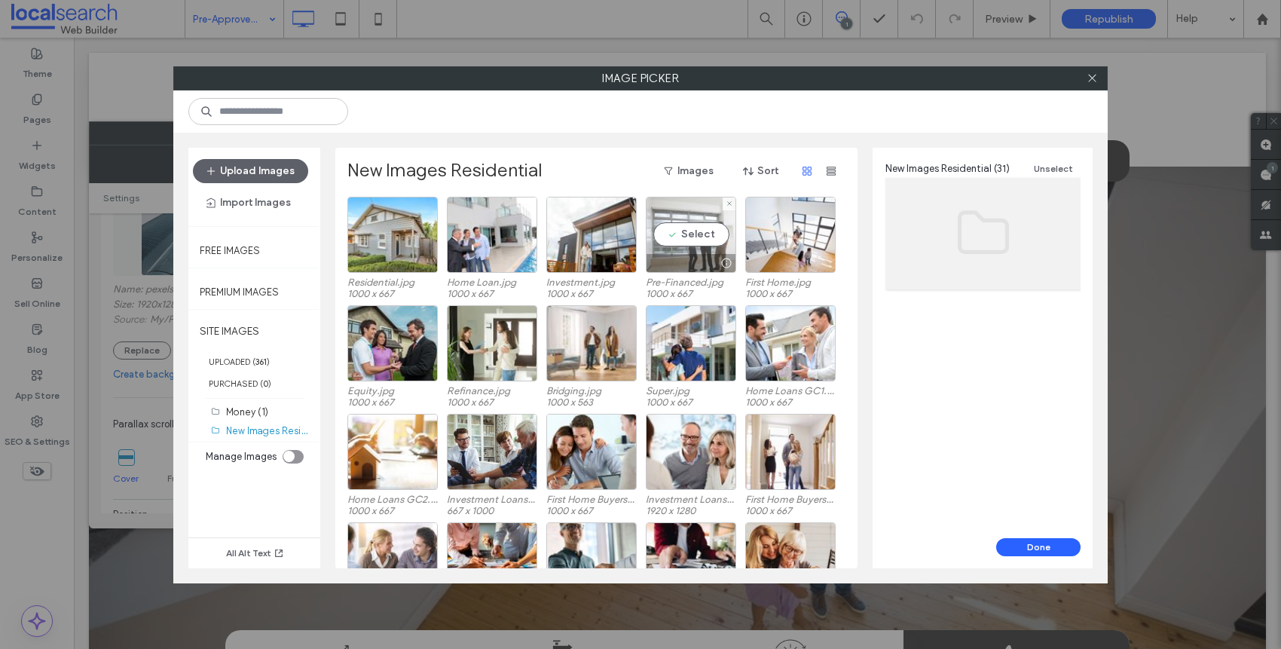
click at [699, 242] on div "Select" at bounding box center [691, 235] width 90 height 76
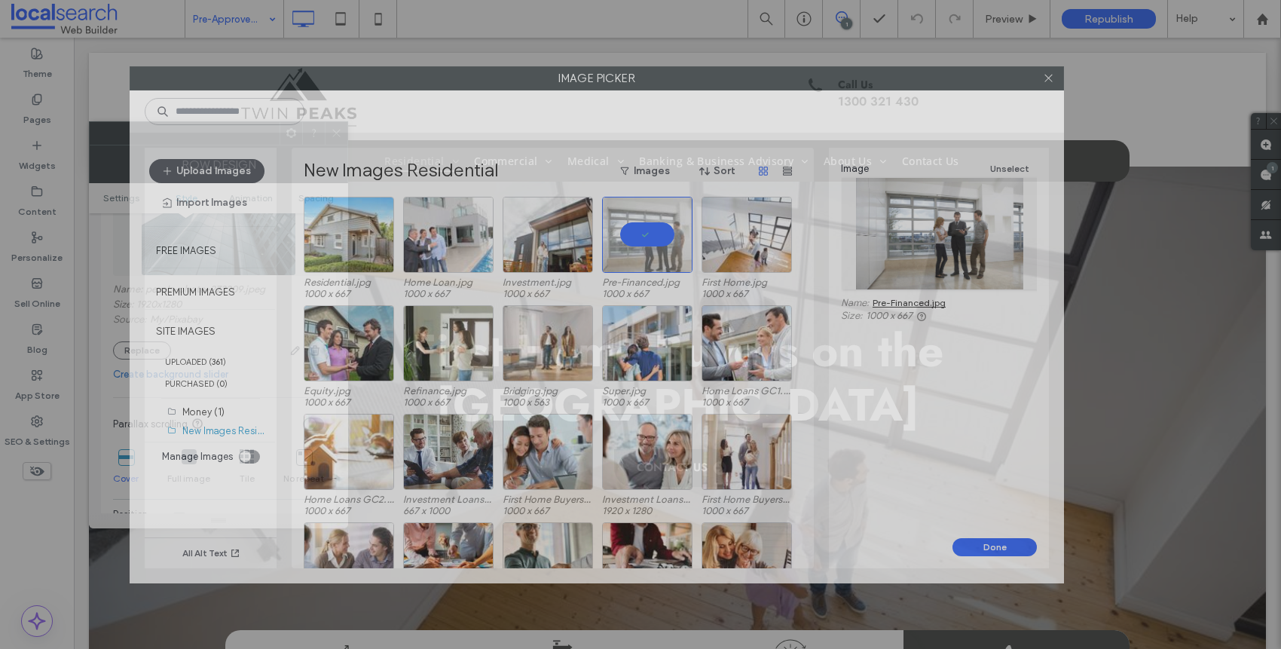
drag, startPoint x: 692, startPoint y: 75, endPoint x: 648, endPoint y: 75, distance: 43.7
click at [648, 75] on label "Image Picker" at bounding box center [596, 78] width 933 height 23
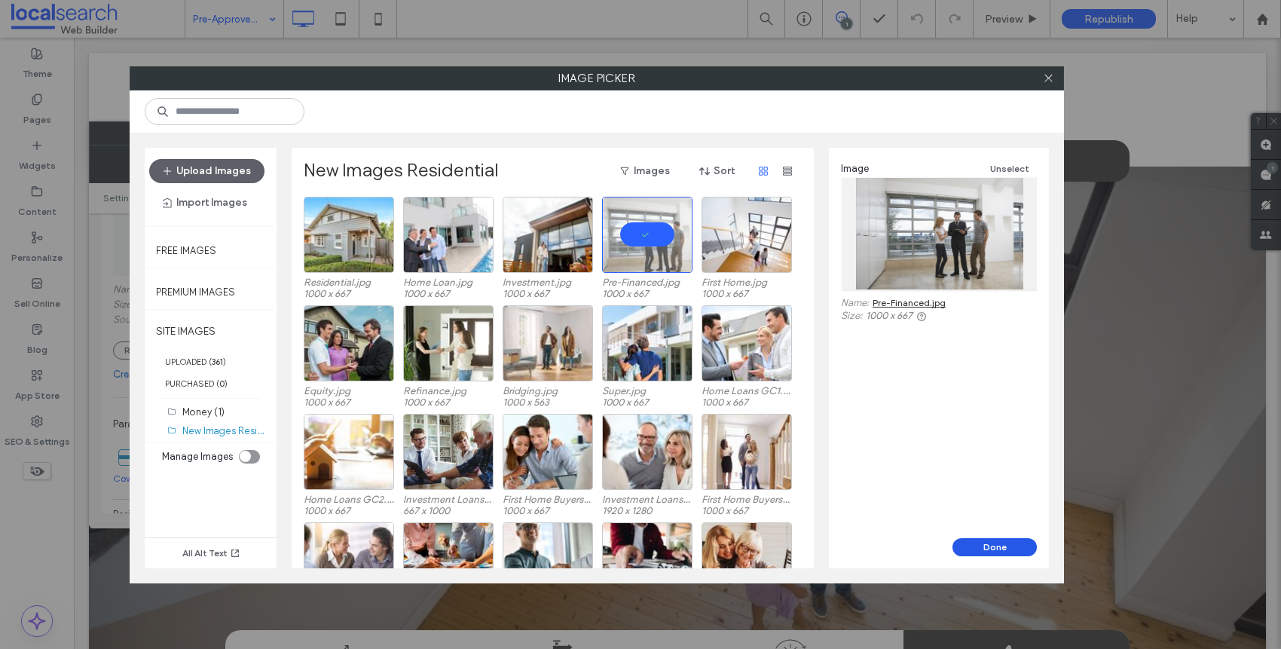
click at [1008, 546] on button "Done" at bounding box center [995, 547] width 84 height 18
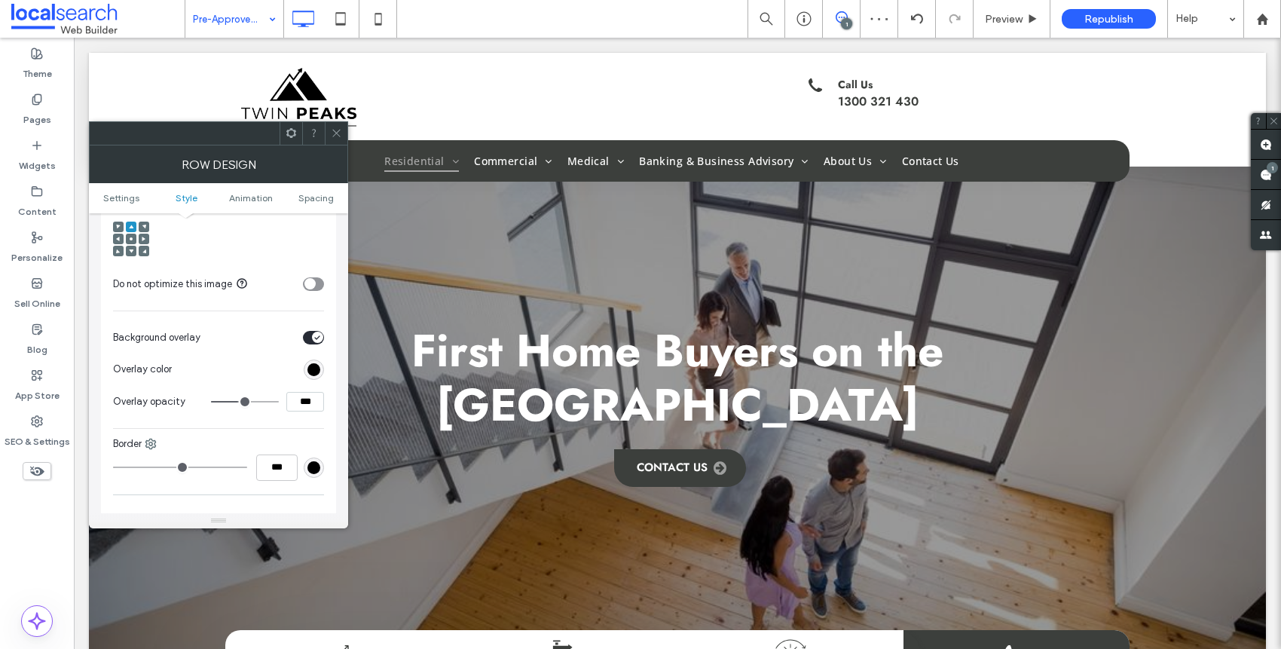
scroll to position [571, 0]
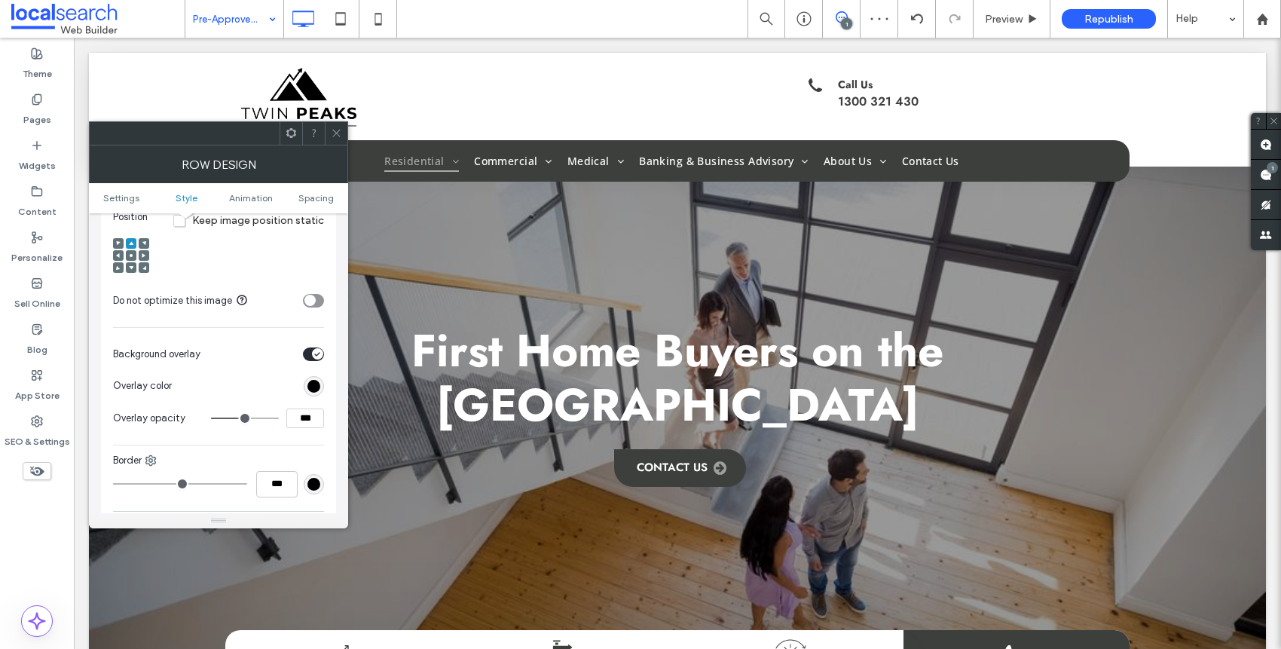
click at [134, 256] on div at bounding box center [131, 255] width 11 height 11
click at [131, 256] on use at bounding box center [131, 255] width 3 height 3
click at [329, 132] on div at bounding box center [336, 133] width 23 height 23
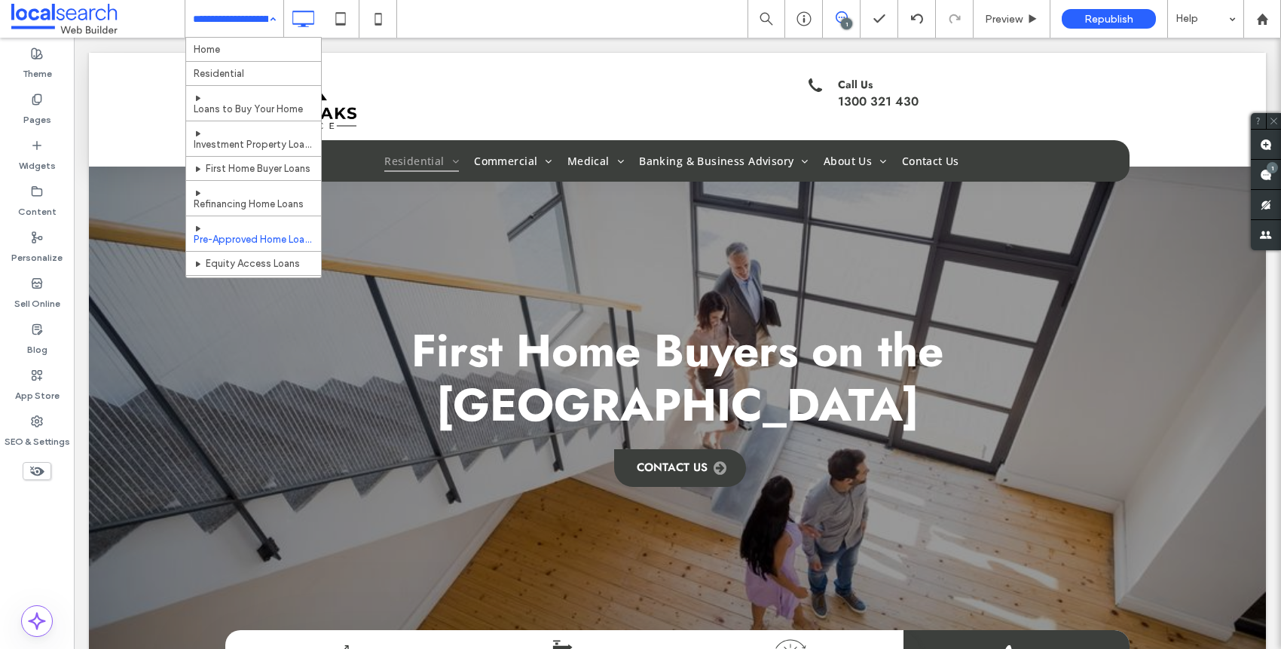
scroll to position [114, 0]
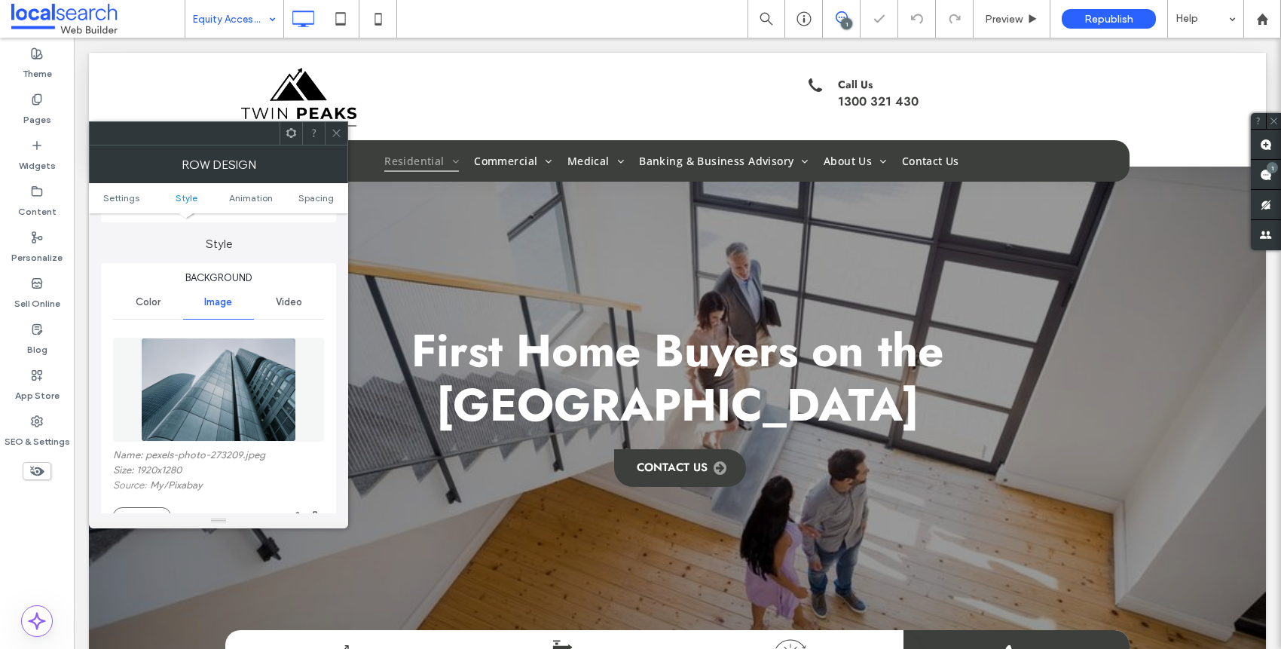
scroll to position [281, 0]
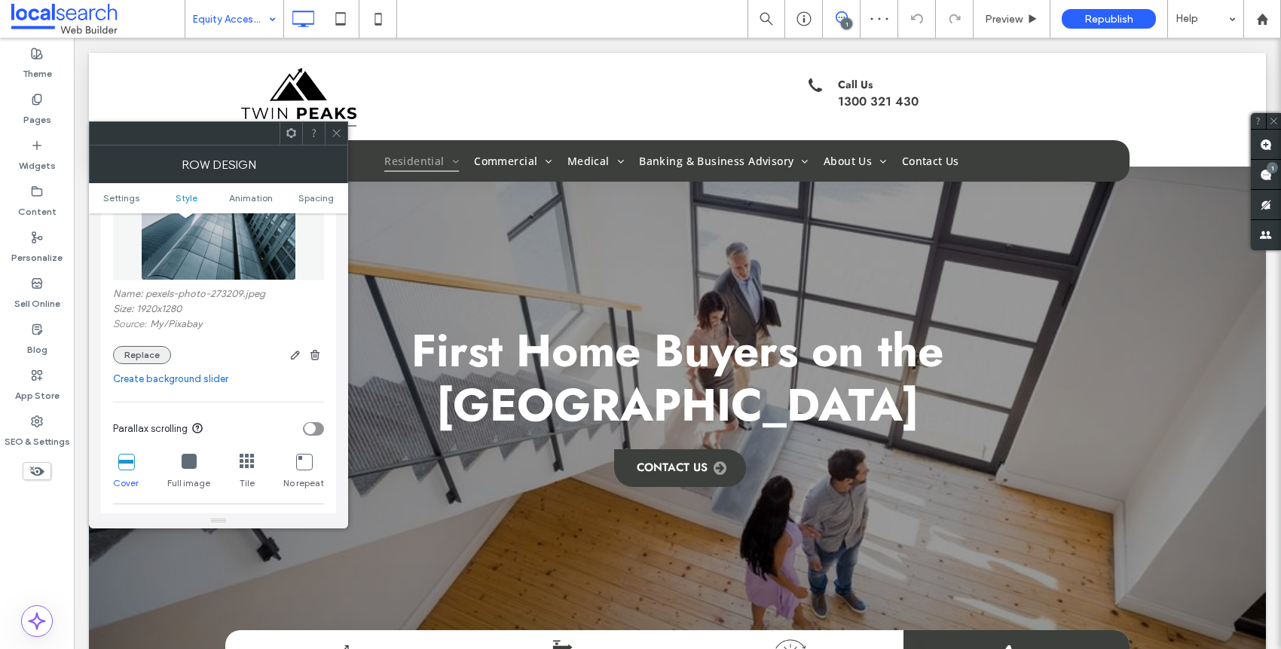
click at [147, 358] on button "Replace" at bounding box center [142, 355] width 58 height 18
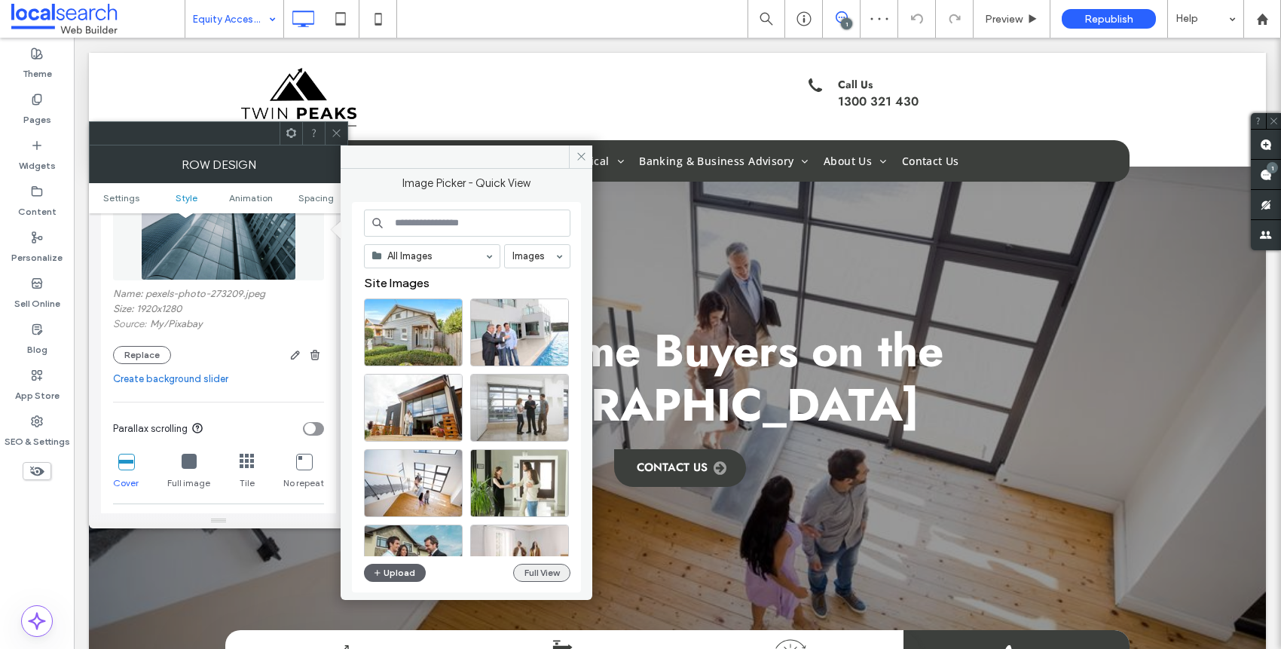
click at [548, 568] on button "Full View" at bounding box center [541, 573] width 57 height 18
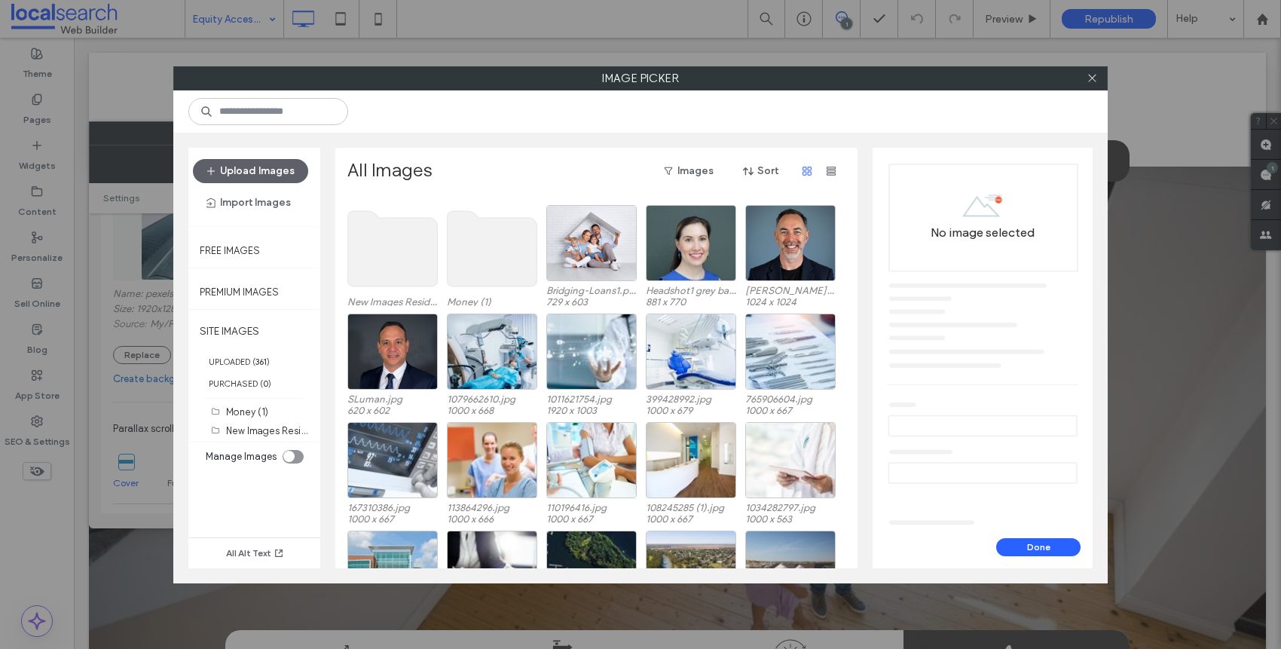
scroll to position [19, 0]
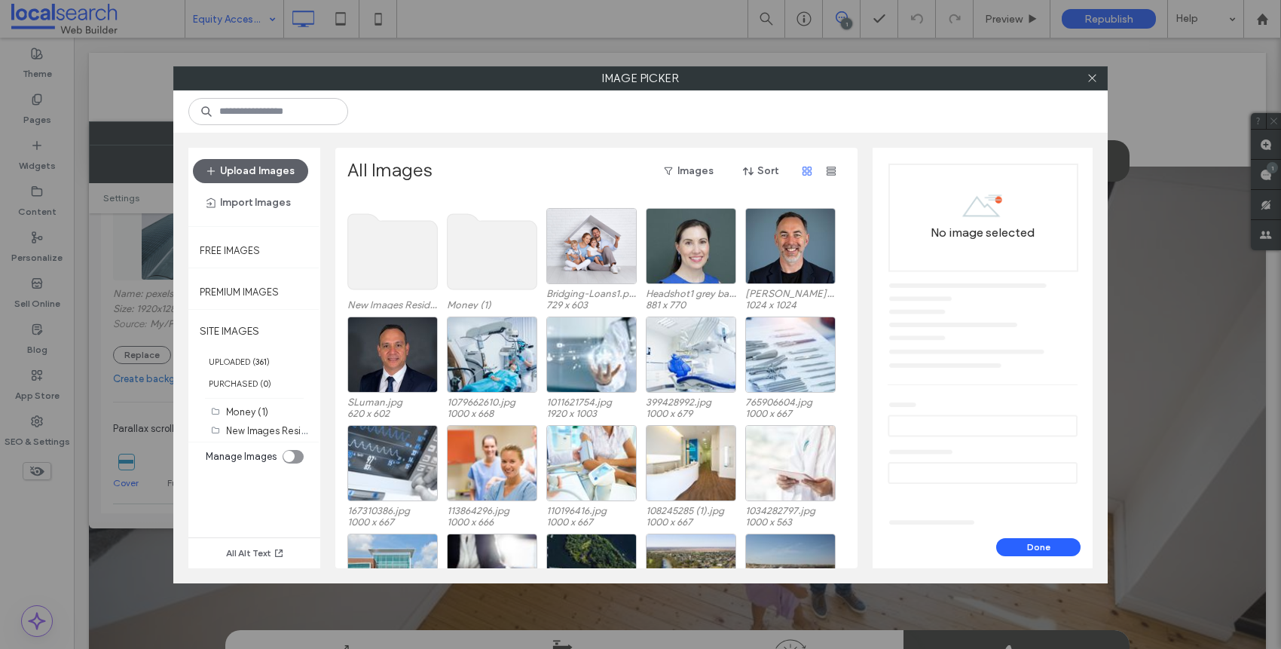
click at [407, 263] on div "Site Images New Images Residential (31) Money (1) Bridging-Loans1.png 729 x 603…" at bounding box center [600, 383] width 507 height 372
click at [397, 260] on use at bounding box center [393, 251] width 90 height 75
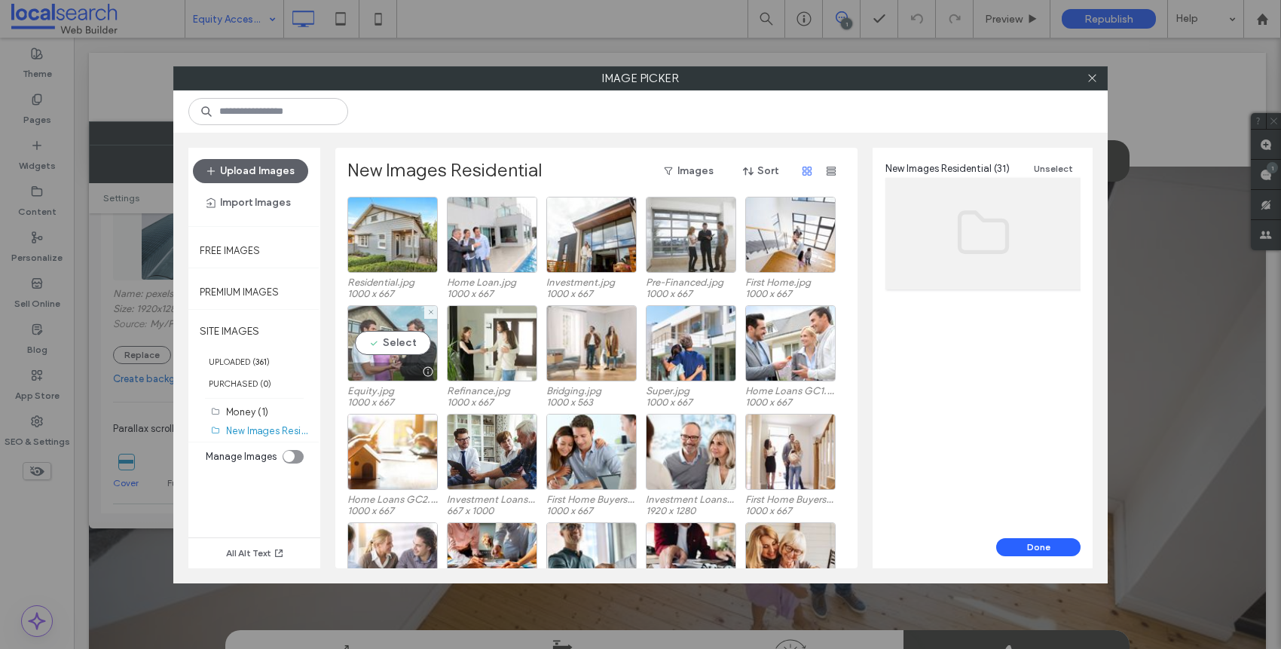
click at [397, 365] on div at bounding box center [392, 372] width 89 height 18
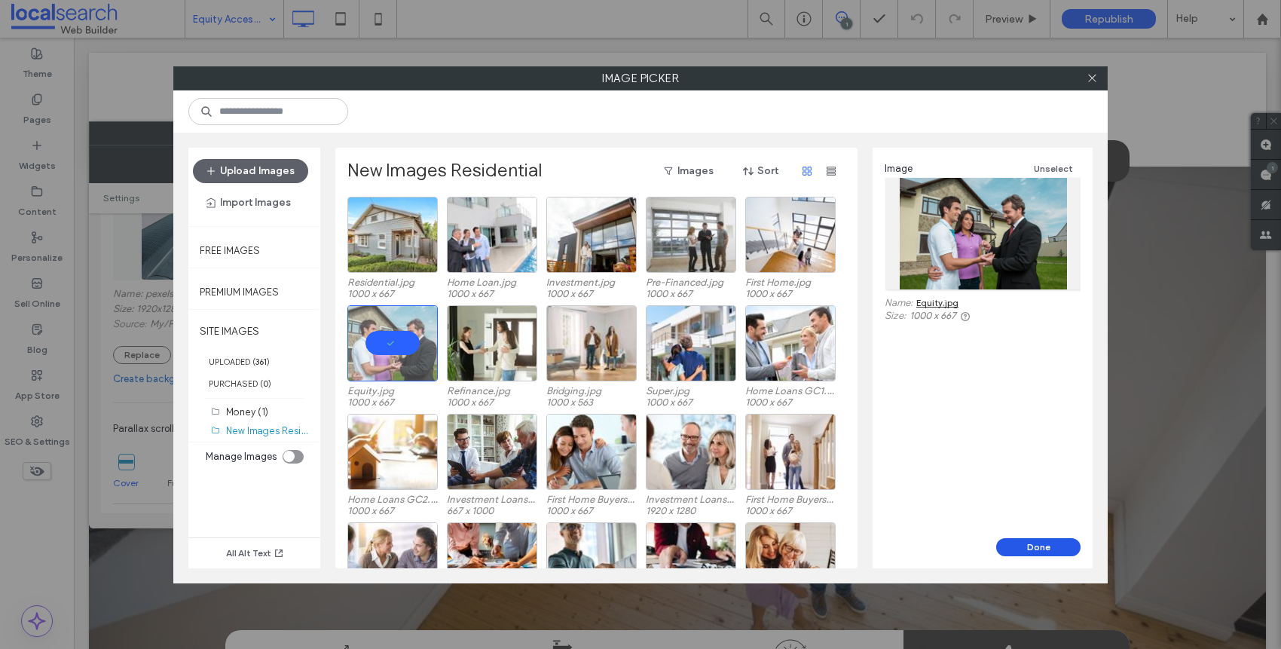
click at [1057, 551] on button "Done" at bounding box center [1038, 547] width 84 height 18
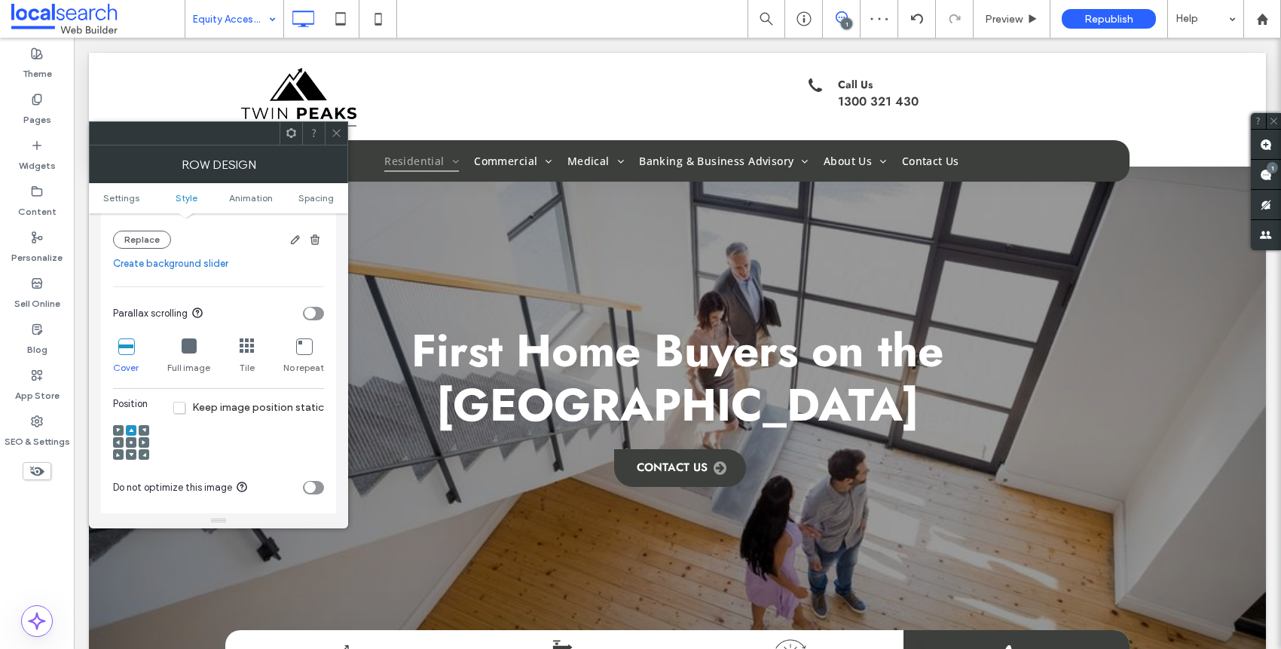
scroll to position [396, 0]
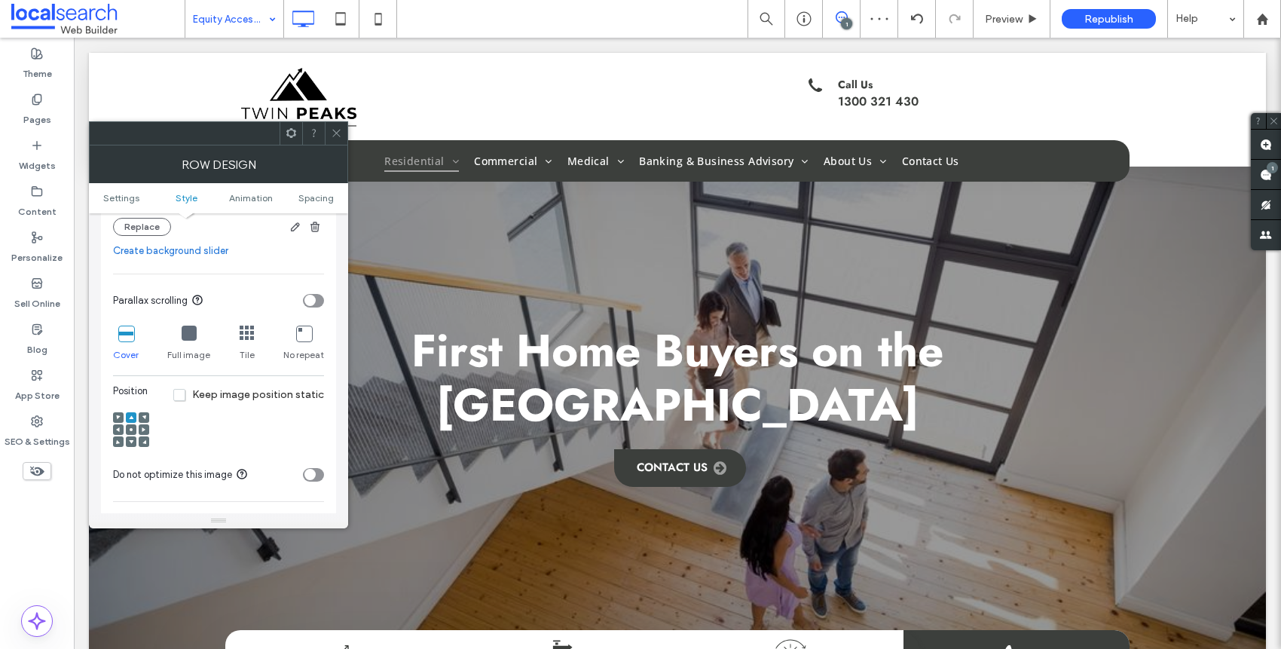
click at [130, 431] on icon at bounding box center [131, 429] width 5 height 5
click at [129, 442] on icon at bounding box center [131, 441] width 5 height 5
click at [130, 421] on span at bounding box center [131, 417] width 5 height 11
click at [335, 130] on icon at bounding box center [336, 132] width 11 height 11
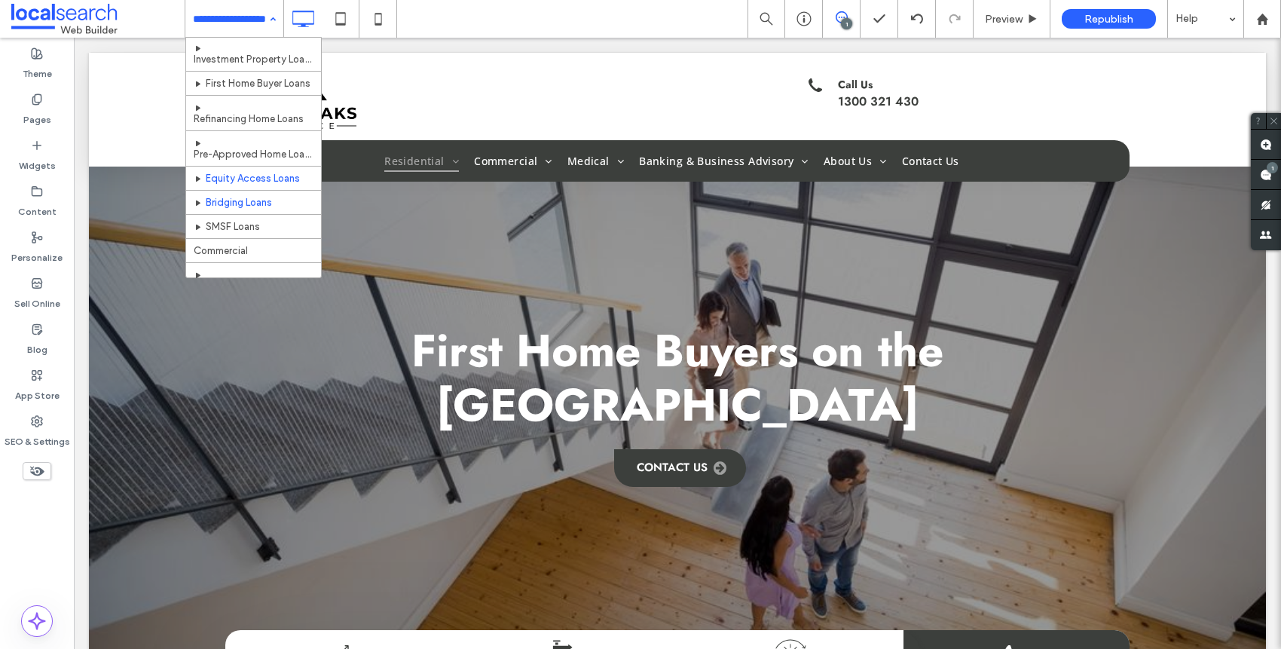
scroll to position [144, 0]
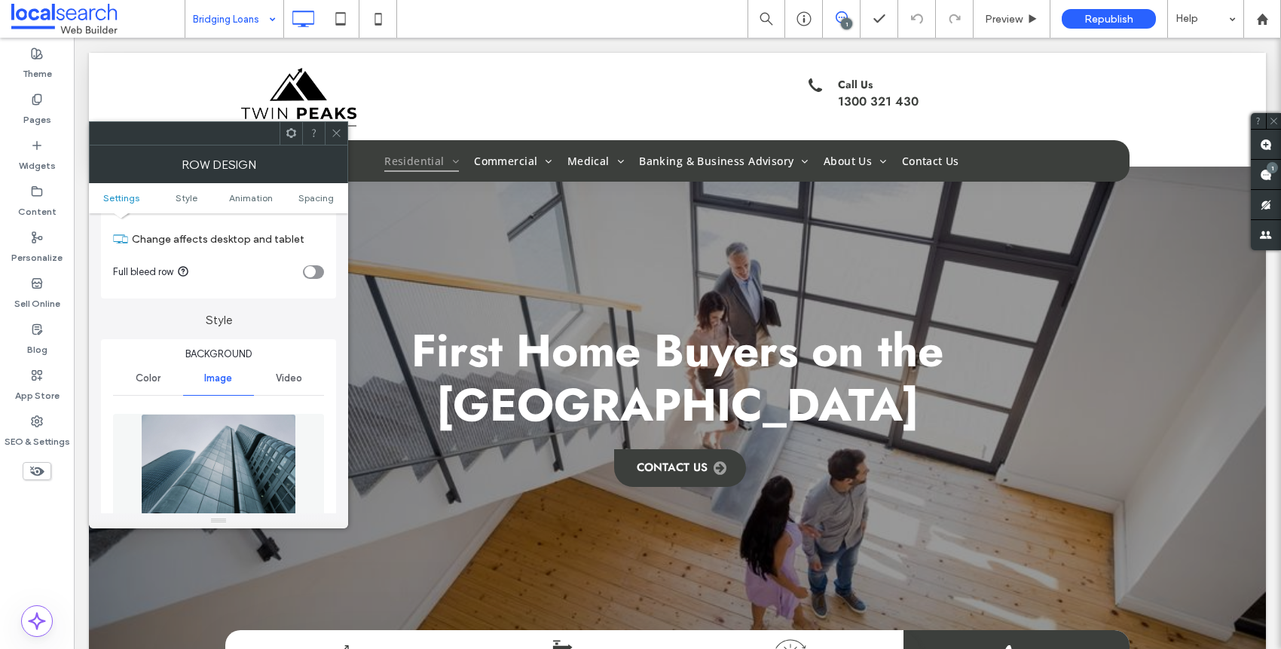
scroll to position [130, 0]
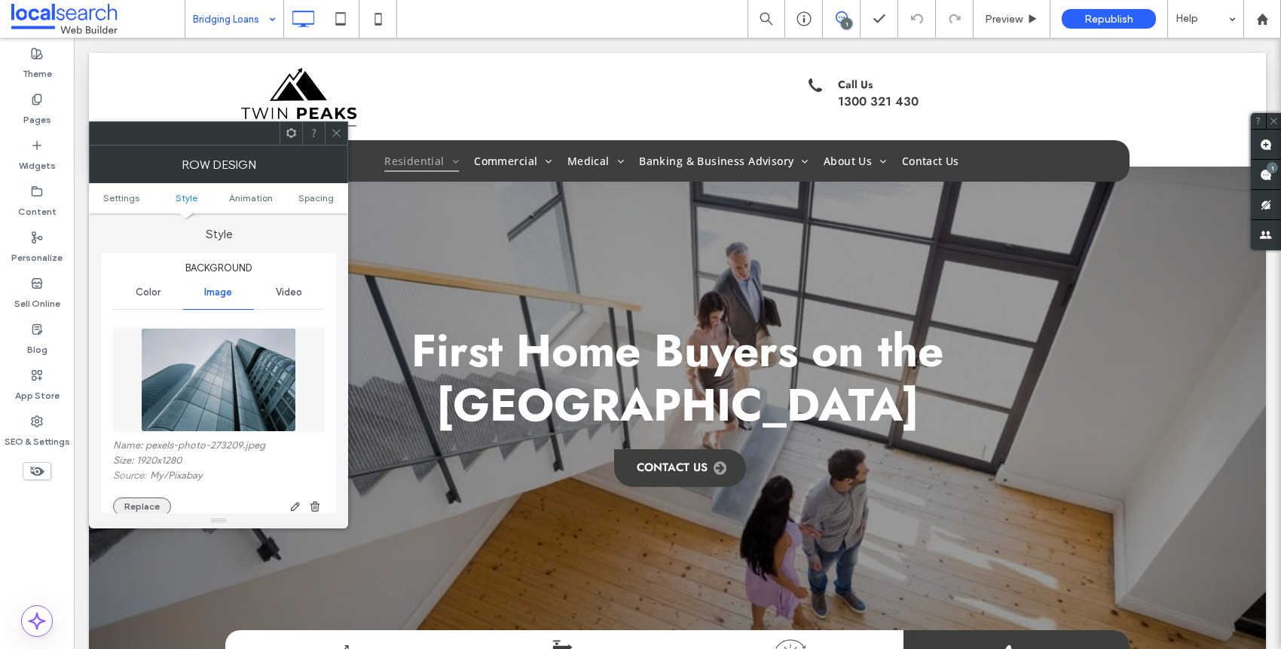
click at [130, 504] on button "Replace" at bounding box center [142, 506] width 58 height 18
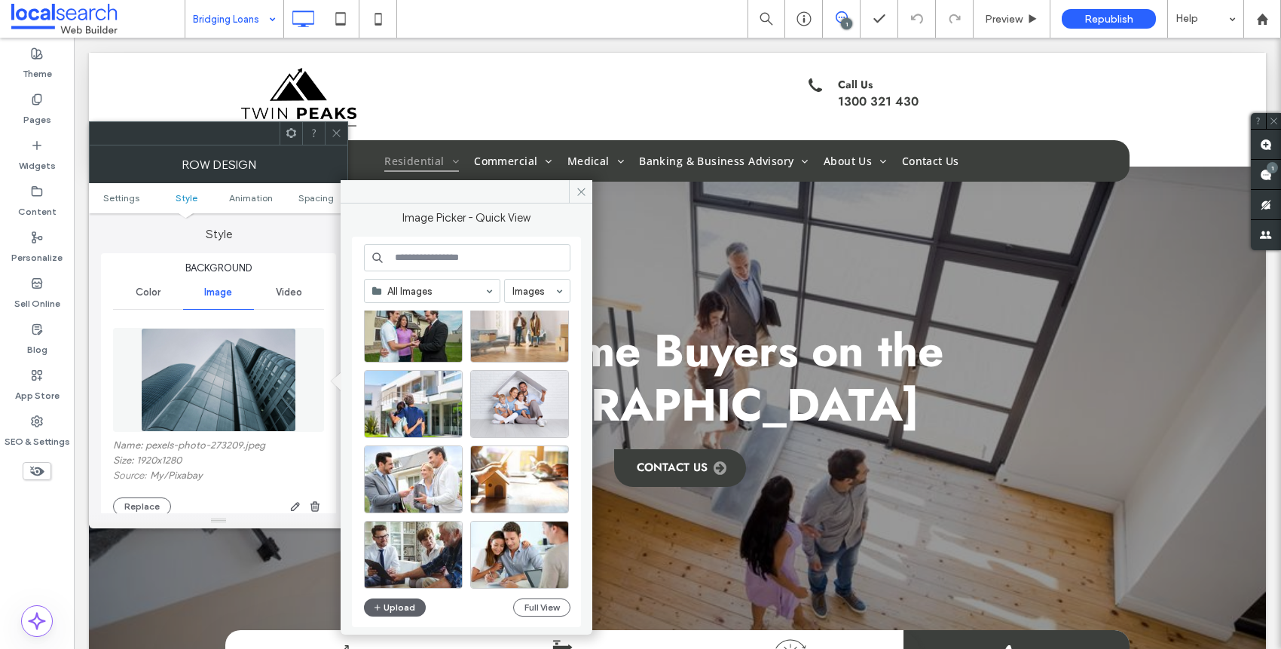
scroll to position [210, 0]
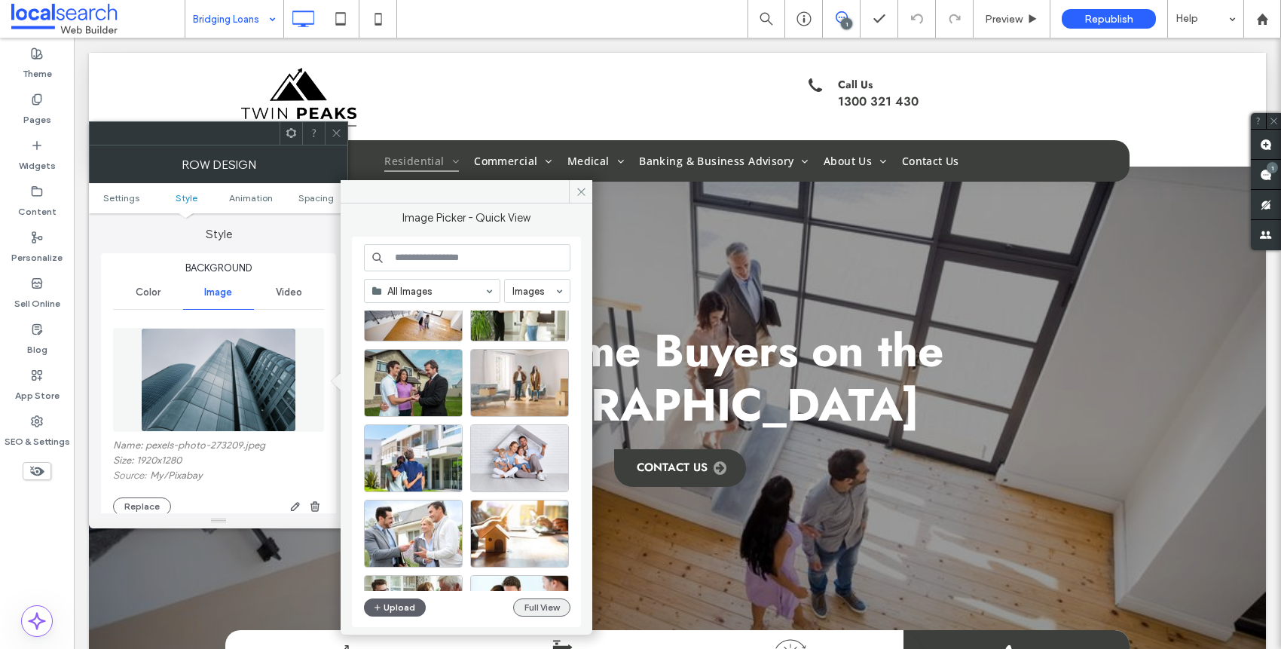
click at [534, 606] on button "Full View" at bounding box center [541, 607] width 57 height 18
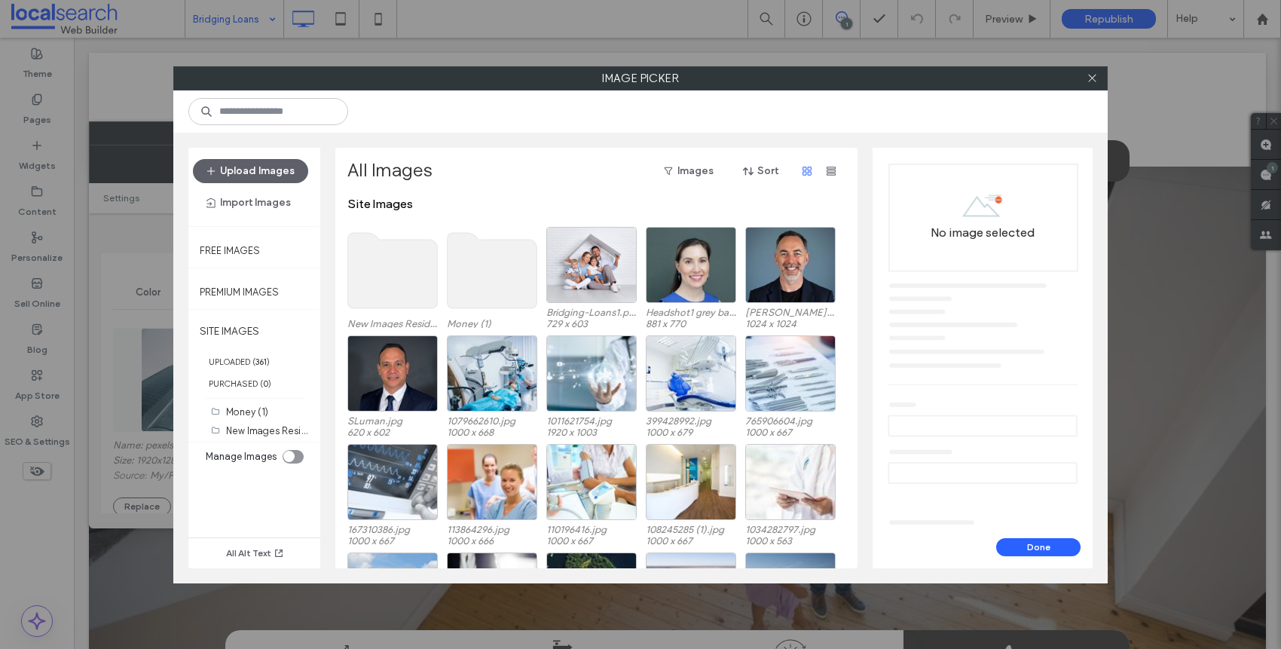
click at [366, 292] on use at bounding box center [393, 270] width 90 height 75
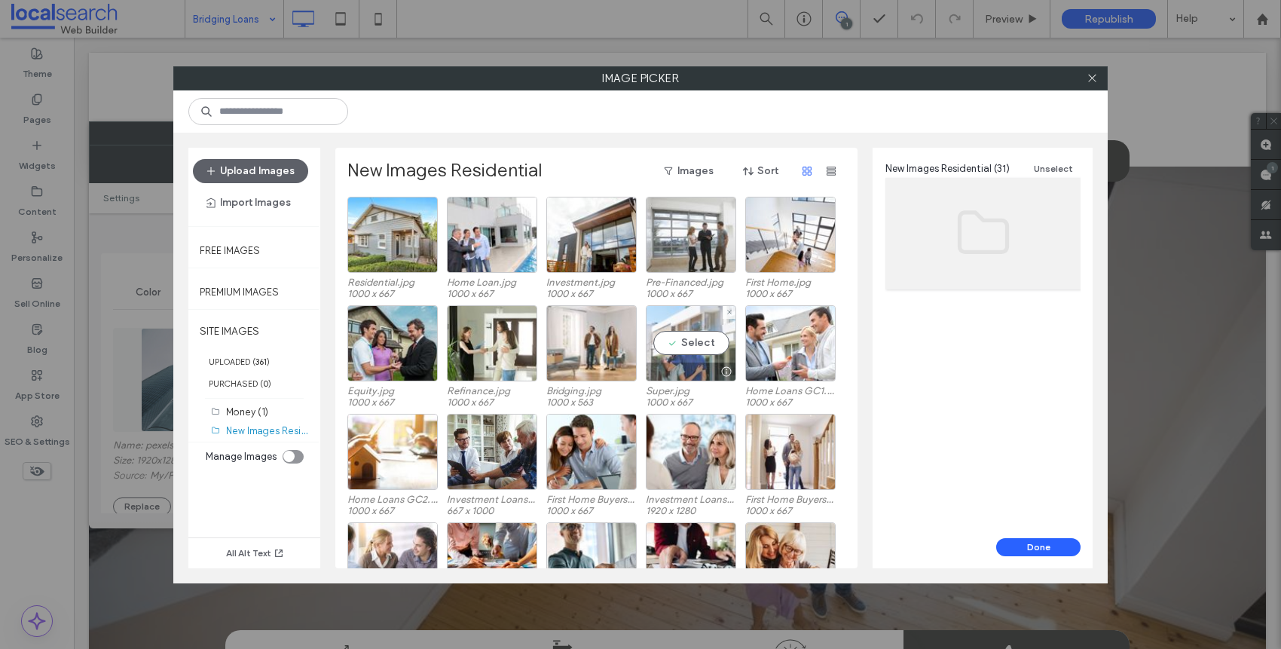
click at [693, 344] on div "Select" at bounding box center [691, 343] width 90 height 76
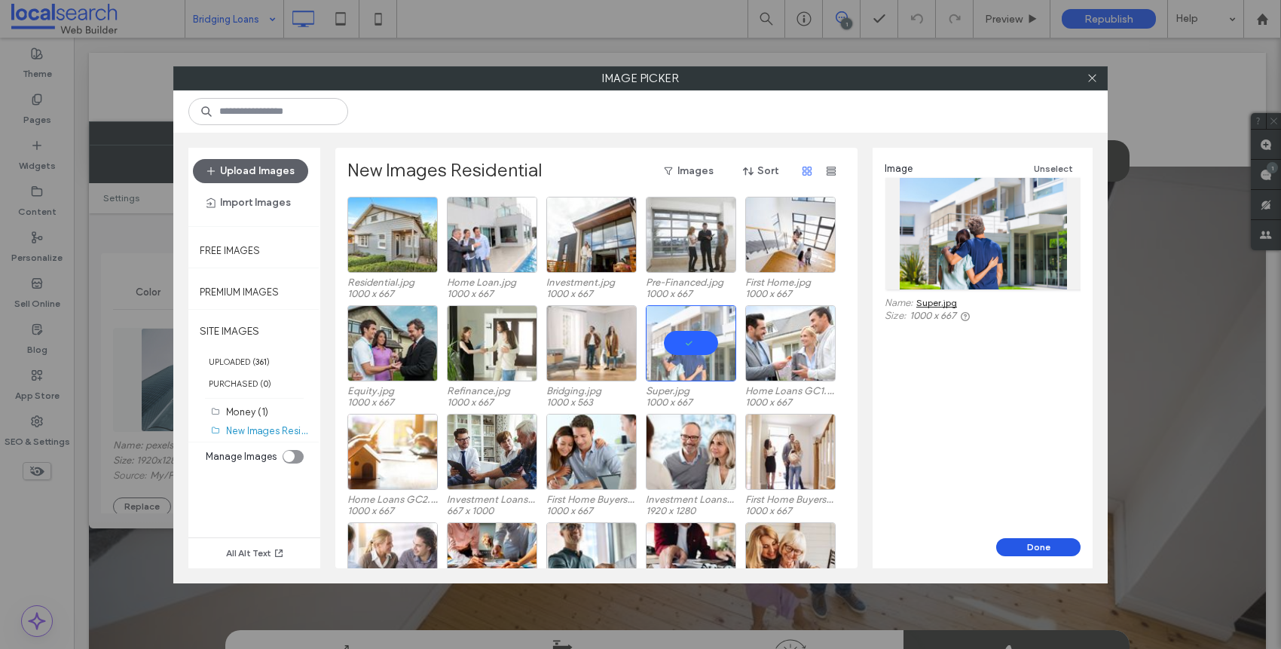
click at [1051, 538] on button "Done" at bounding box center [1038, 547] width 84 height 18
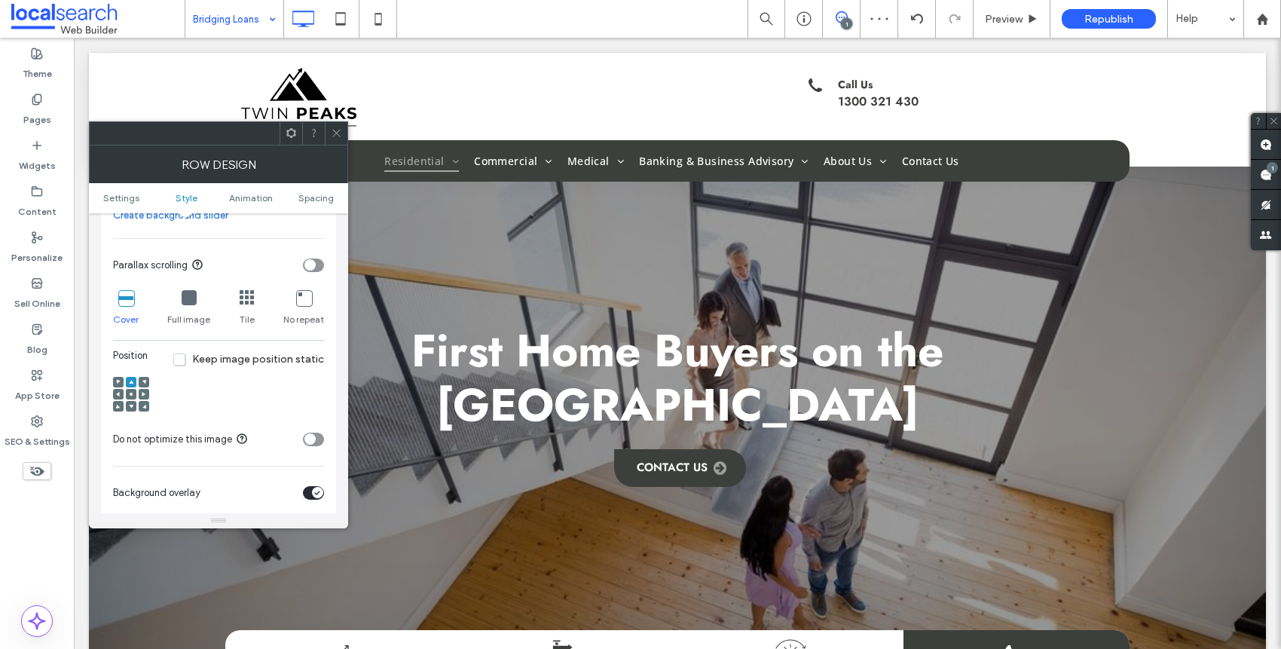
scroll to position [435, 0]
click at [132, 392] on icon at bounding box center [131, 391] width 5 height 5
click at [130, 372] on div at bounding box center [131, 391] width 36 height 51
click at [130, 375] on span at bounding box center [131, 379] width 5 height 11
click at [333, 136] on icon at bounding box center [336, 132] width 11 height 11
